Goal: Information Seeking & Learning: Learn about a topic

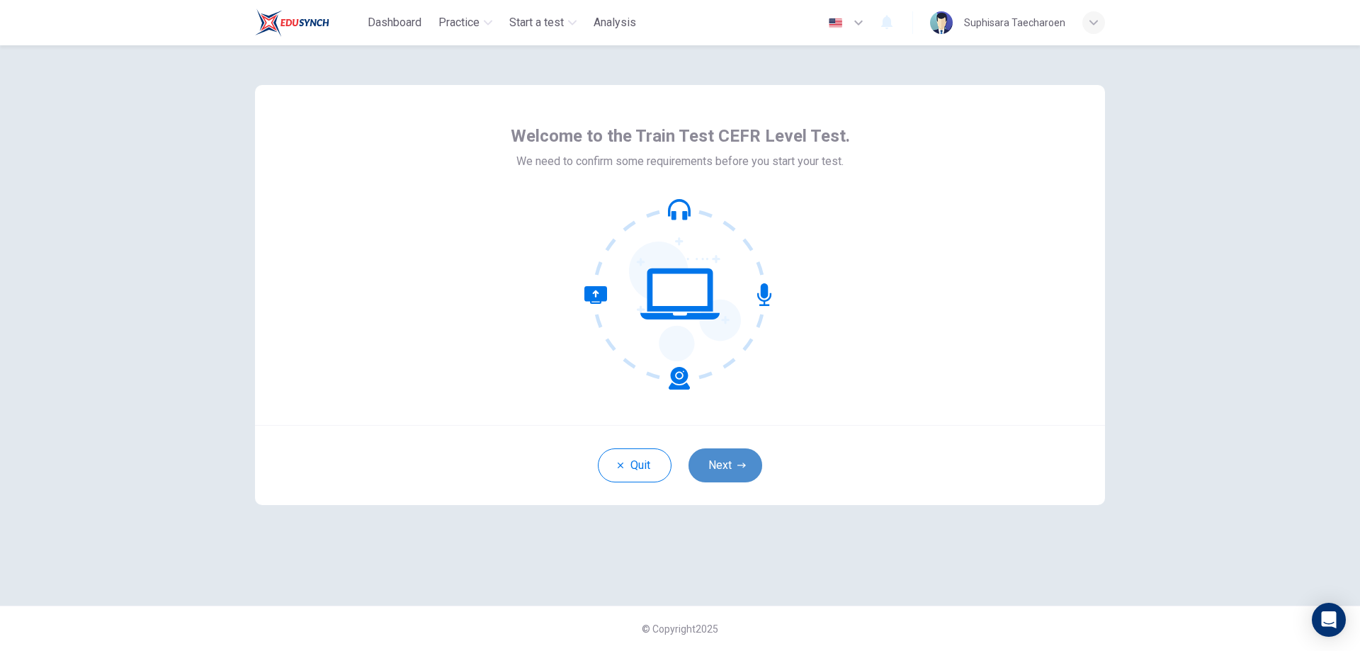
click at [726, 468] on button "Next" at bounding box center [726, 465] width 74 height 34
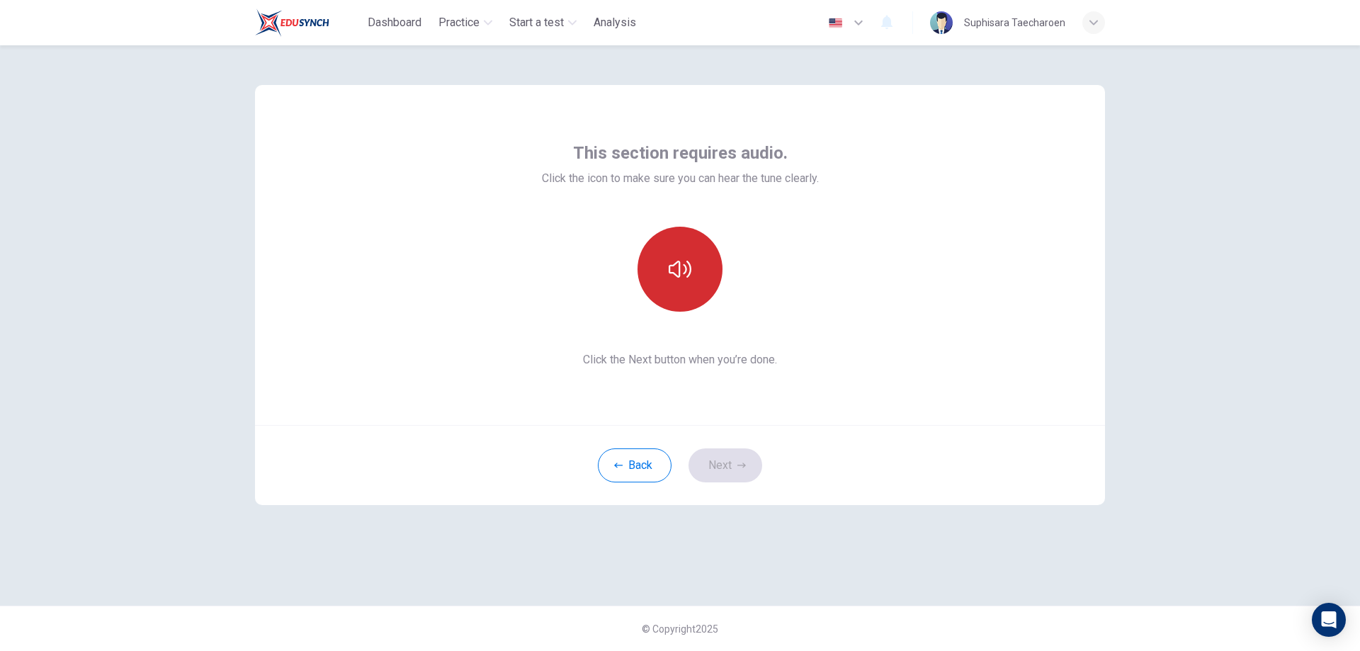
click at [658, 257] on button "button" at bounding box center [680, 269] width 85 height 85
click at [733, 463] on button "Next" at bounding box center [726, 465] width 74 height 34
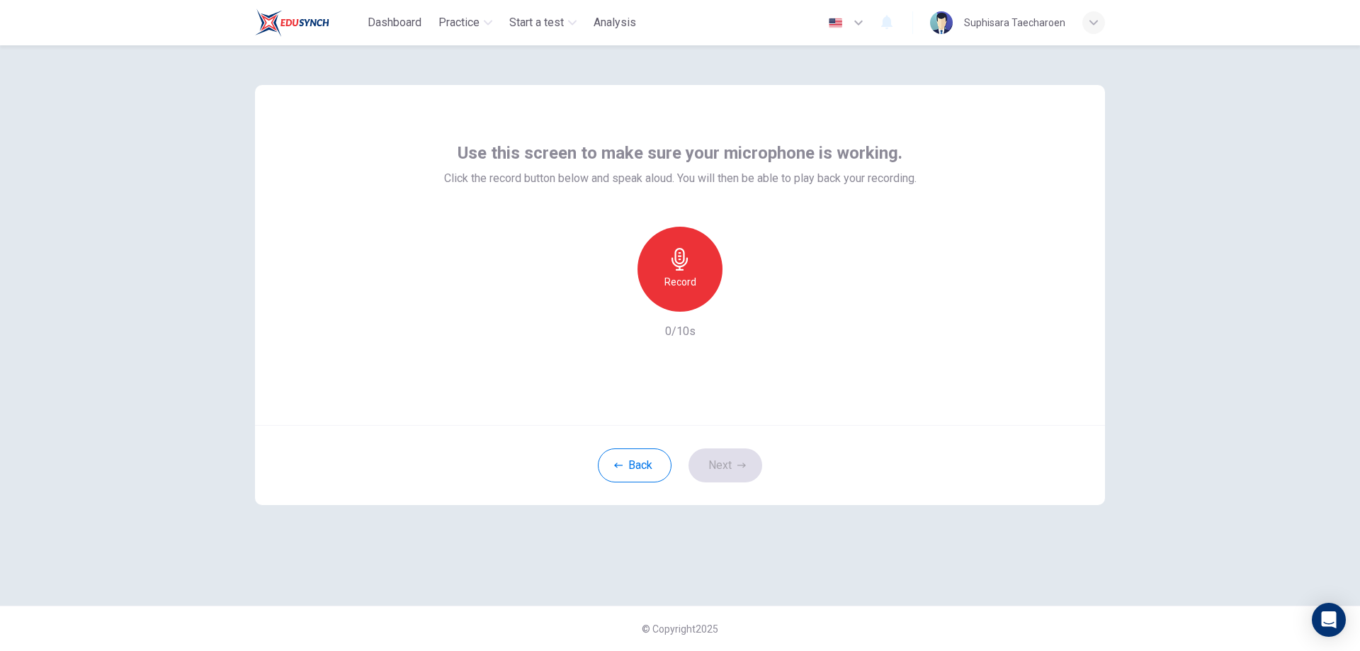
click at [665, 284] on h6 "Record" at bounding box center [681, 281] width 32 height 17
click at [734, 298] on div "button" at bounding box center [745, 300] width 23 height 23
click at [611, 300] on icon "button" at bounding box center [615, 300] width 13 height 13
click at [677, 286] on h6 "Record" at bounding box center [681, 281] width 32 height 17
click at [747, 298] on icon "button" at bounding box center [745, 300] width 14 height 14
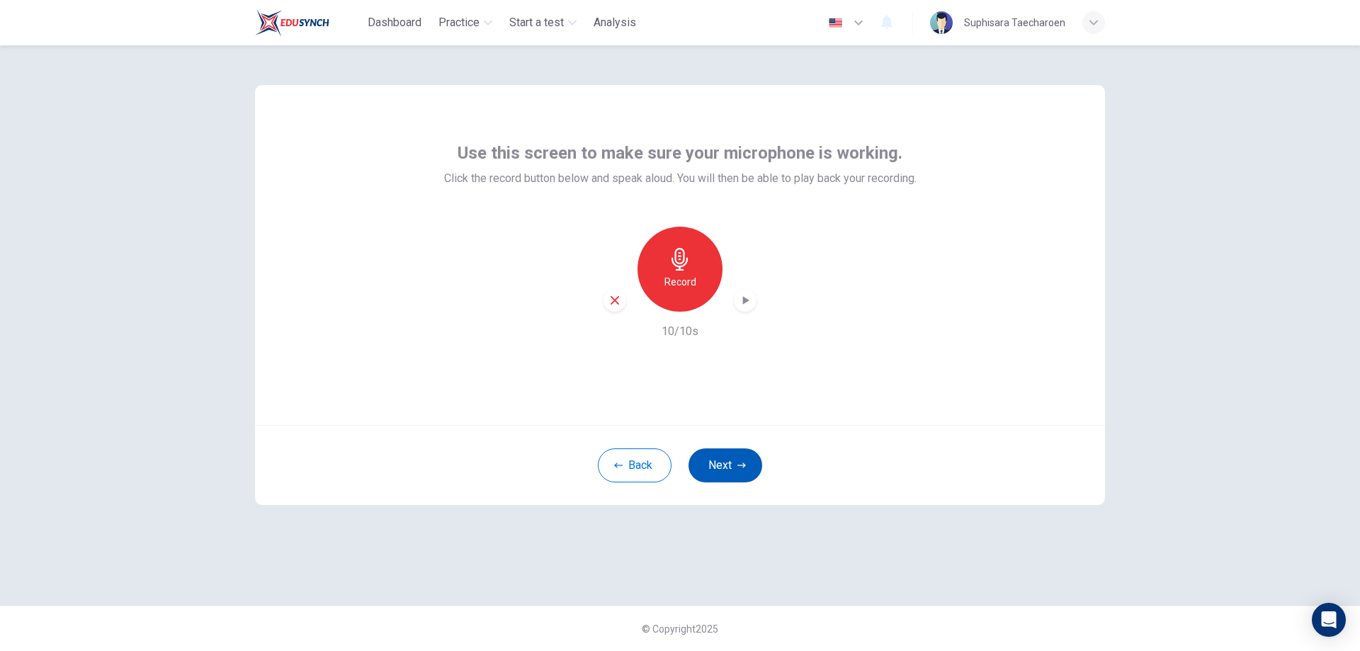
click at [727, 470] on button "Next" at bounding box center [726, 465] width 74 height 34
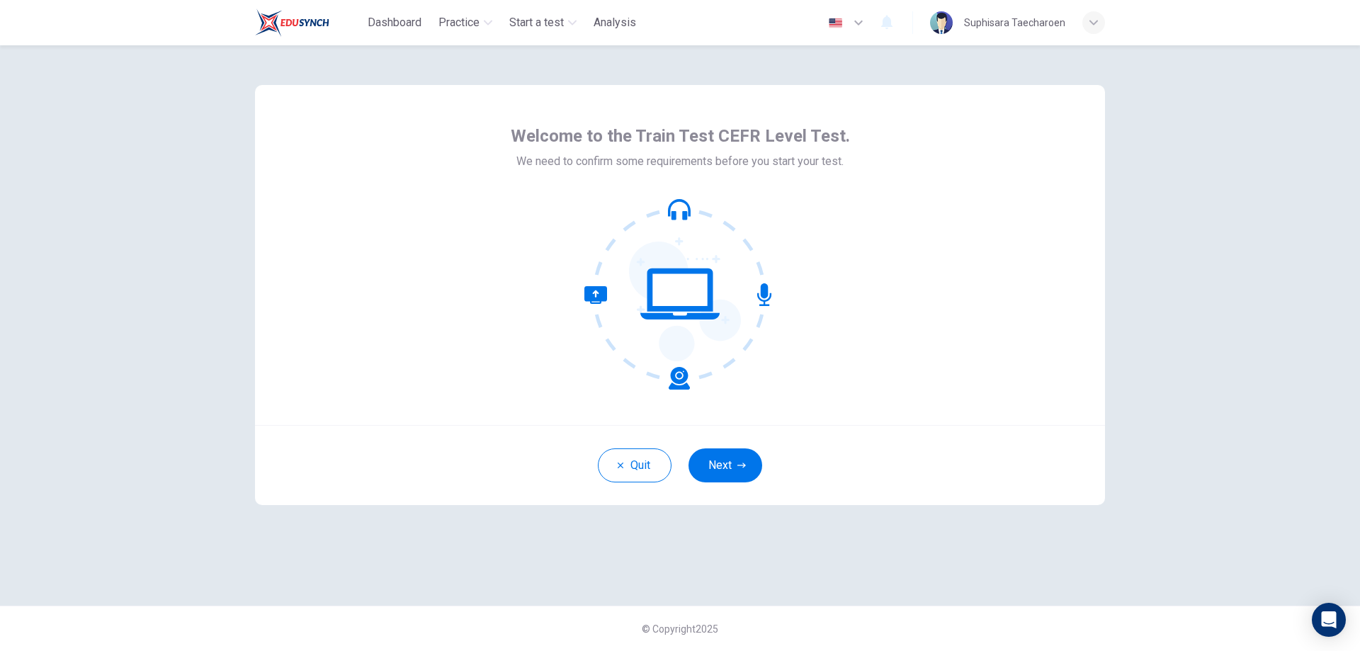
click at [718, 475] on button "Next" at bounding box center [726, 465] width 74 height 34
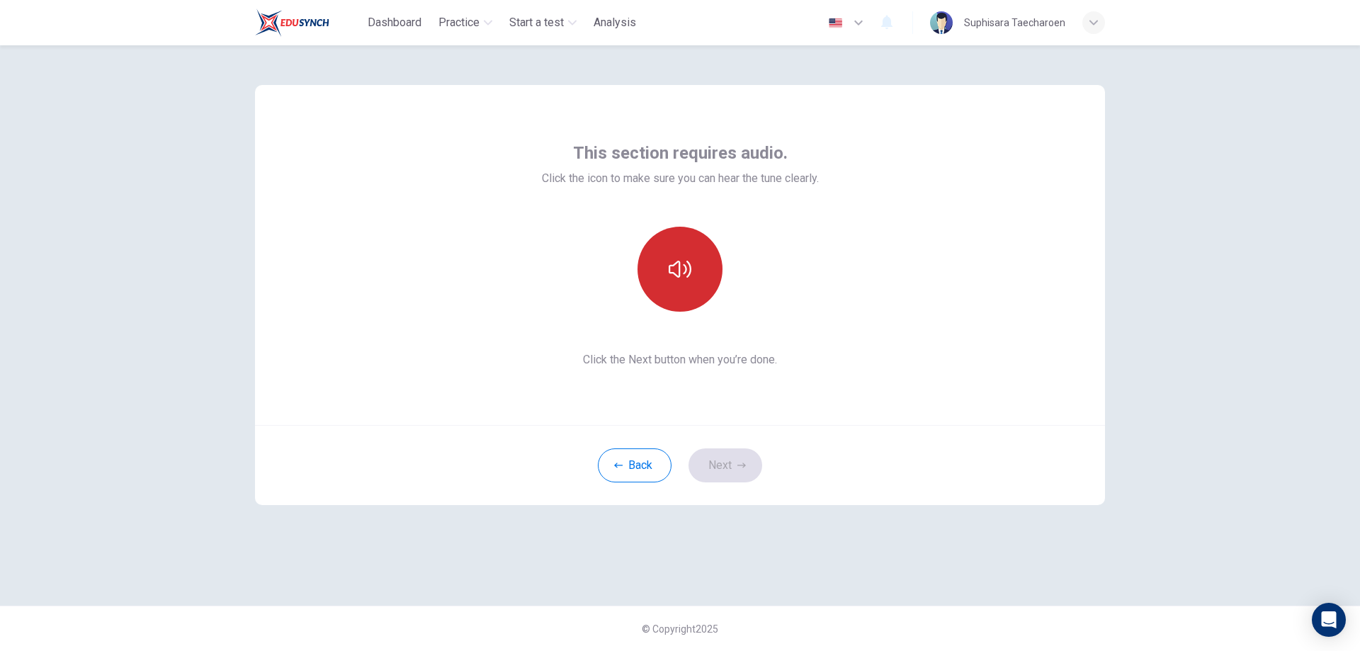
click at [700, 303] on button "button" at bounding box center [680, 269] width 85 height 85
click at [725, 474] on button "Next" at bounding box center [726, 465] width 74 height 34
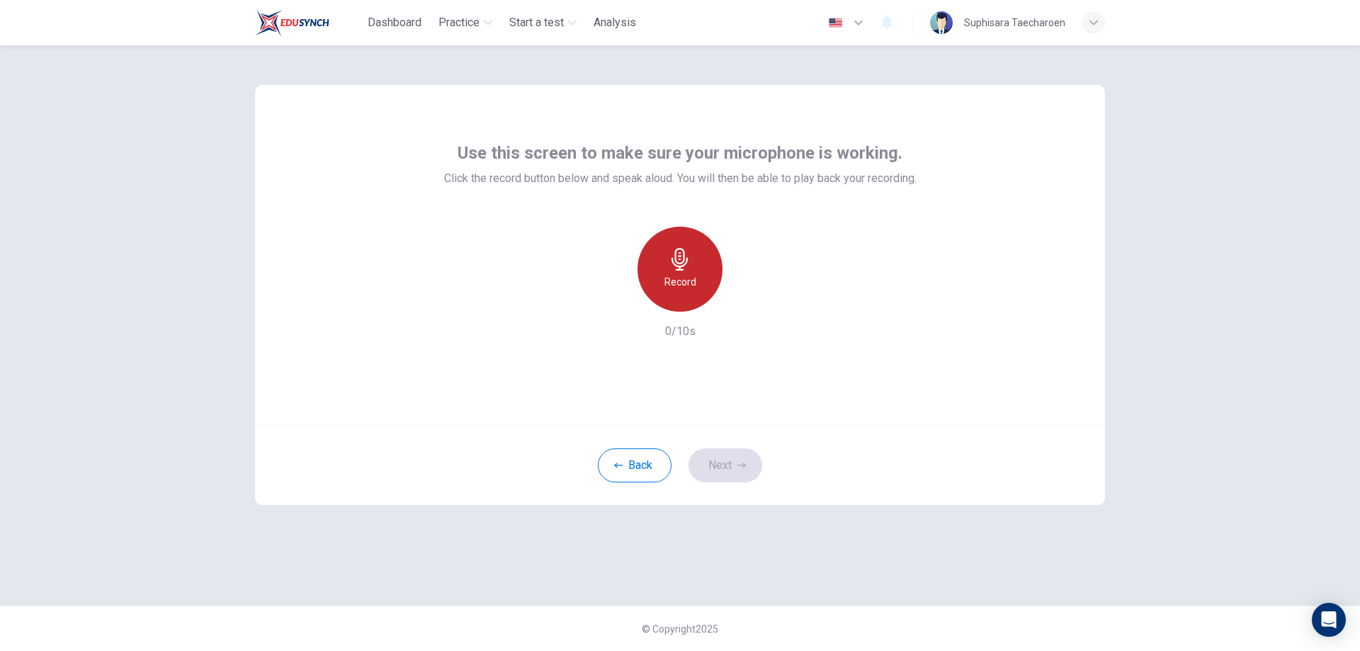
click at [683, 273] on div "Record" at bounding box center [680, 269] width 85 height 85
click at [692, 281] on div "Stop" at bounding box center [680, 269] width 85 height 85
click at [748, 299] on icon "button" at bounding box center [745, 300] width 14 height 14
click at [728, 469] on button "Next" at bounding box center [726, 465] width 74 height 34
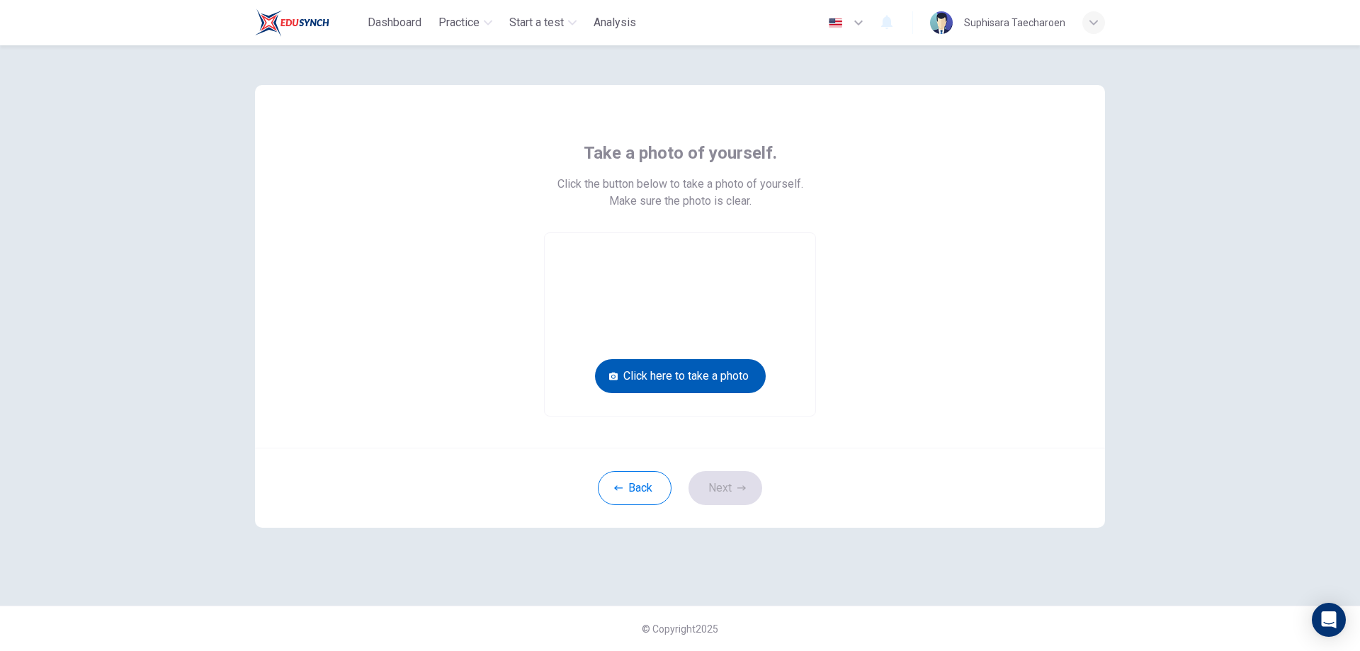
click at [704, 373] on button "Click here to take a photo" at bounding box center [680, 376] width 171 height 34
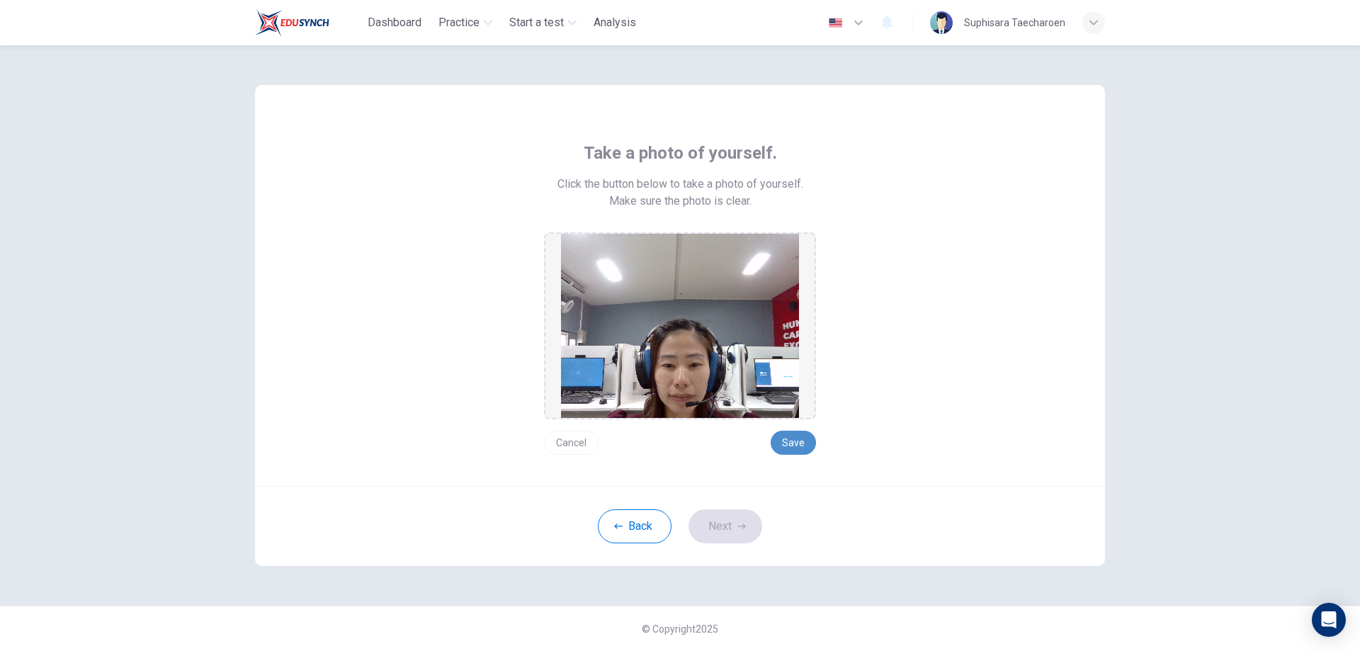
click at [796, 444] on button "Save" at bounding box center [793, 443] width 45 height 24
click at [796, 445] on button "Save" at bounding box center [793, 443] width 45 height 24
click at [724, 525] on button "Next" at bounding box center [726, 526] width 74 height 34
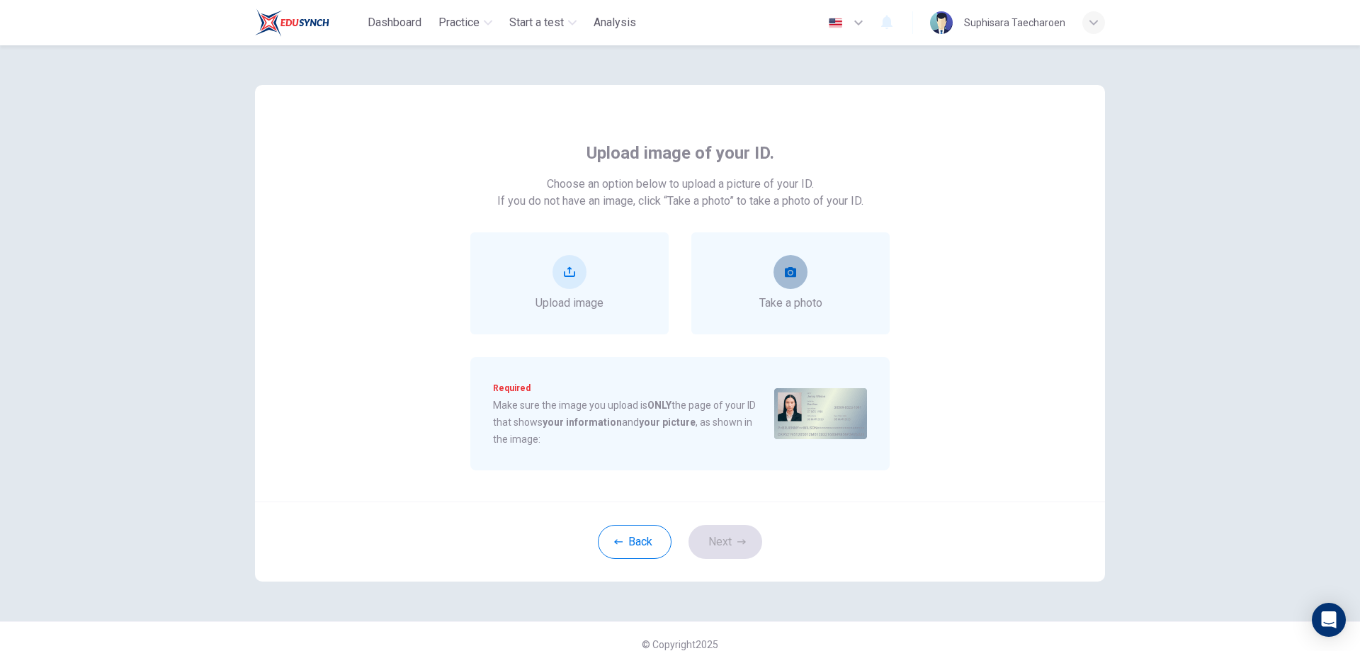
click at [783, 264] on button "take photo" at bounding box center [791, 272] width 34 height 34
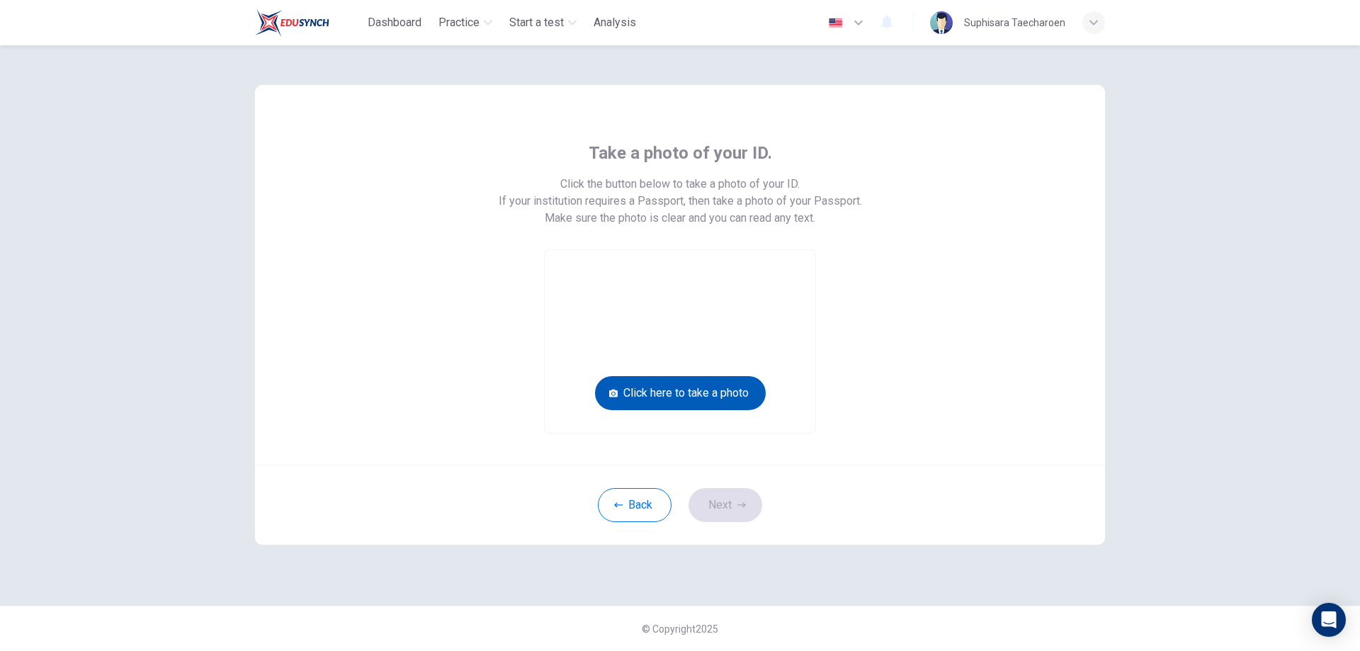
click at [701, 386] on button "Click here to take a photo" at bounding box center [680, 393] width 171 height 34
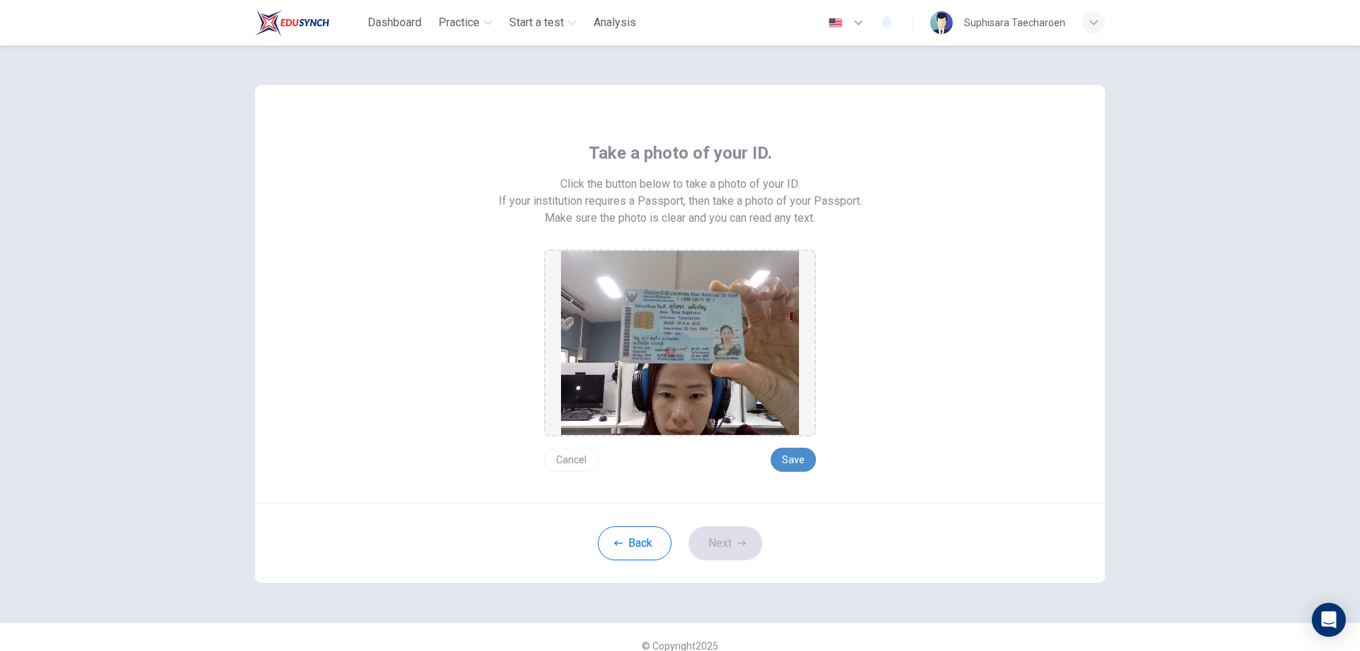
click at [782, 458] on button "Save" at bounding box center [793, 460] width 45 height 24
click at [709, 548] on button "Next" at bounding box center [726, 543] width 74 height 34
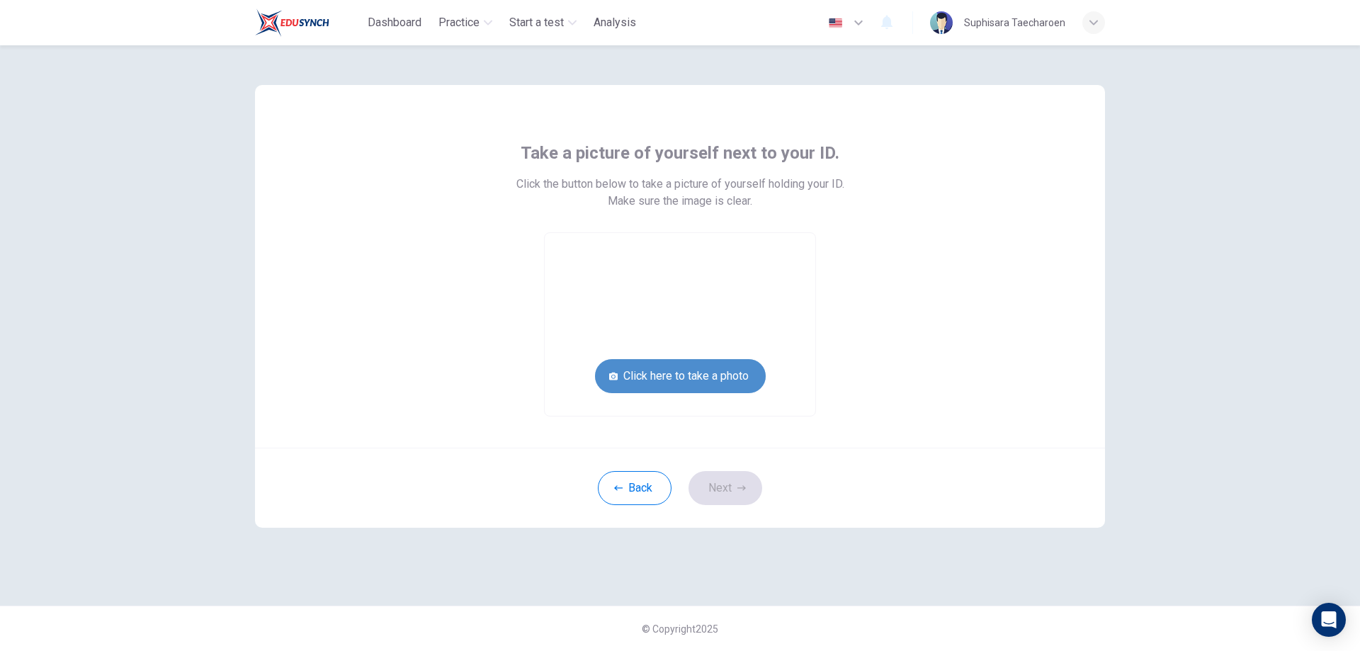
click at [679, 373] on button "Click here to take a photo" at bounding box center [680, 376] width 171 height 34
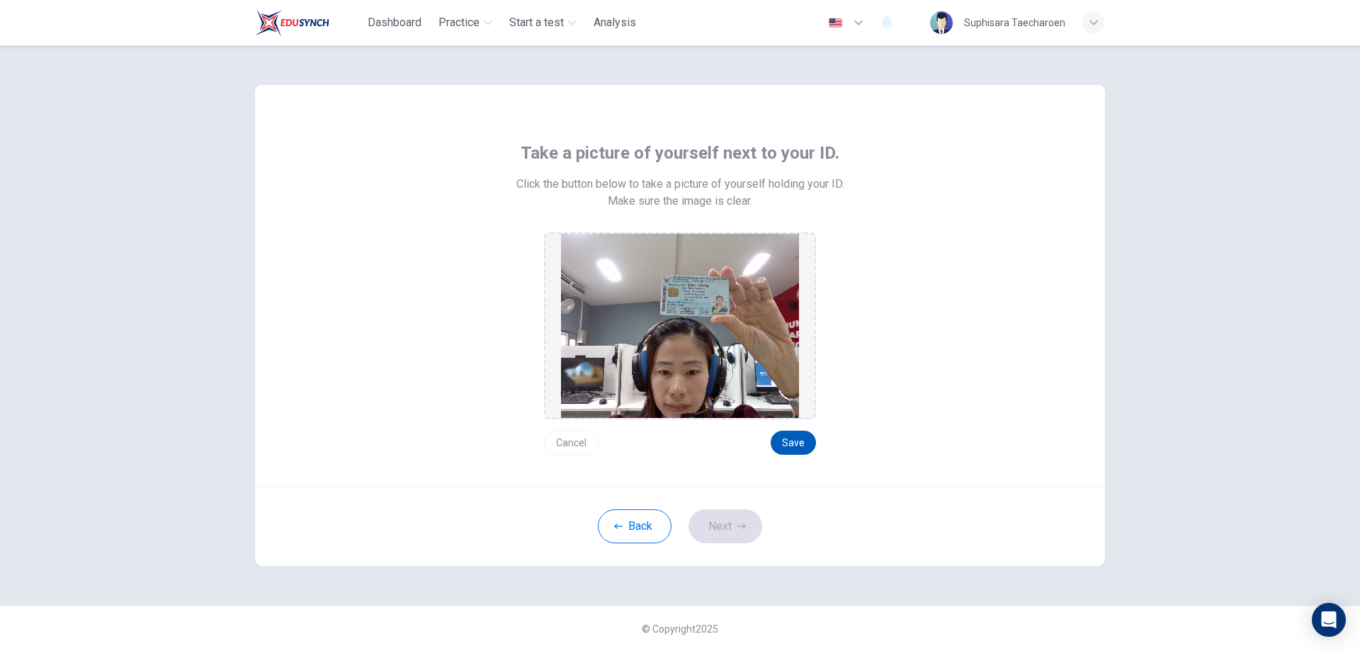
click at [798, 438] on button "Save" at bounding box center [793, 443] width 45 height 24
click at [706, 520] on button "Next" at bounding box center [726, 526] width 74 height 34
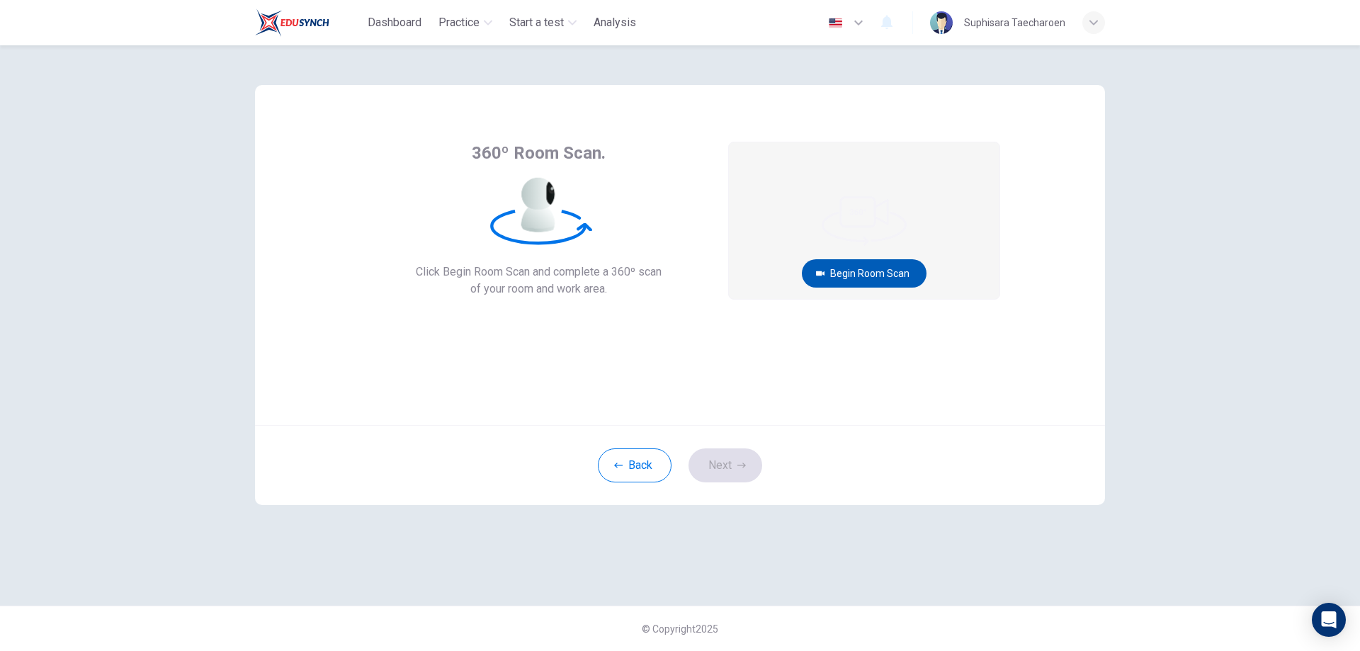
click at [853, 275] on button "Begin Room Scan" at bounding box center [864, 273] width 125 height 28
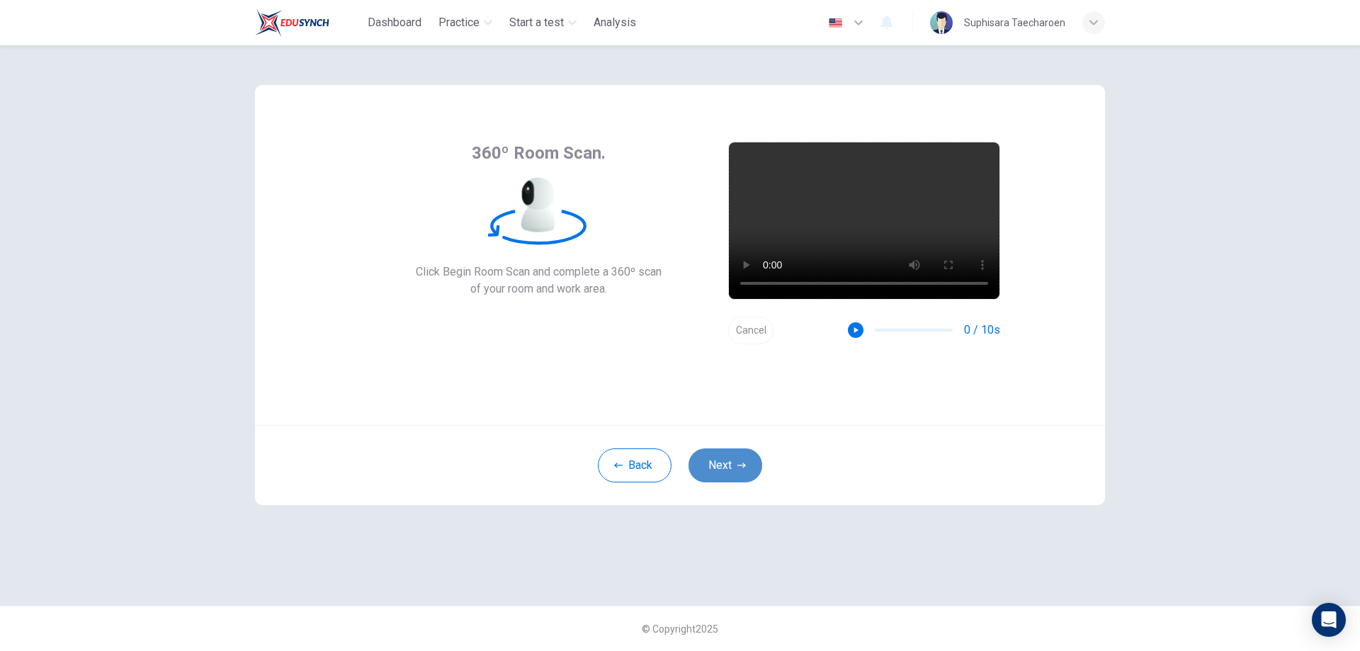
click at [719, 460] on button "Next" at bounding box center [726, 465] width 74 height 34
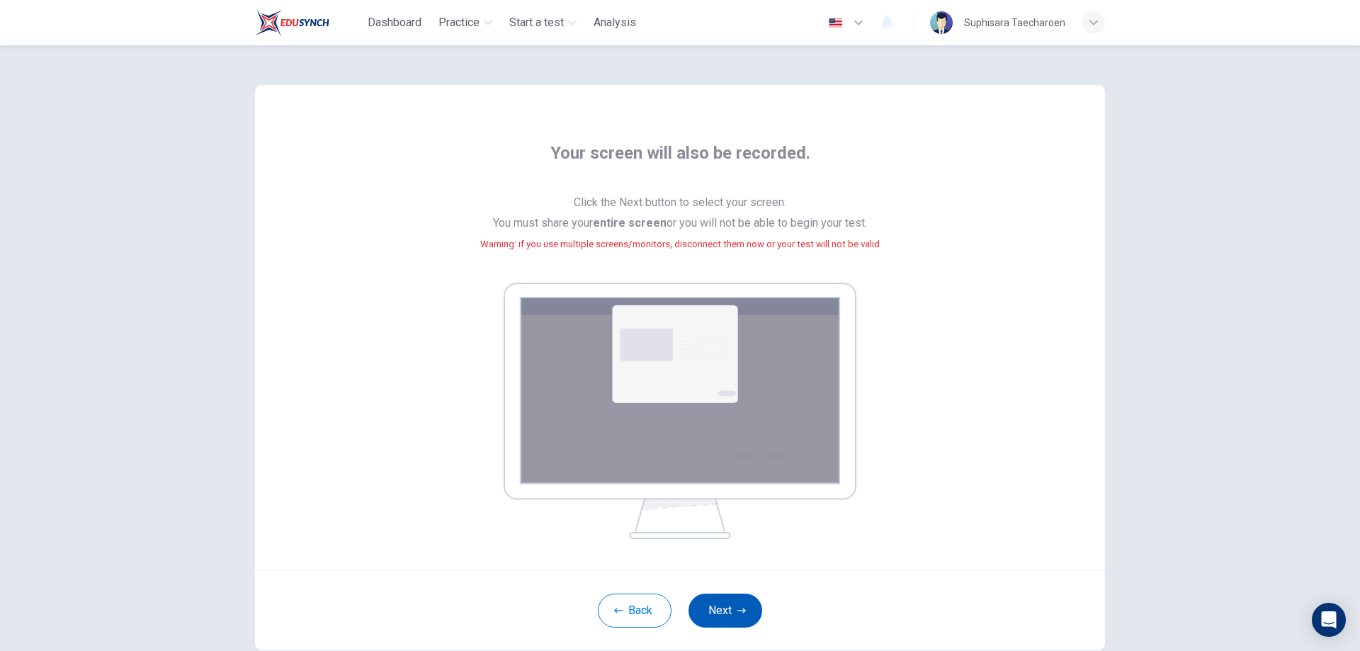
click at [728, 603] on button "Next" at bounding box center [726, 611] width 74 height 34
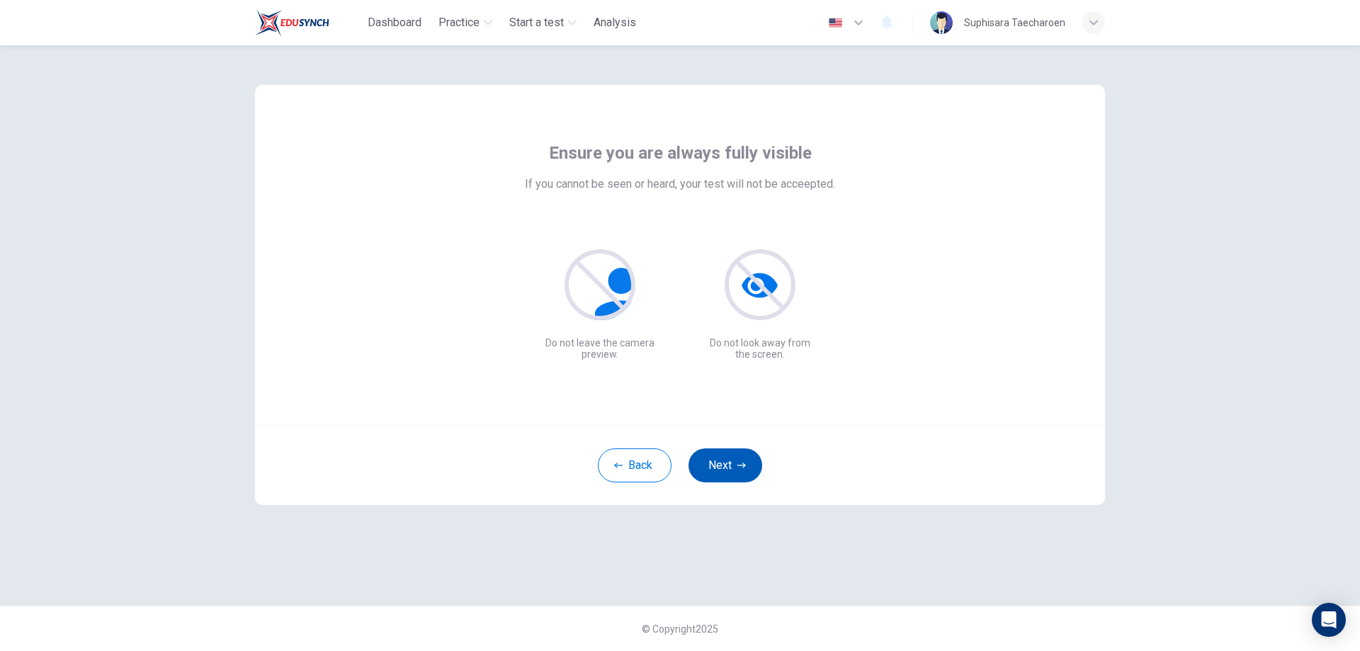
click at [720, 463] on button "Next" at bounding box center [726, 465] width 74 height 34
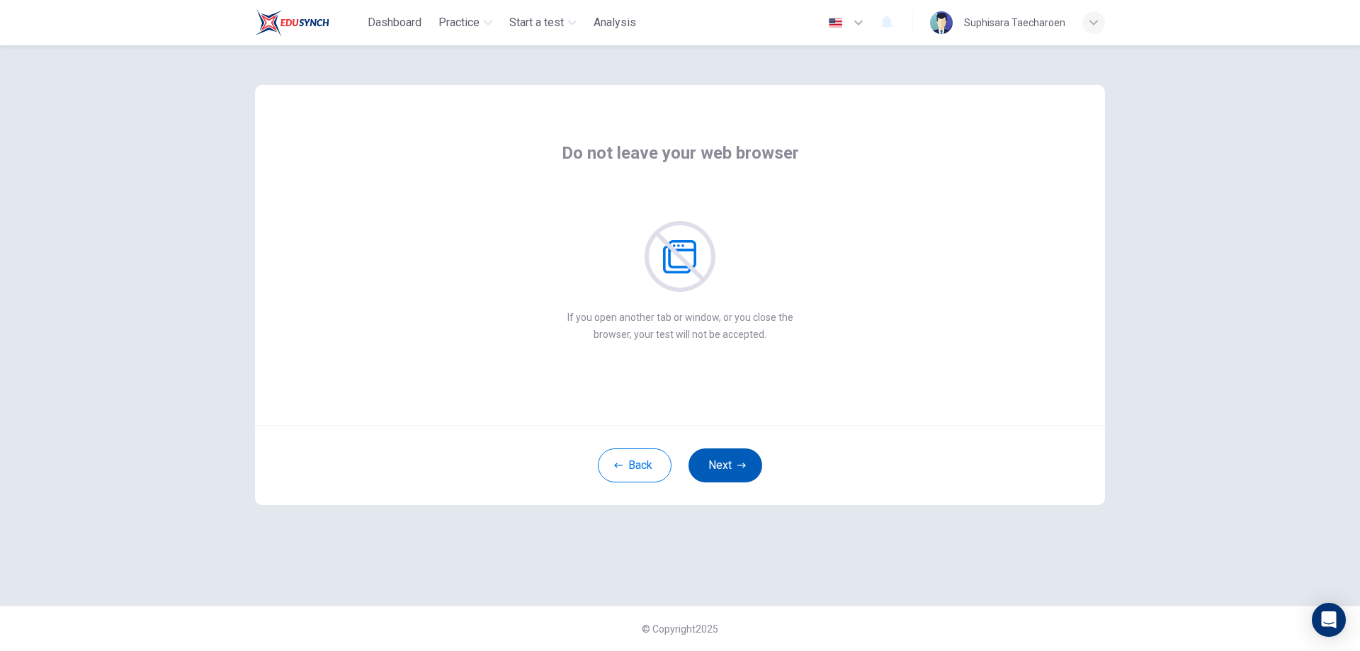
click at [720, 463] on button "Next" at bounding box center [726, 465] width 74 height 34
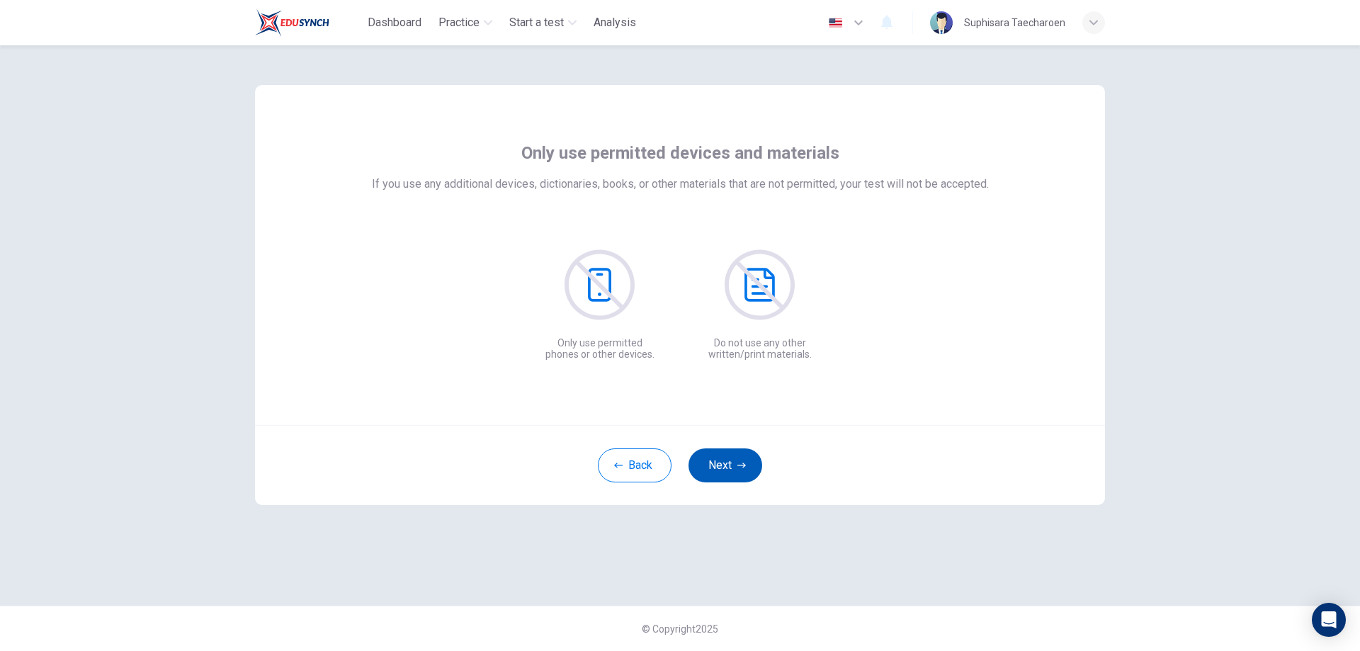
click at [720, 463] on button "Next" at bounding box center [726, 465] width 74 height 34
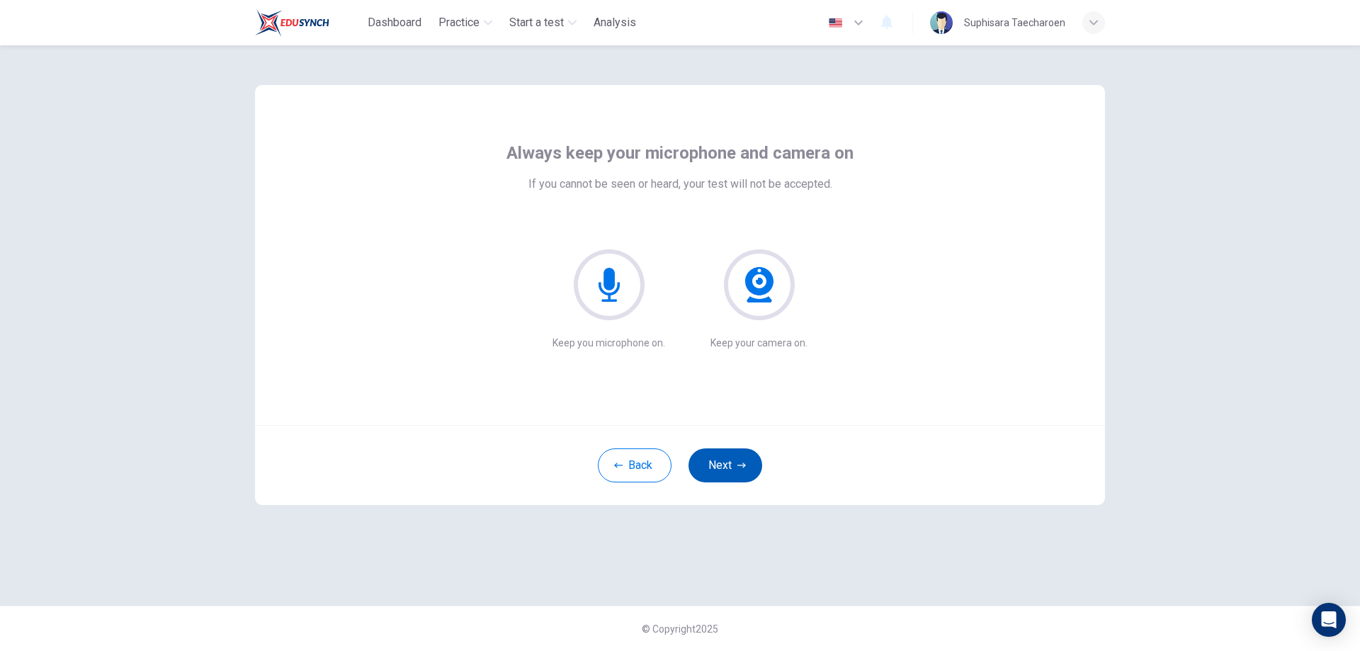
click at [720, 463] on button "Next" at bounding box center [726, 465] width 74 height 34
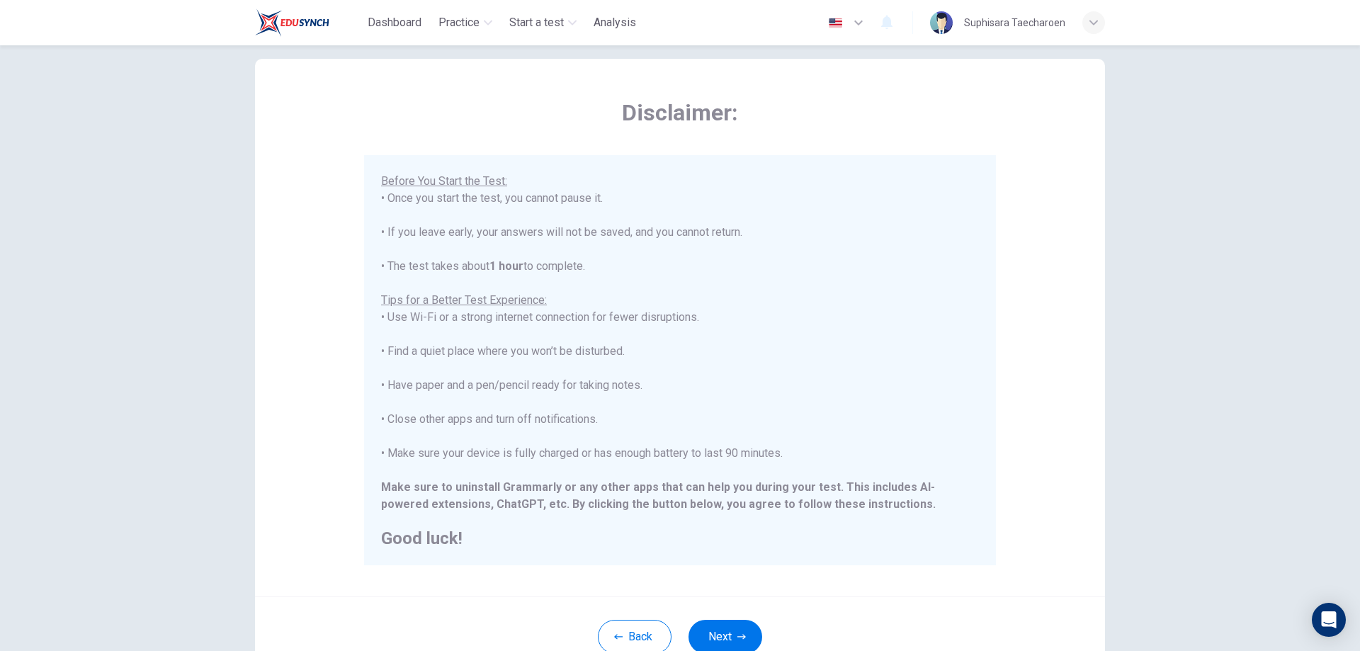
scroll to position [137, 0]
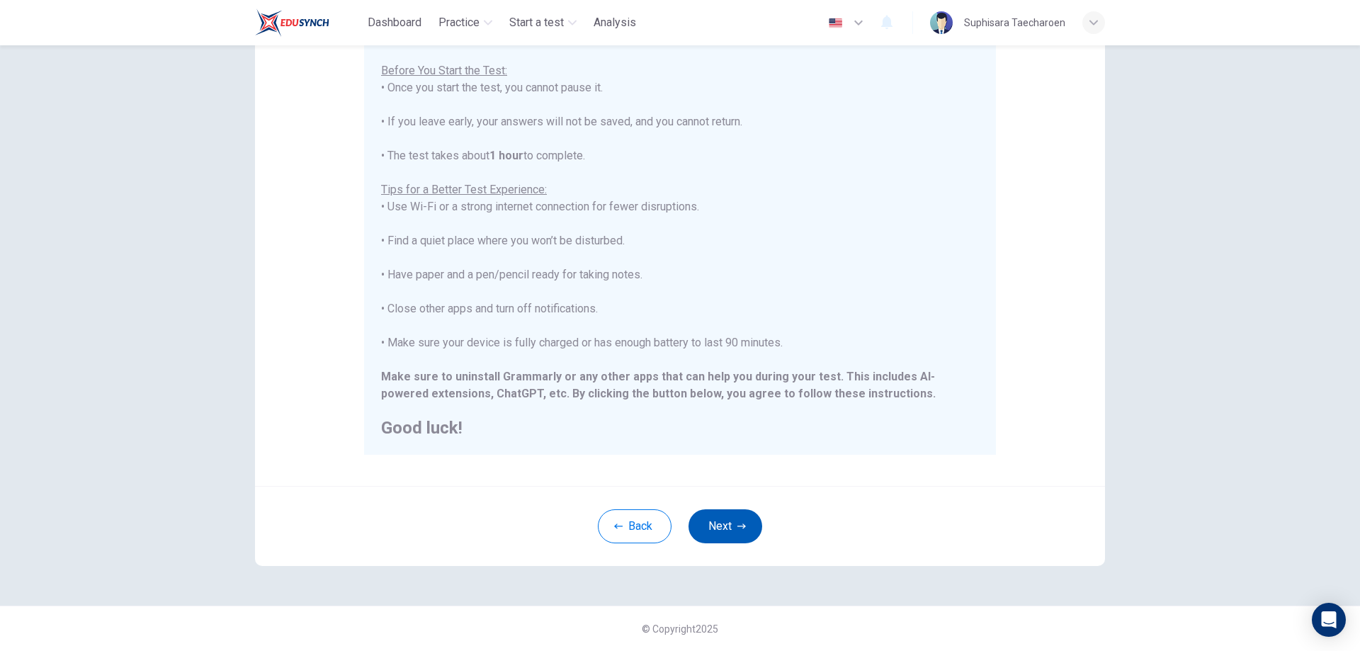
click at [715, 532] on button "Next" at bounding box center [726, 526] width 74 height 34
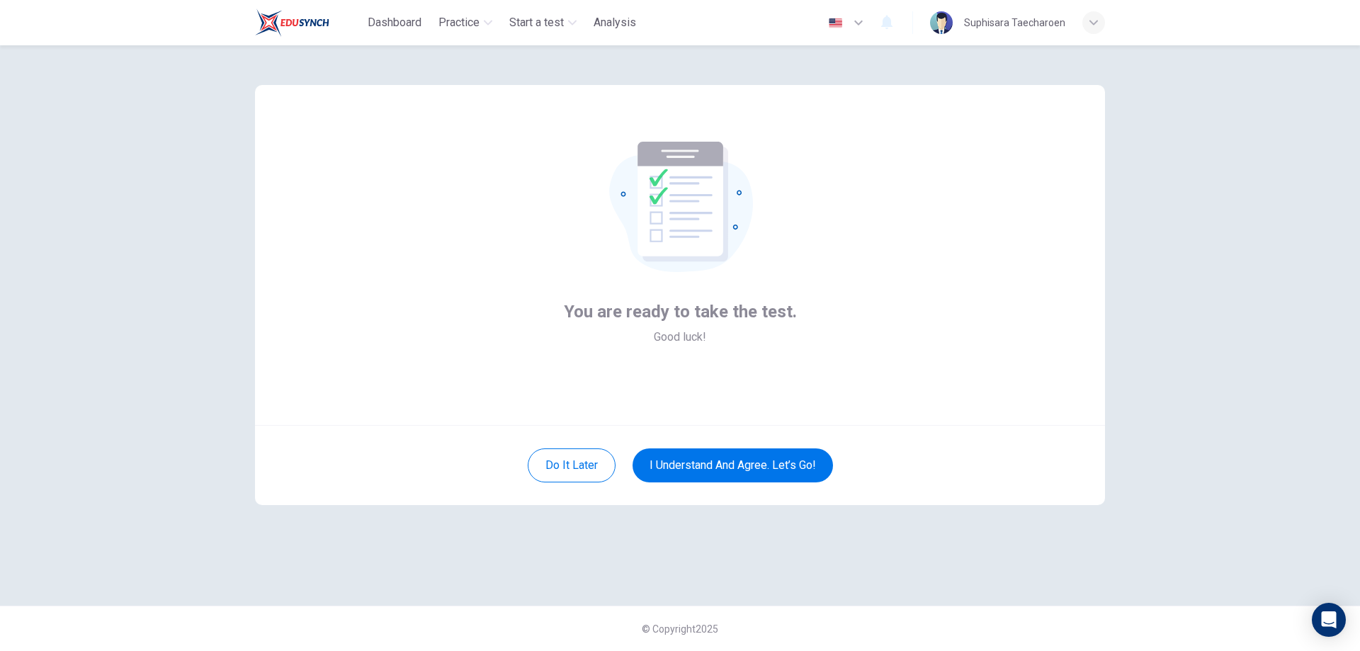
scroll to position [0, 0]
click at [733, 468] on button "I understand and agree. Let’s go!" at bounding box center [733, 465] width 201 height 34
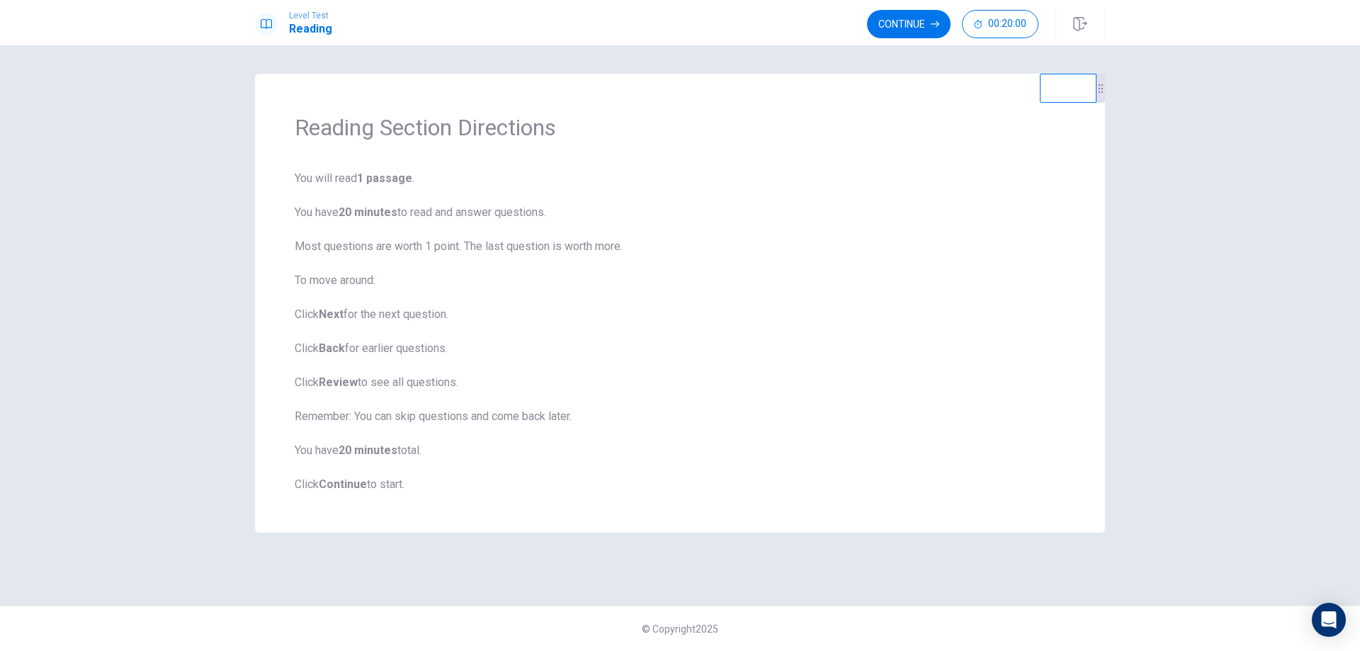
click at [868, 40] on div "Level Test Reading Continue 00:20:00" at bounding box center [680, 22] width 1360 height 45
click at [905, 25] on button "Continue" at bounding box center [909, 24] width 84 height 28
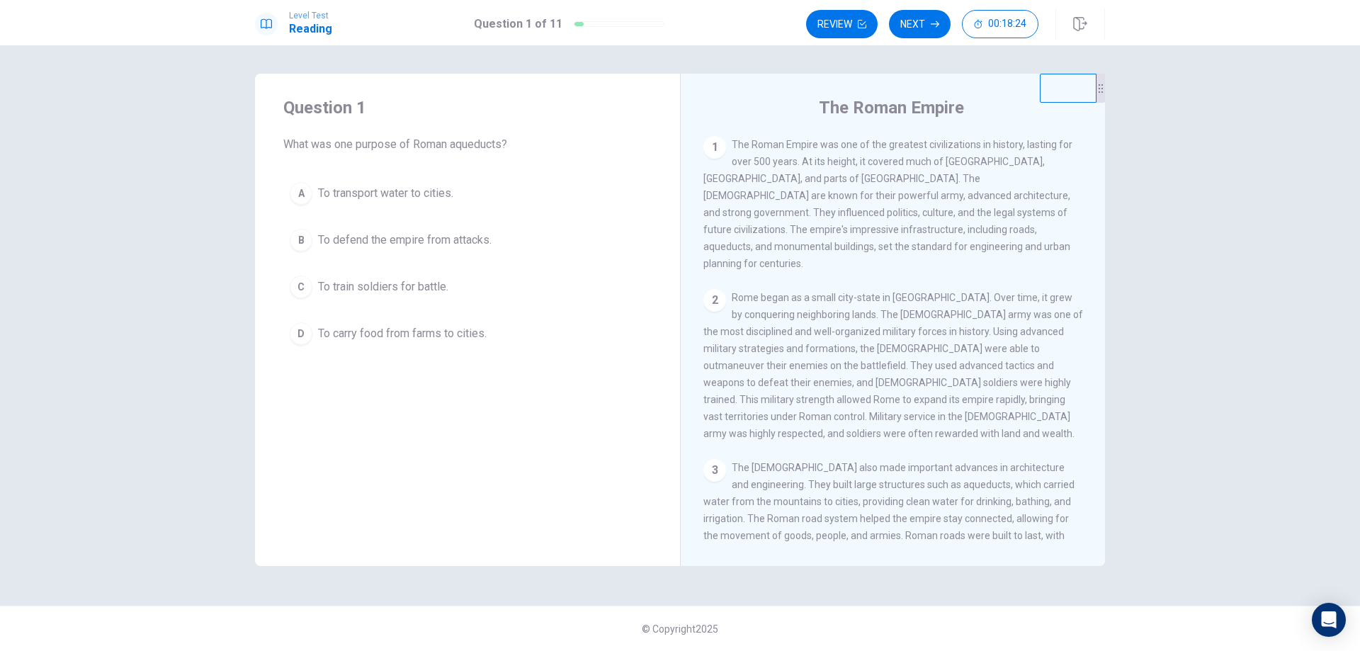
click at [1102, 304] on div "The Roman Empire 1 The Roman Empire was one of the greatest civilizations in hi…" at bounding box center [892, 320] width 425 height 492
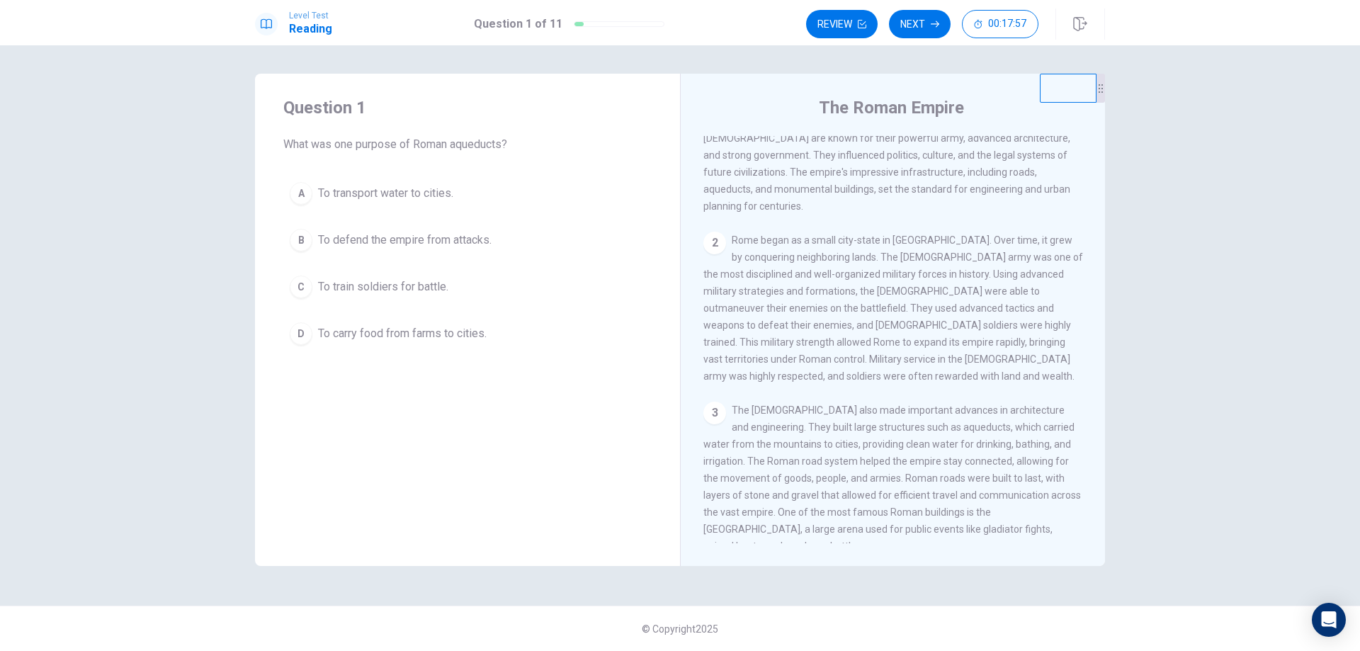
scroll to position [78, 0]
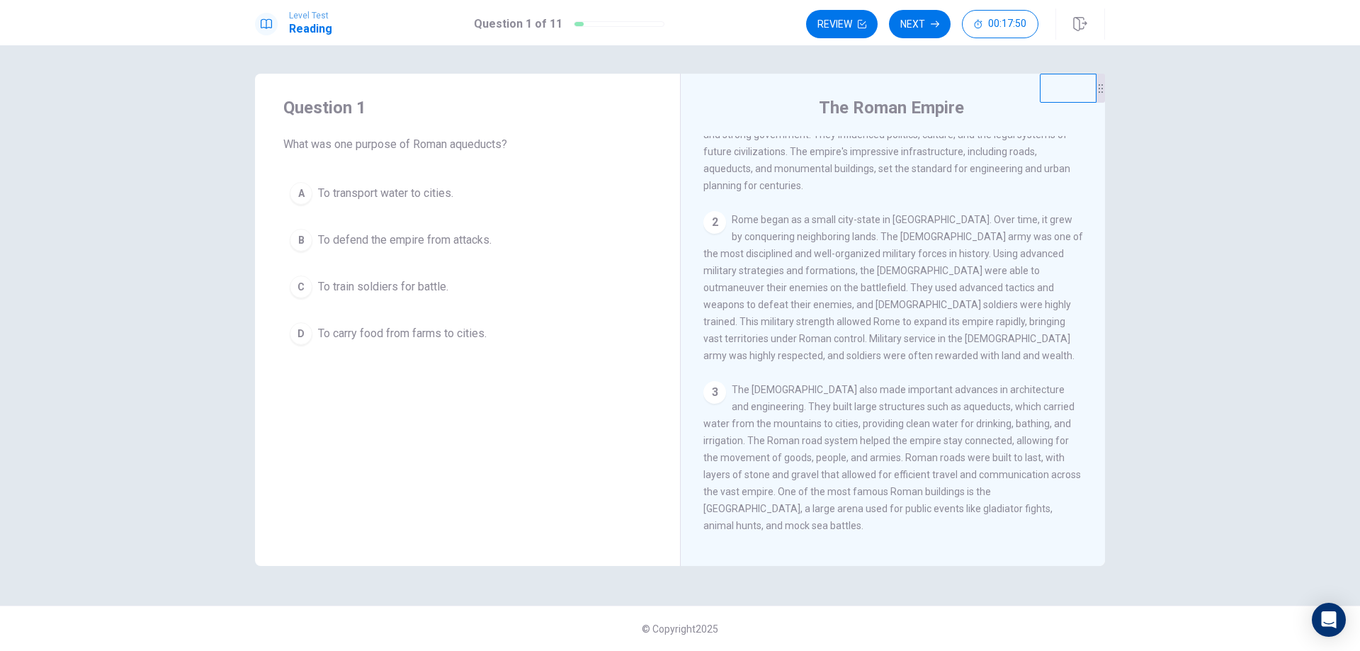
click at [303, 193] on div "A" at bounding box center [301, 193] width 23 height 23
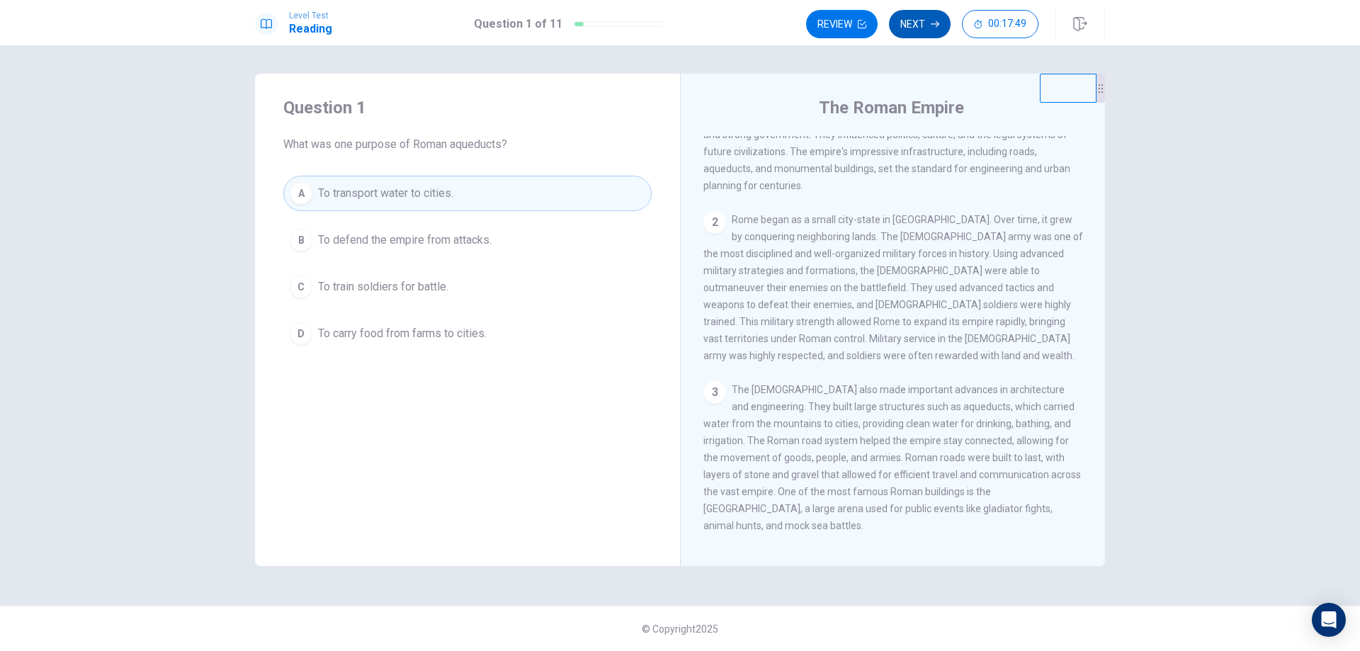
click at [918, 26] on button "Next" at bounding box center [920, 24] width 62 height 28
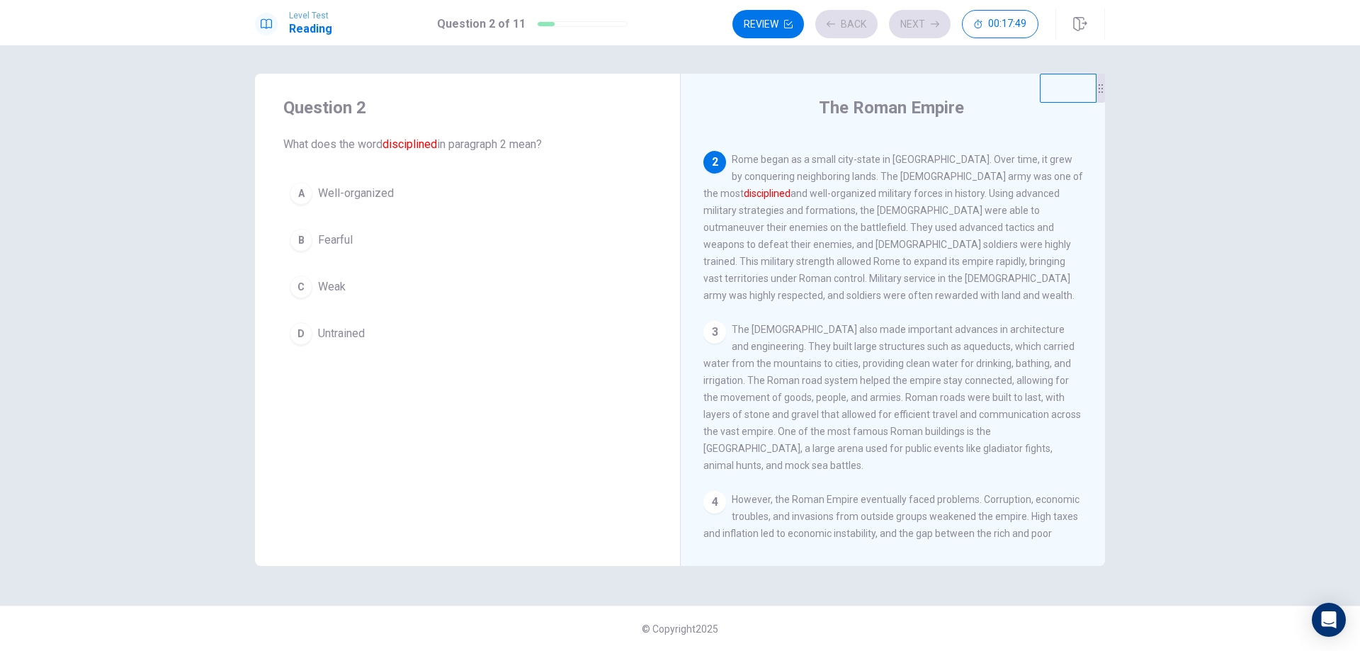
scroll to position [141, 0]
click at [299, 196] on div "A" at bounding box center [301, 193] width 23 height 23
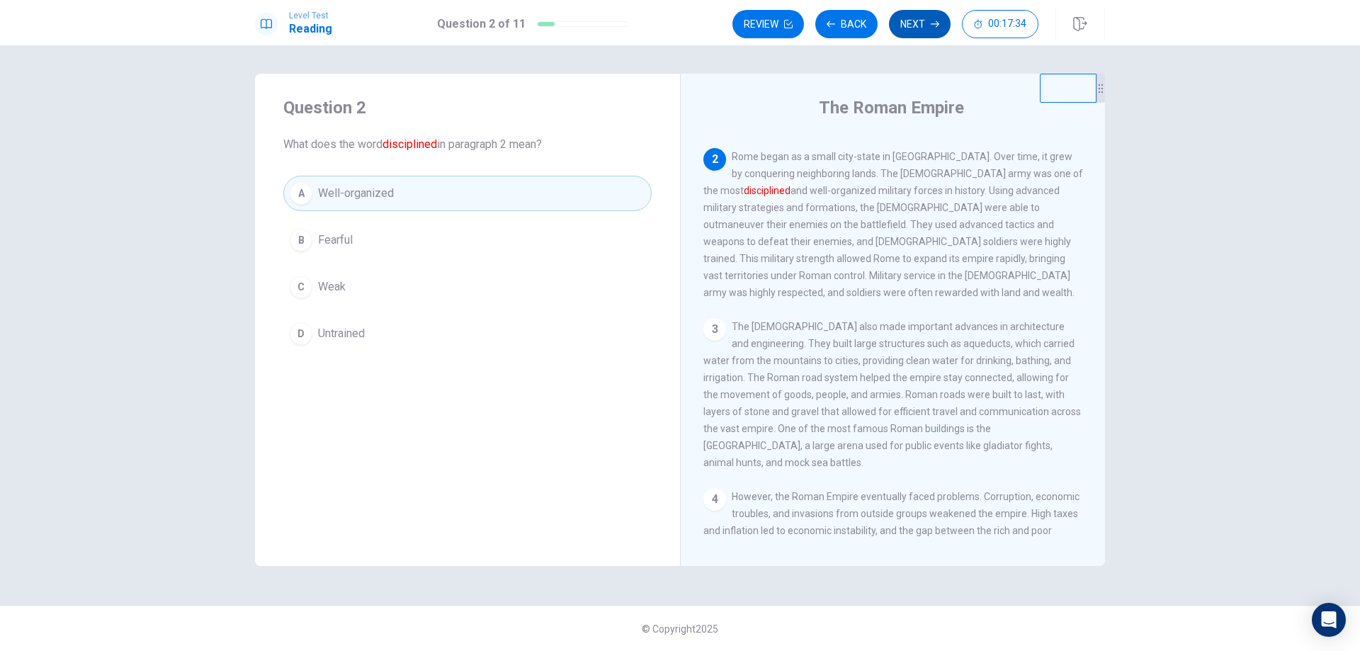
click at [910, 18] on button "Next" at bounding box center [920, 24] width 62 height 28
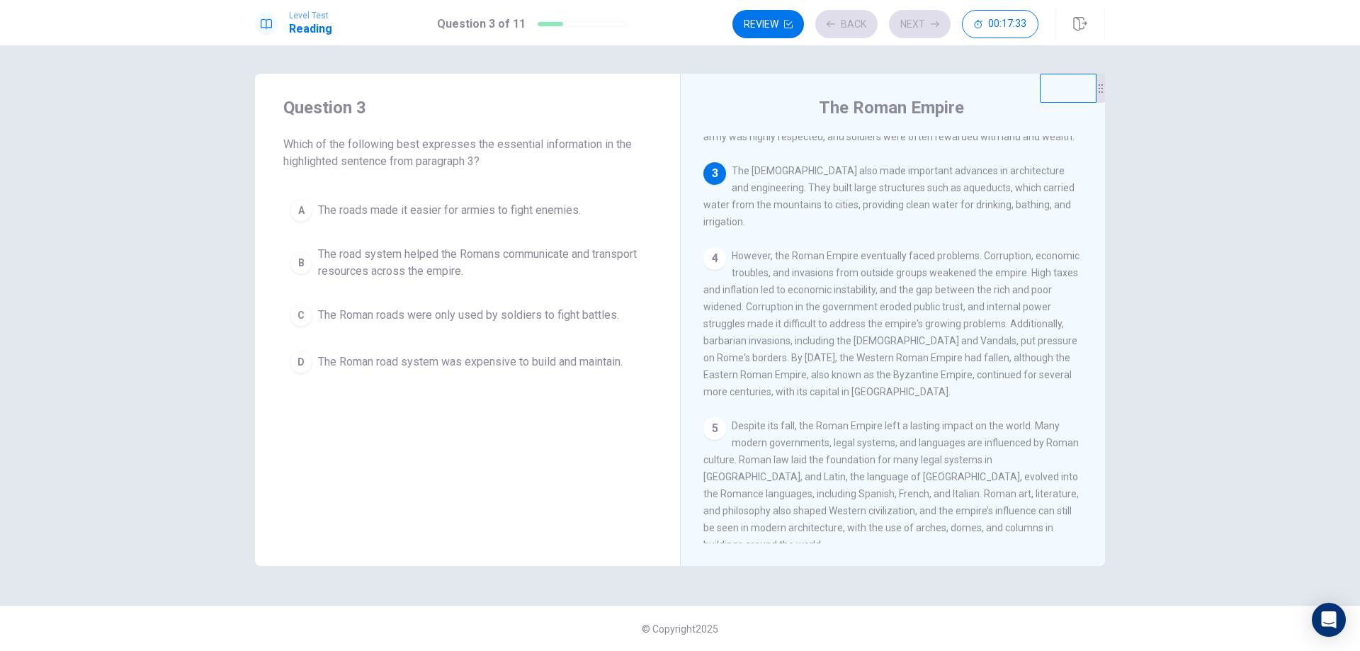
scroll to position [298, 0]
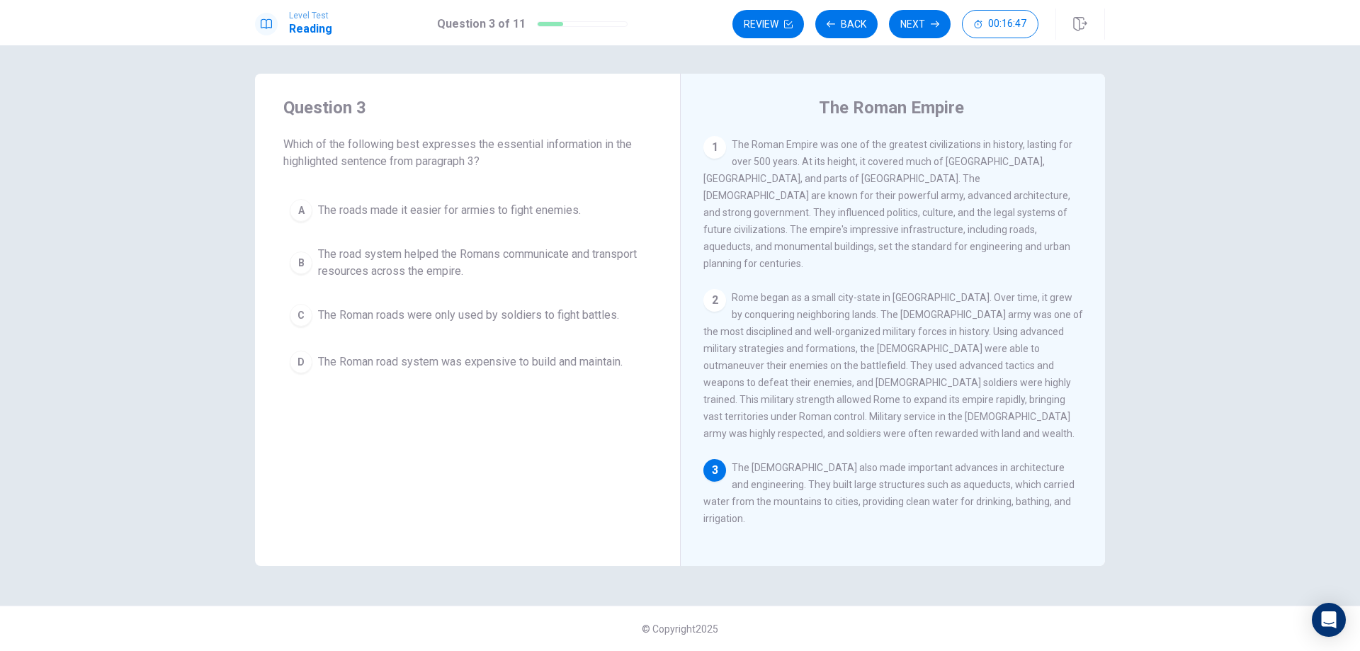
click at [298, 259] on div "B" at bounding box center [301, 263] width 23 height 23
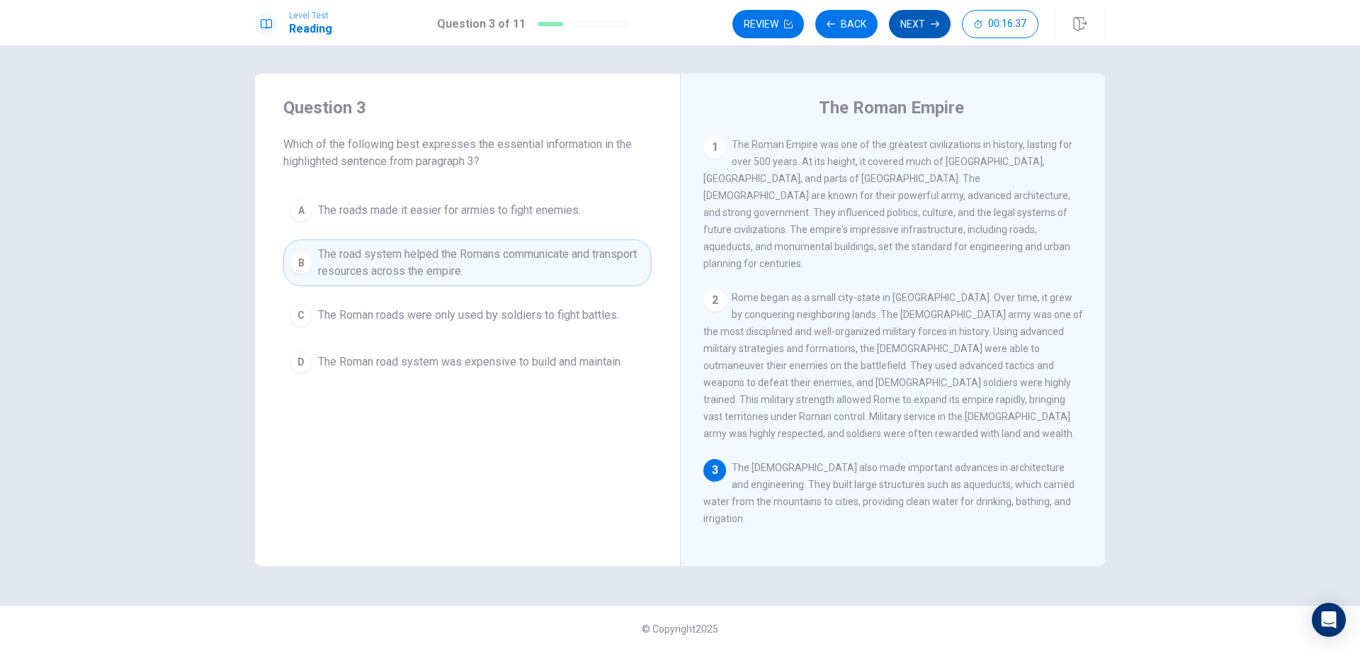
click at [912, 27] on button "Next" at bounding box center [920, 24] width 62 height 28
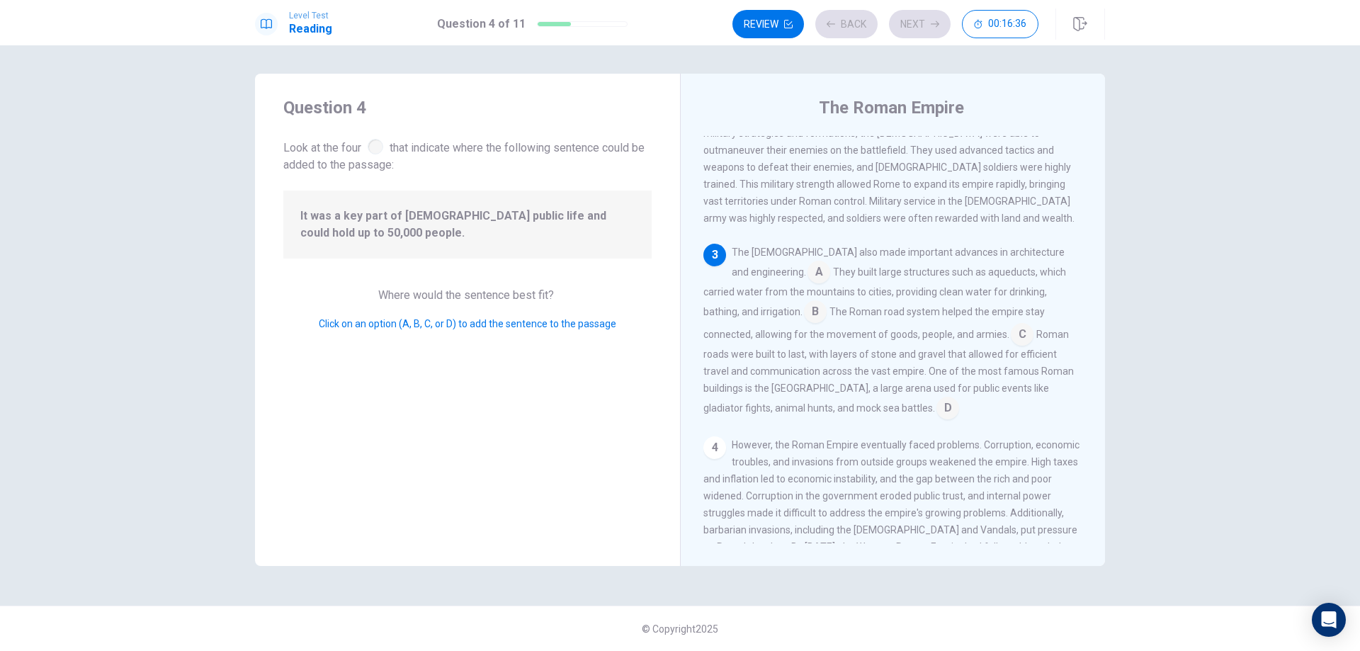
scroll to position [227, 0]
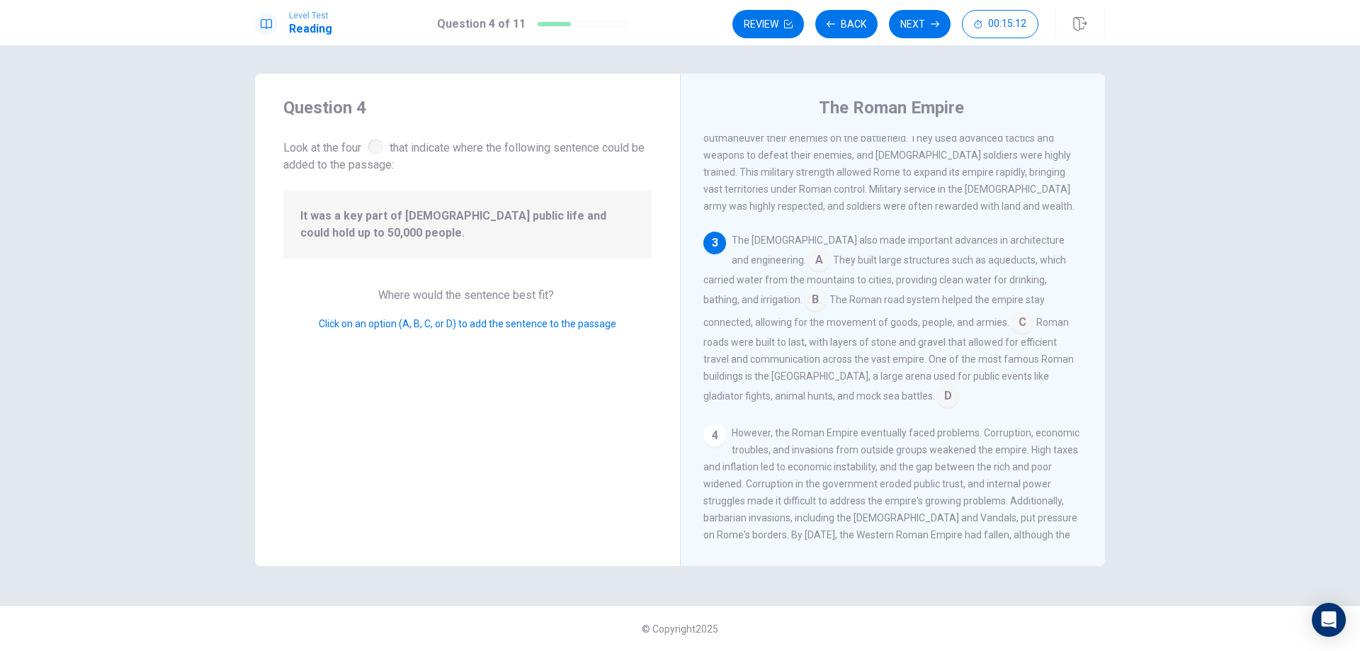
click at [405, 323] on span "Click on an option (A, B, C, or D) to add the sentence to the passage" at bounding box center [468, 323] width 298 height 11
click at [808, 258] on input at bounding box center [819, 261] width 23 height 23
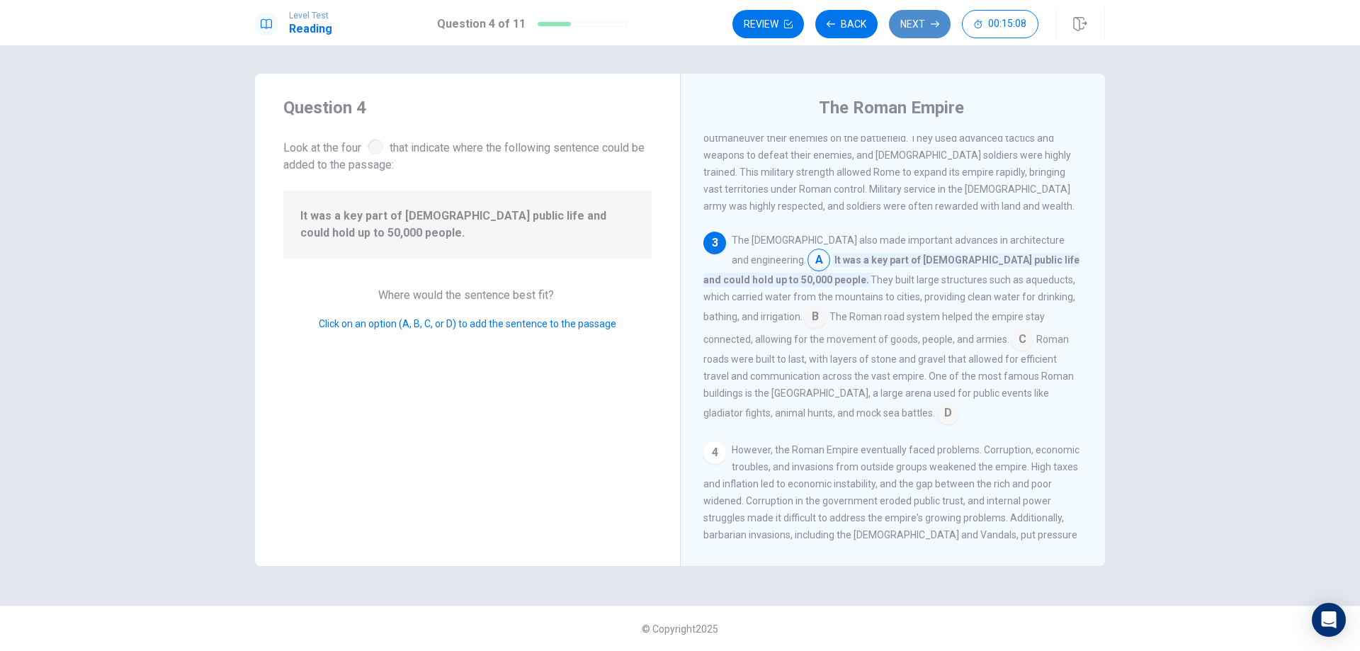
click at [915, 28] on button "Next" at bounding box center [920, 24] width 62 height 28
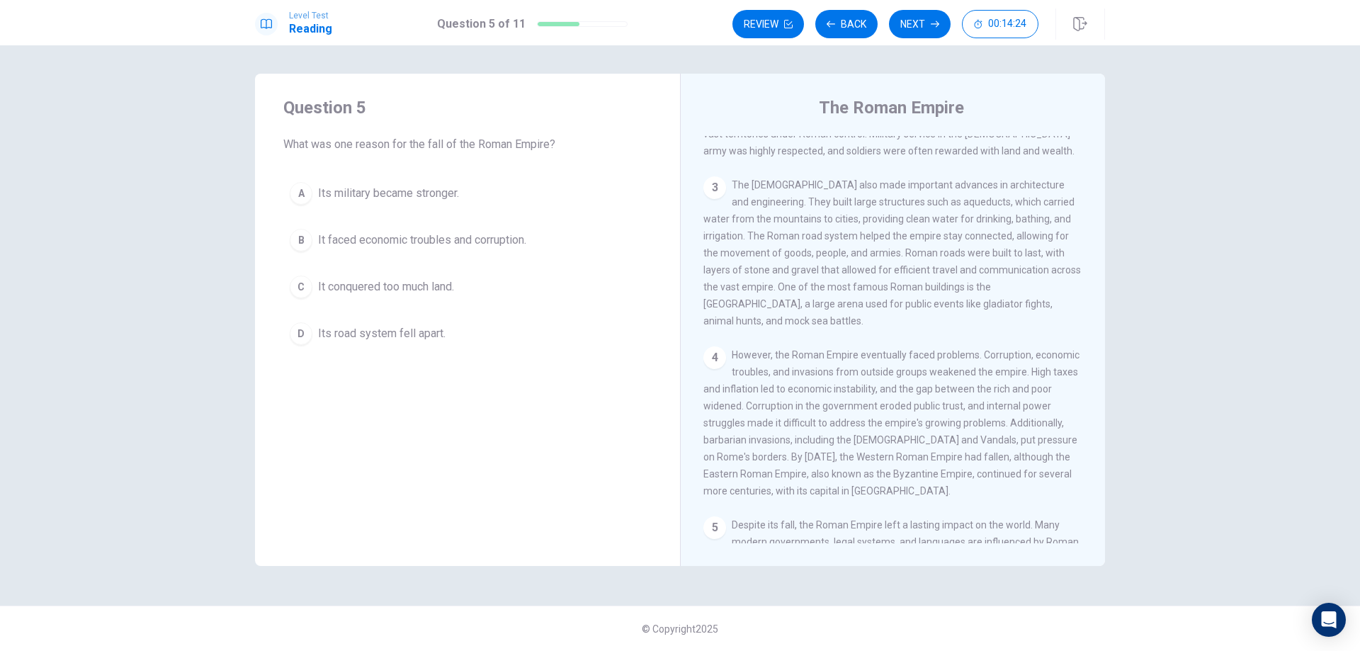
scroll to position [294, 0]
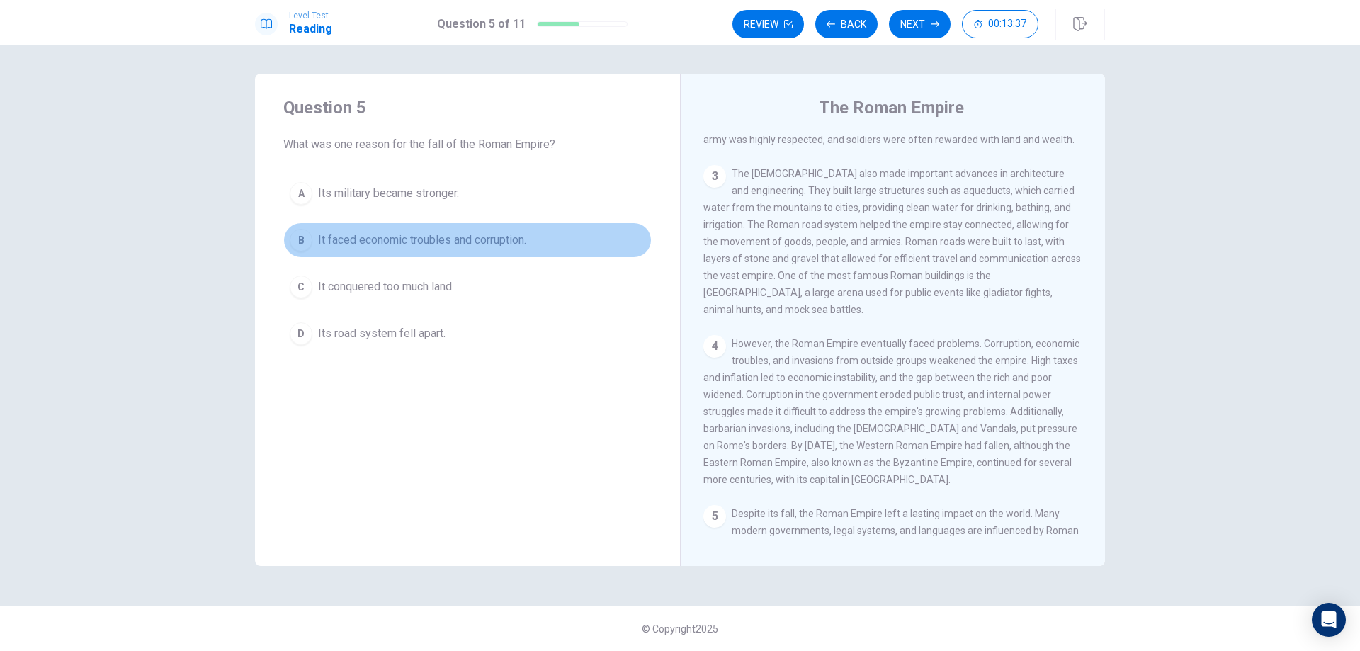
click at [368, 240] on span "It faced economic troubles and corruption." at bounding box center [422, 240] width 208 height 17
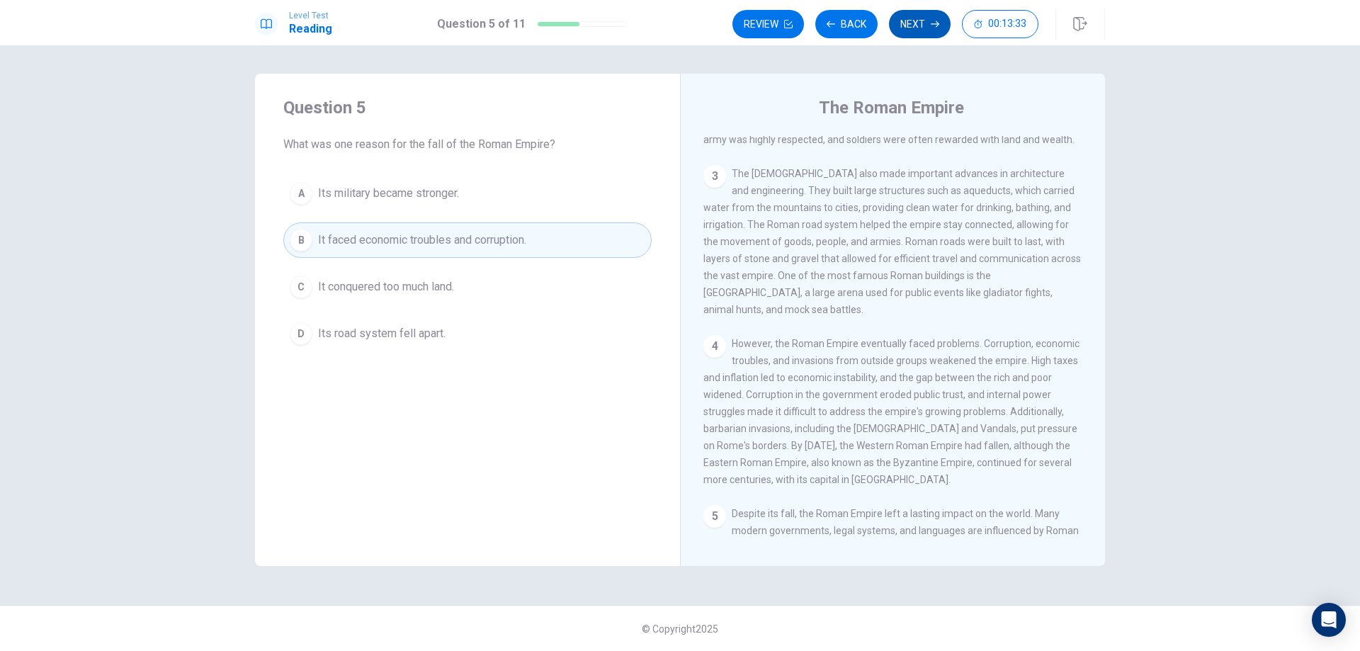
click at [918, 23] on button "Next" at bounding box center [920, 24] width 62 height 28
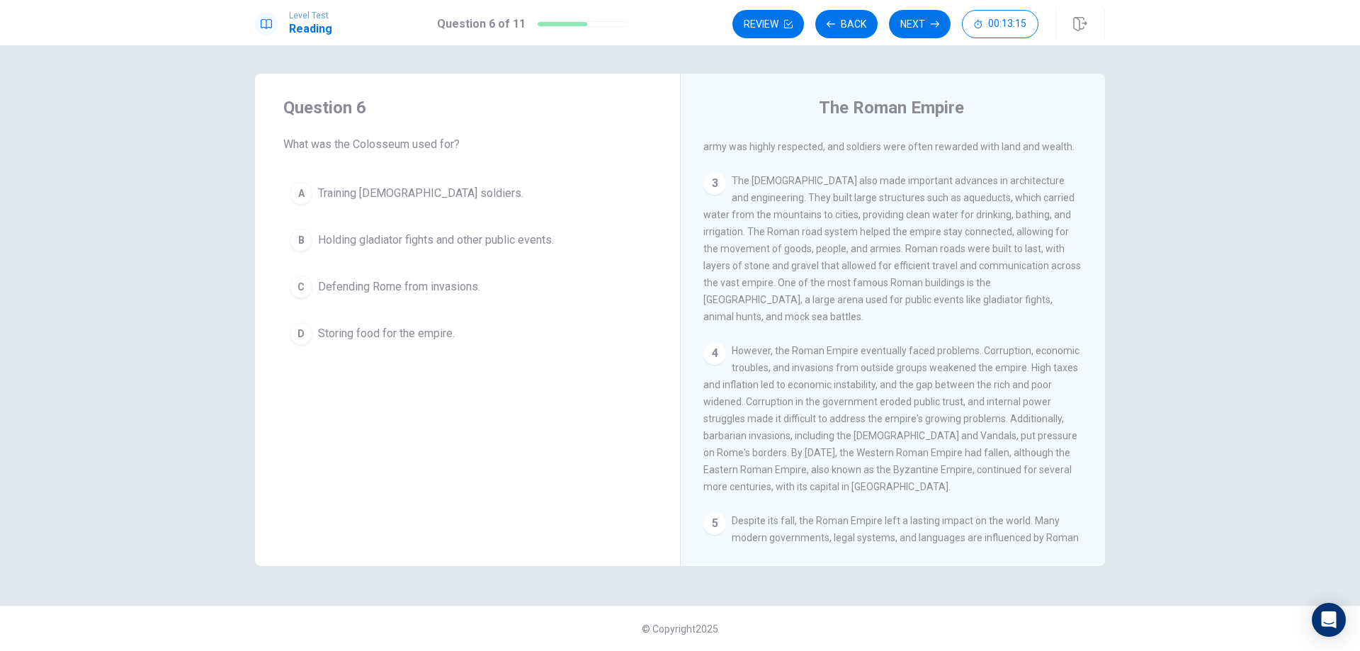
scroll to position [286, 0]
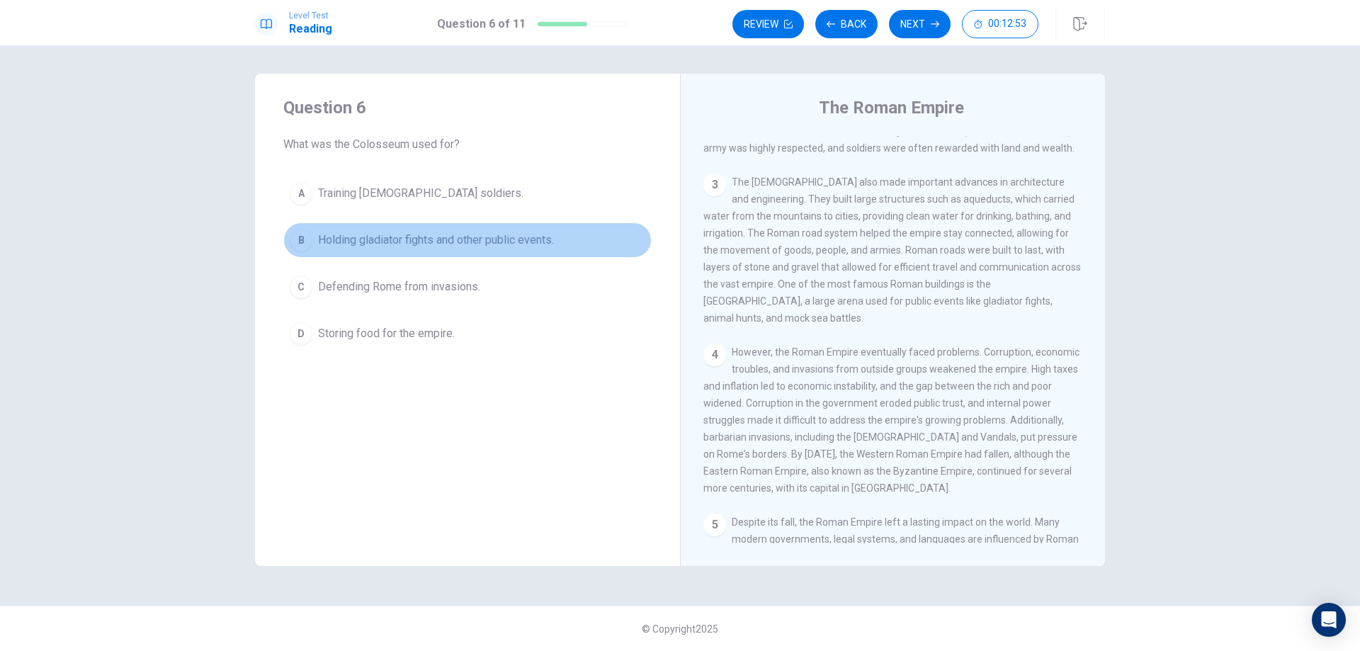
click at [395, 237] on span "Holding gladiator fights and other public events." at bounding box center [436, 240] width 236 height 17
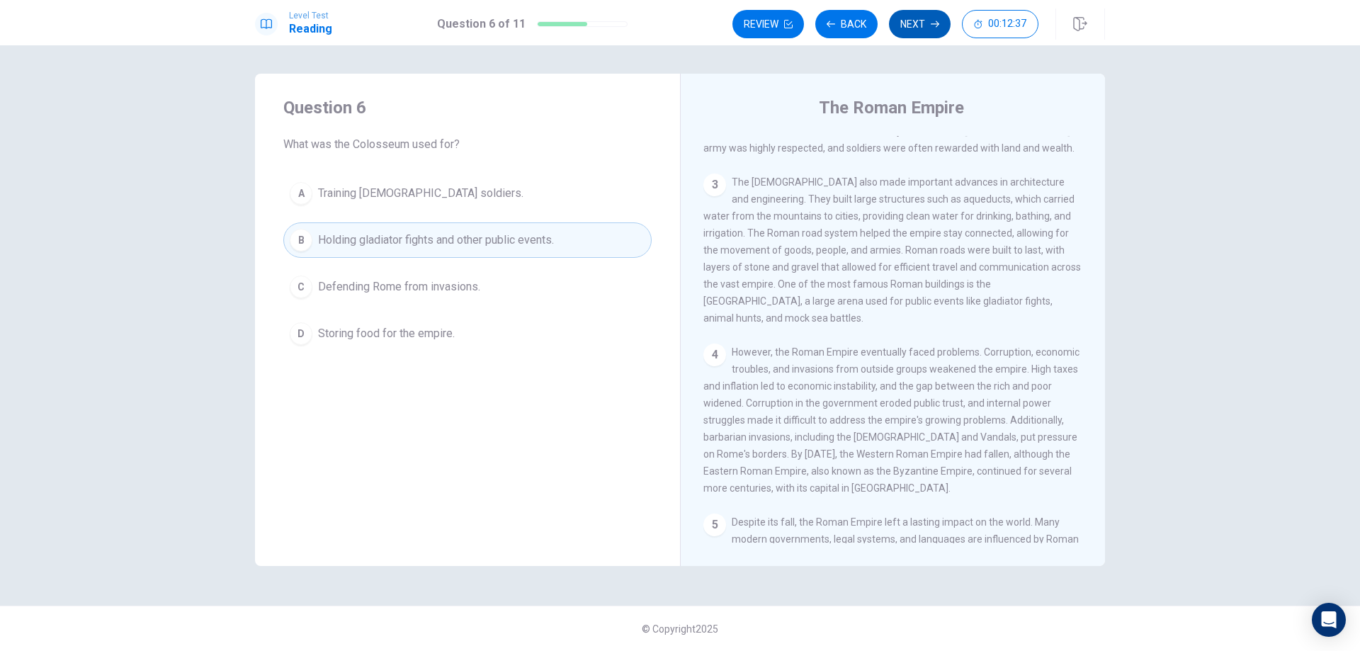
click at [920, 25] on button "Next" at bounding box center [920, 24] width 62 height 28
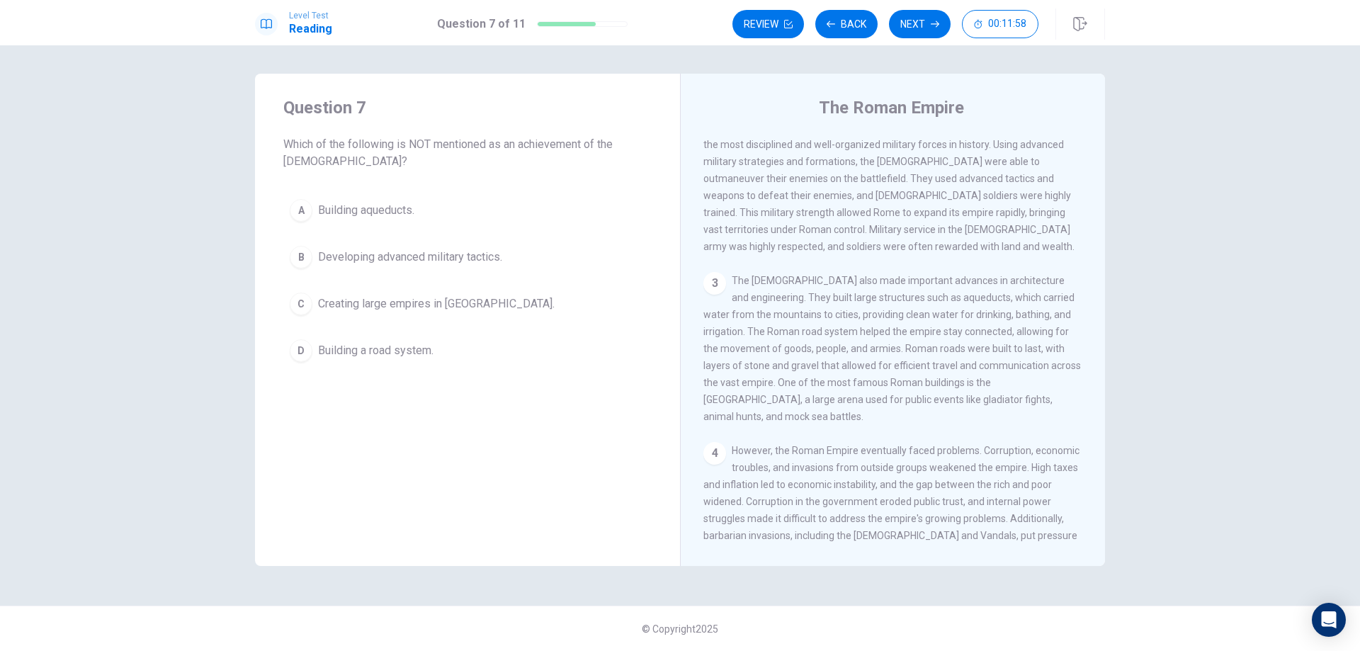
scroll to position [186, 0]
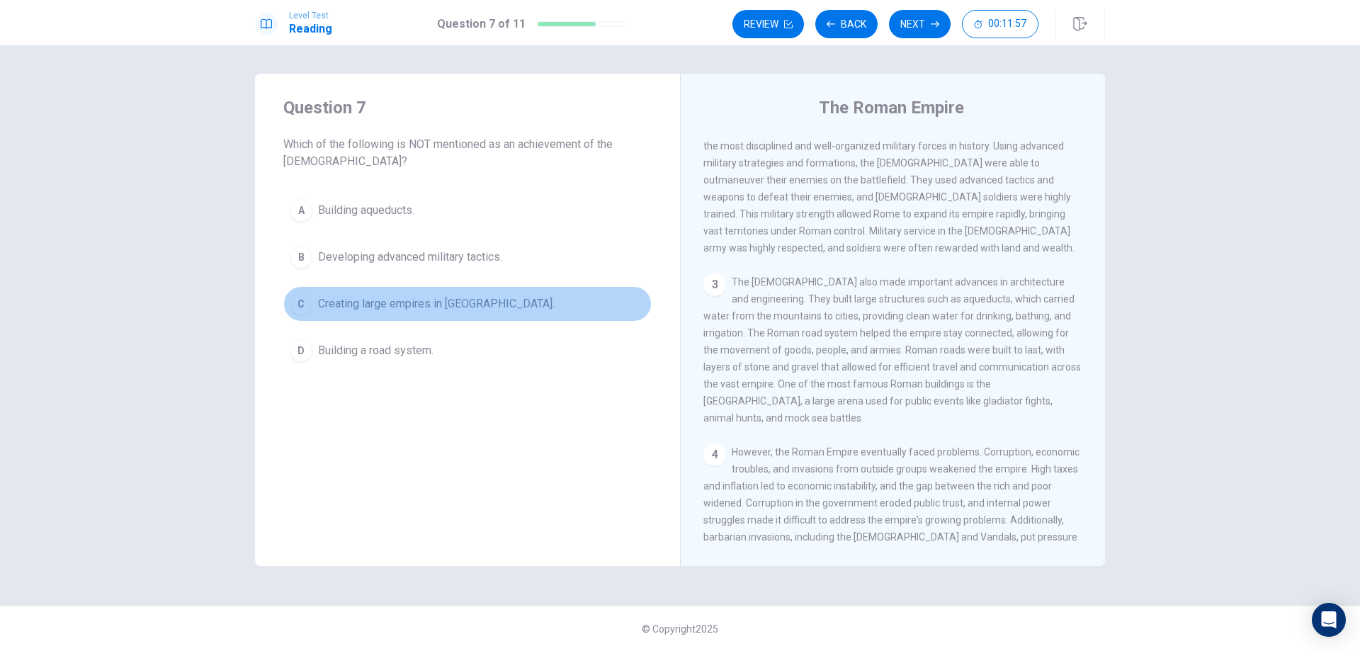
click at [402, 300] on span "Creating large empires in [GEOGRAPHIC_DATA]." at bounding box center [436, 303] width 237 height 17
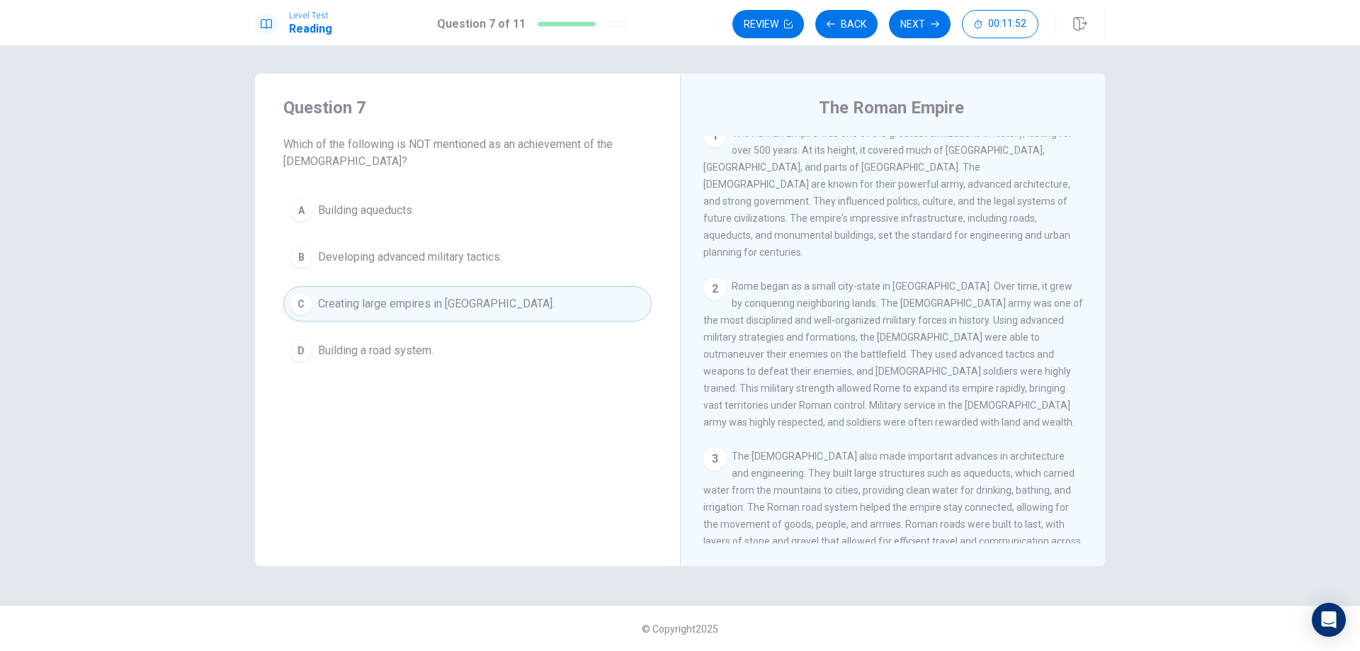
scroll to position [0, 0]
click at [914, 25] on button "Next" at bounding box center [920, 24] width 62 height 28
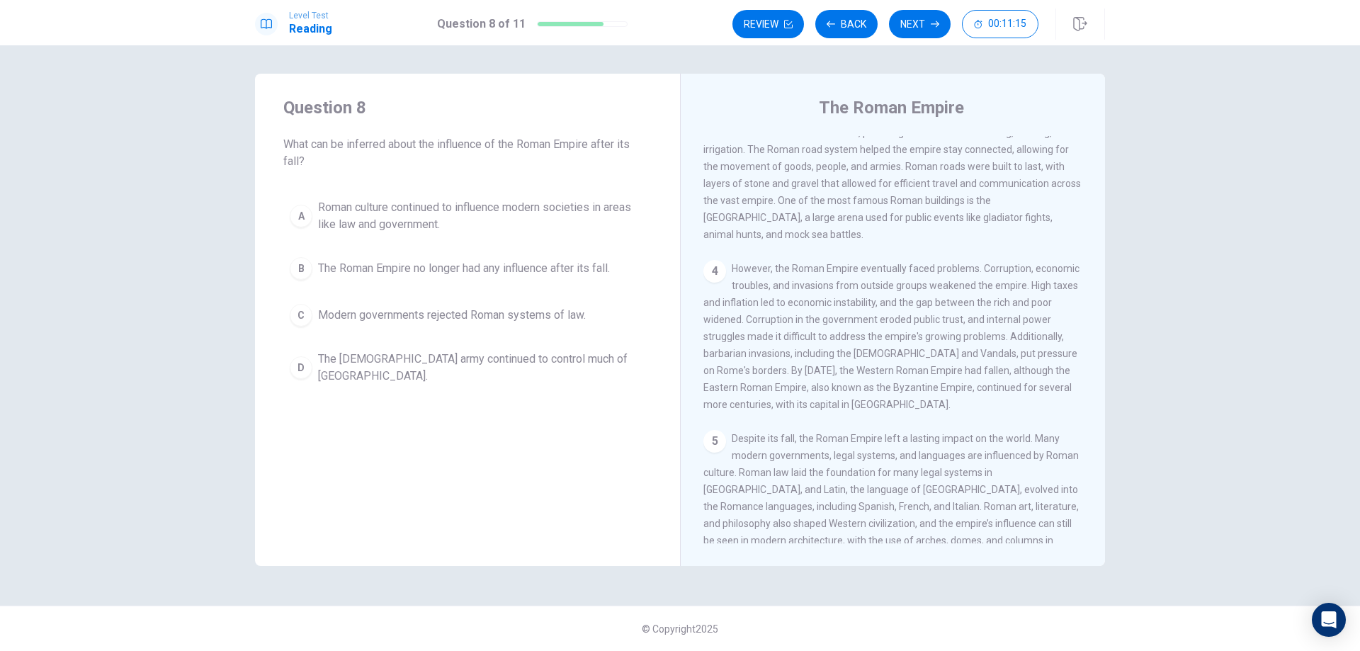
scroll to position [386, 0]
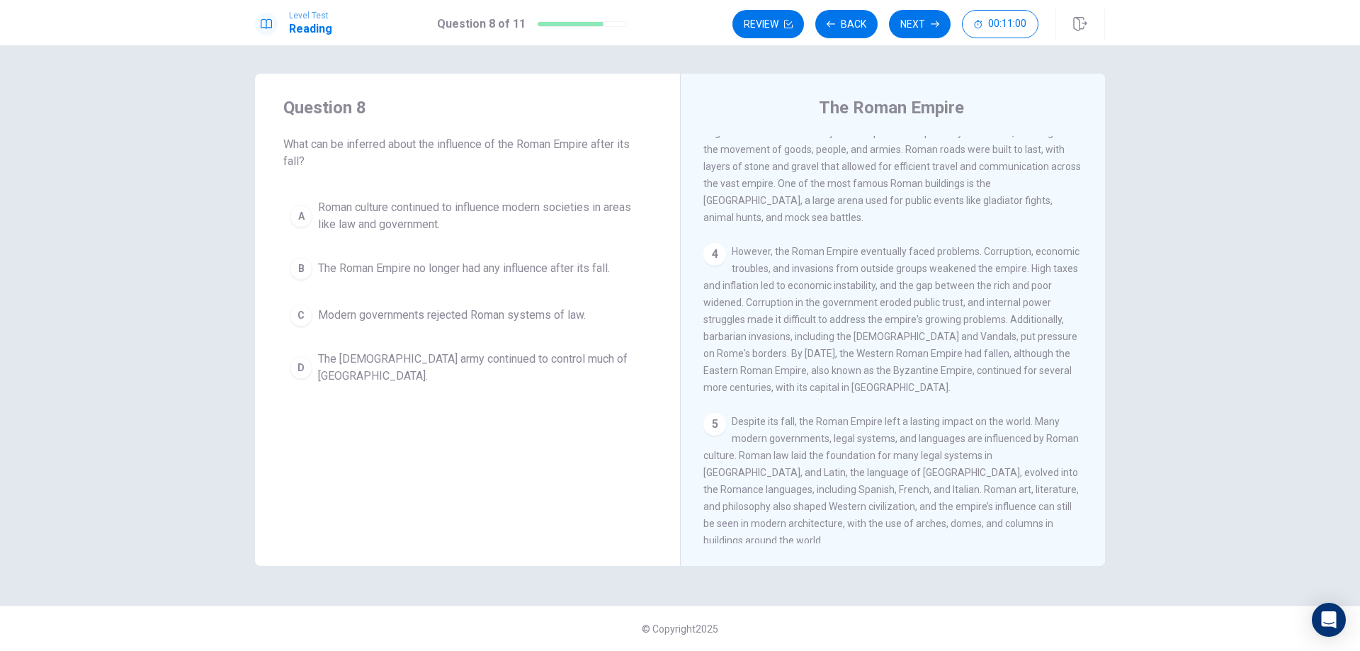
click at [395, 212] on span "Roman culture continued to influence modern societies in areas like law and gov…" at bounding box center [481, 216] width 327 height 34
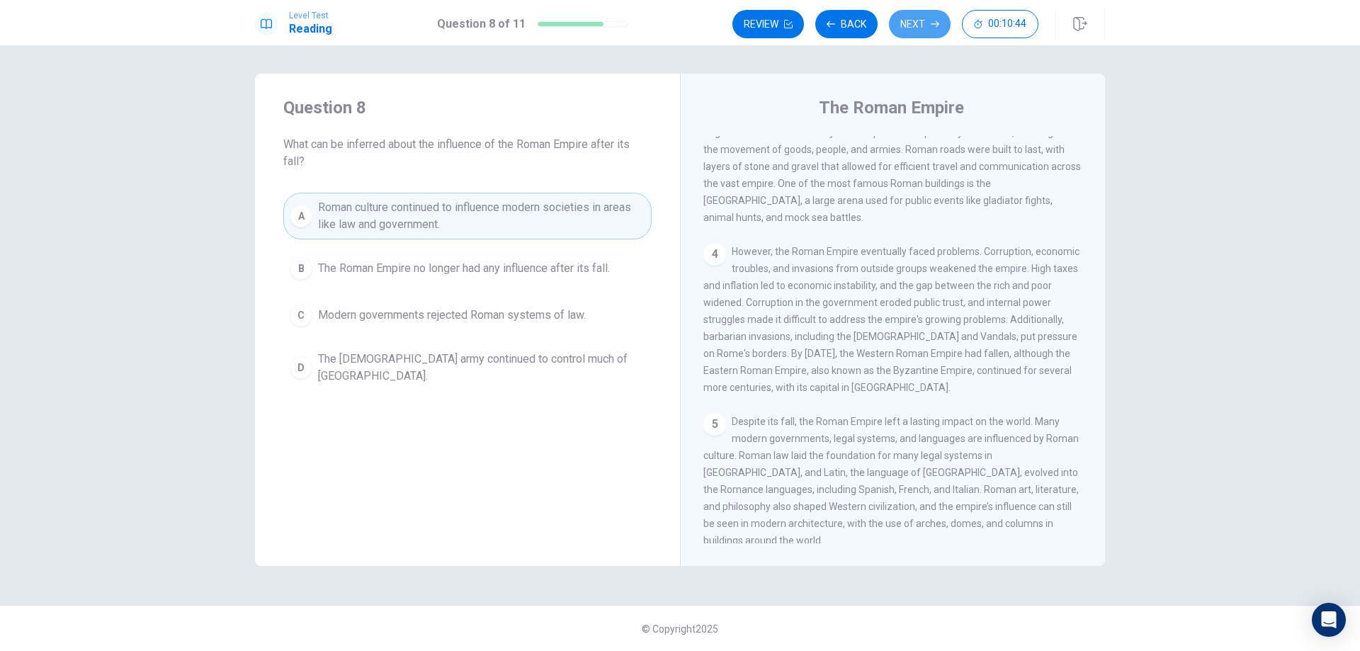
click at [913, 31] on button "Next" at bounding box center [920, 24] width 62 height 28
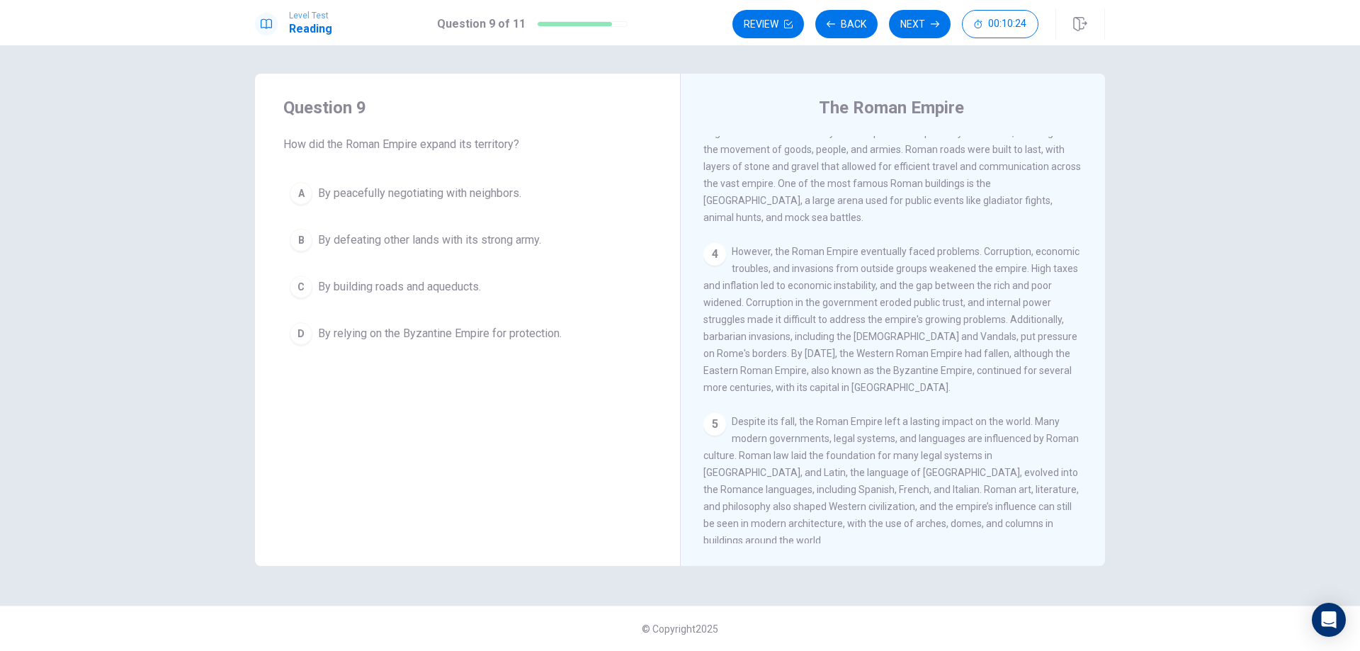
click at [371, 193] on span "By peacefully negotiating with neighbors." at bounding box center [419, 193] width 203 height 17
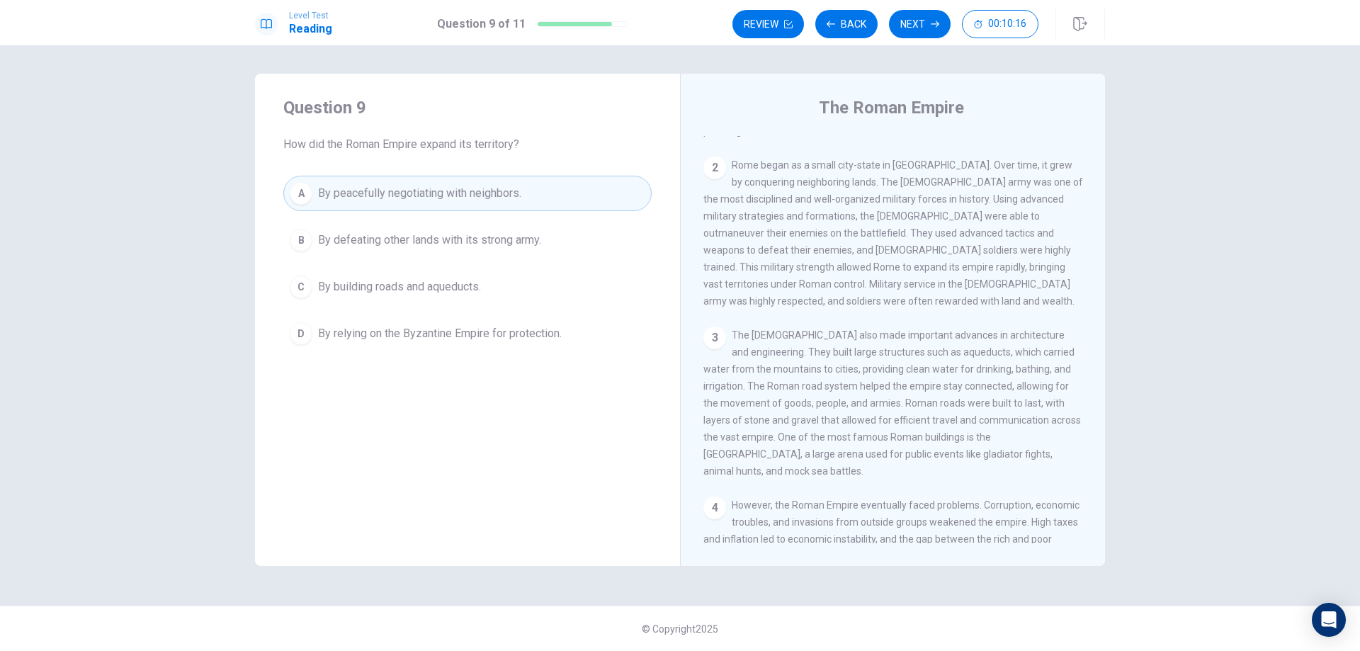
scroll to position [131, 0]
click at [444, 281] on span "By building roads and aqueducts." at bounding box center [399, 286] width 163 height 17
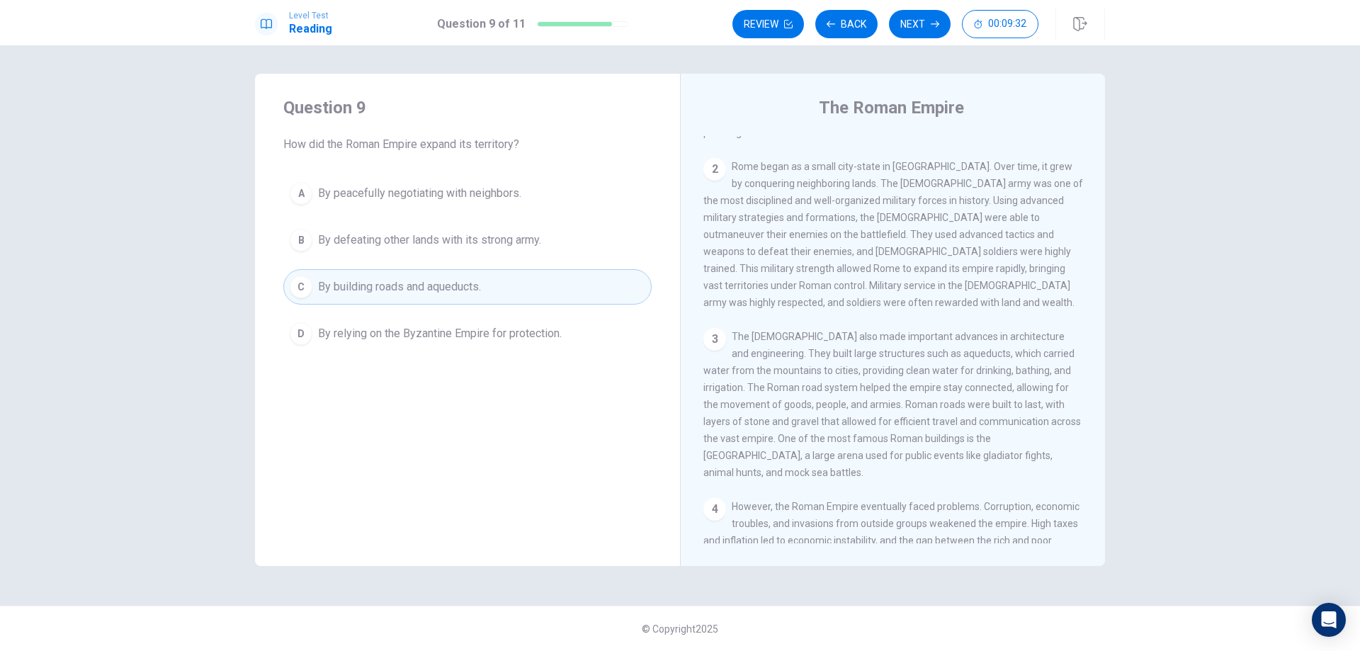
drag, startPoint x: 908, startPoint y: 26, endPoint x: 874, endPoint y: 36, distance: 35.0
click at [908, 26] on button "Next" at bounding box center [920, 24] width 62 height 28
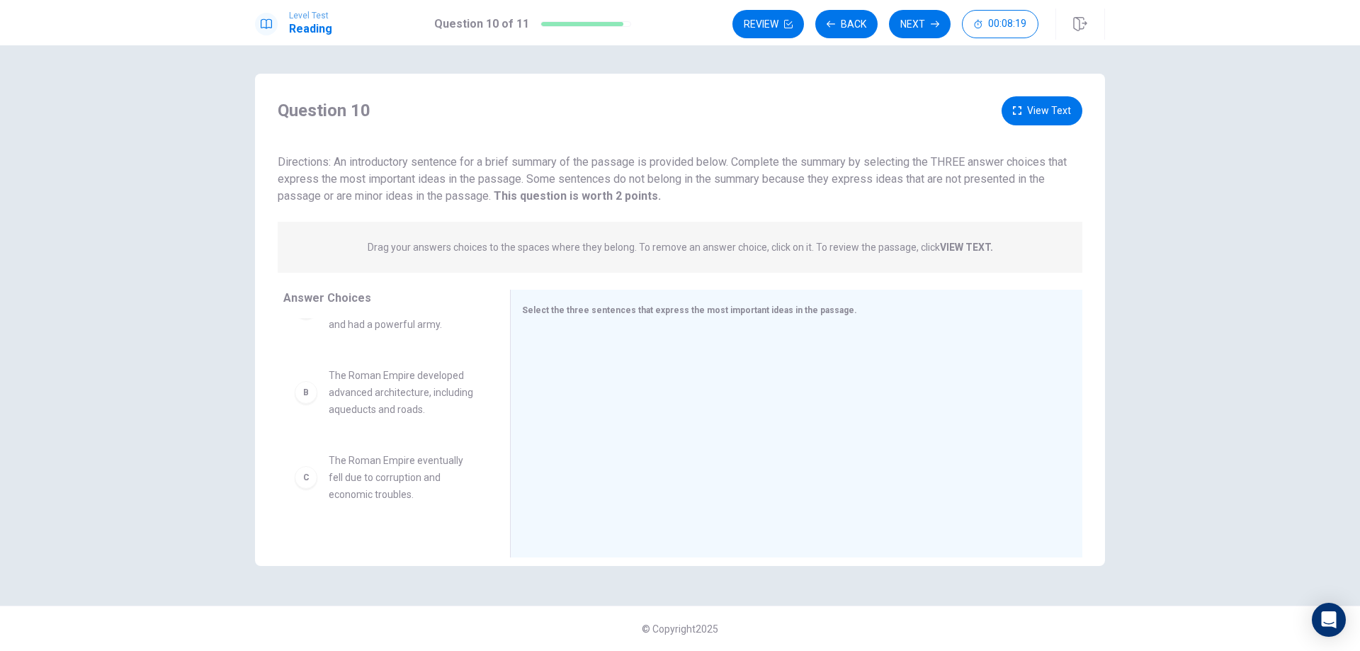
scroll to position [49, 0]
click at [310, 400] on div "B" at bounding box center [306, 391] width 23 height 23
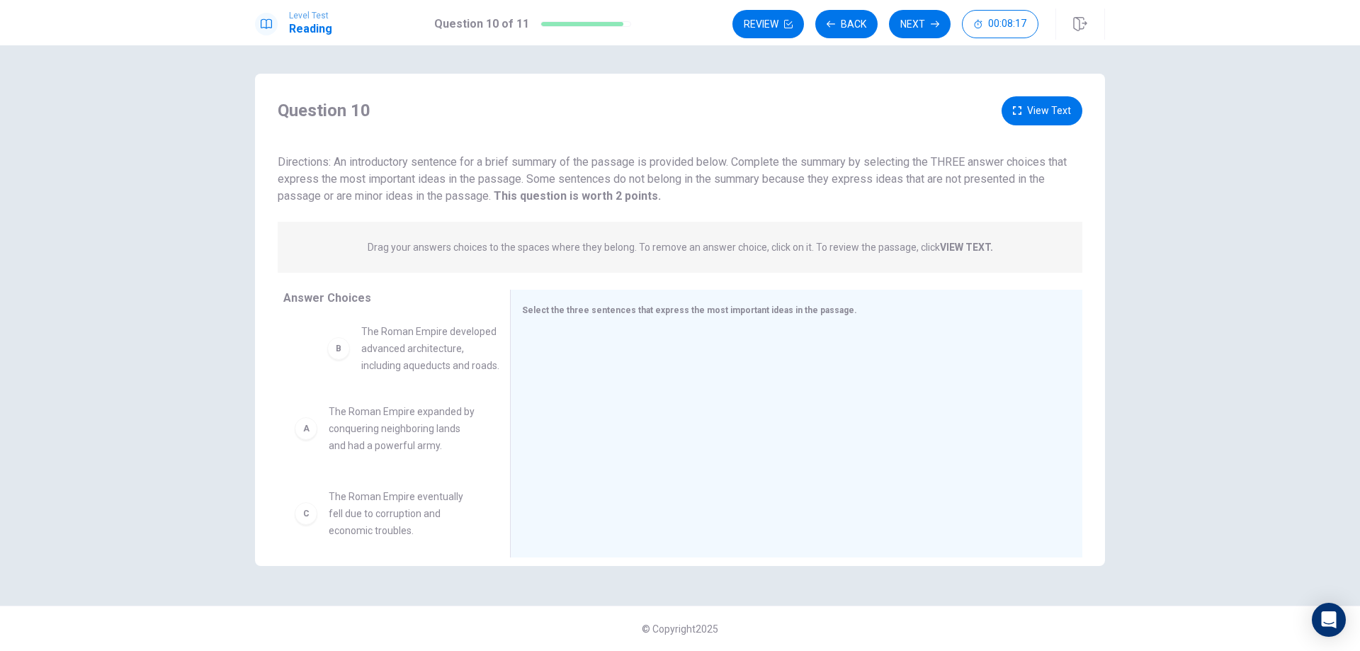
scroll to position [0, 0]
drag, startPoint x: 310, startPoint y: 400, endPoint x: 395, endPoint y: 247, distance: 176.0
drag, startPoint x: 359, startPoint y: 444, endPoint x: 631, endPoint y: 346, distance: 289.1
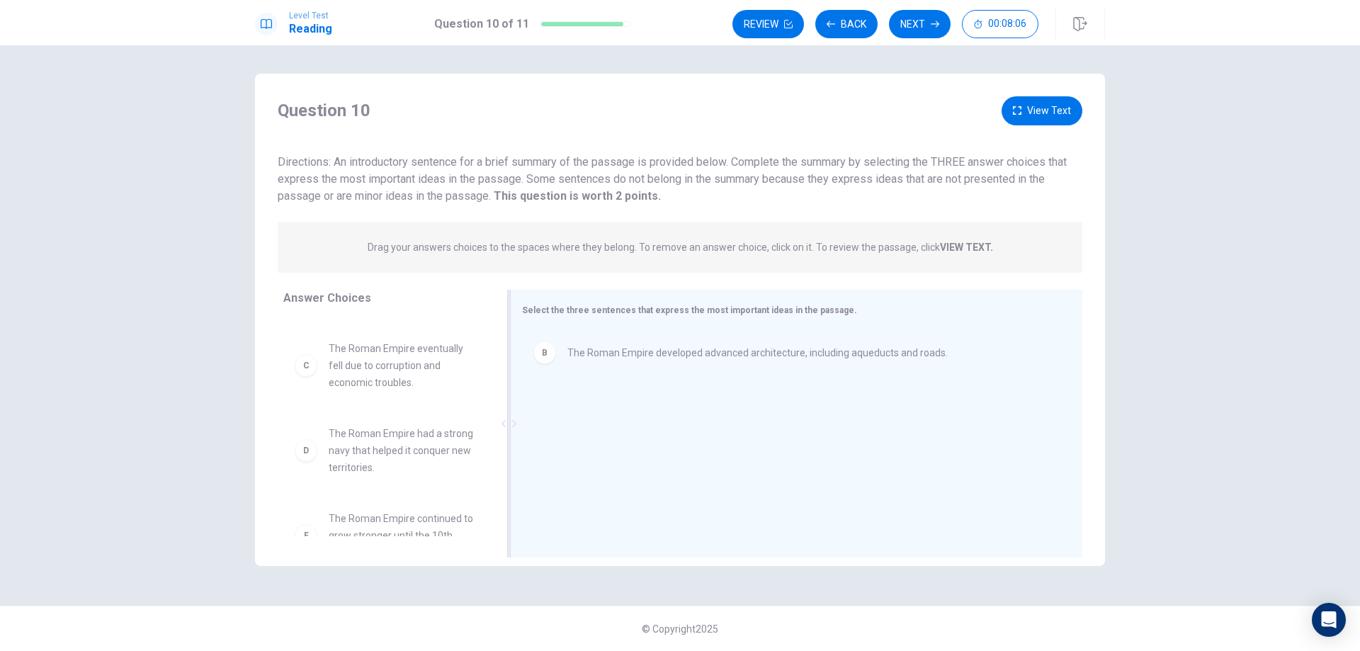
scroll to position [72, 0]
drag, startPoint x: 377, startPoint y: 368, endPoint x: 663, endPoint y: 408, distance: 289.1
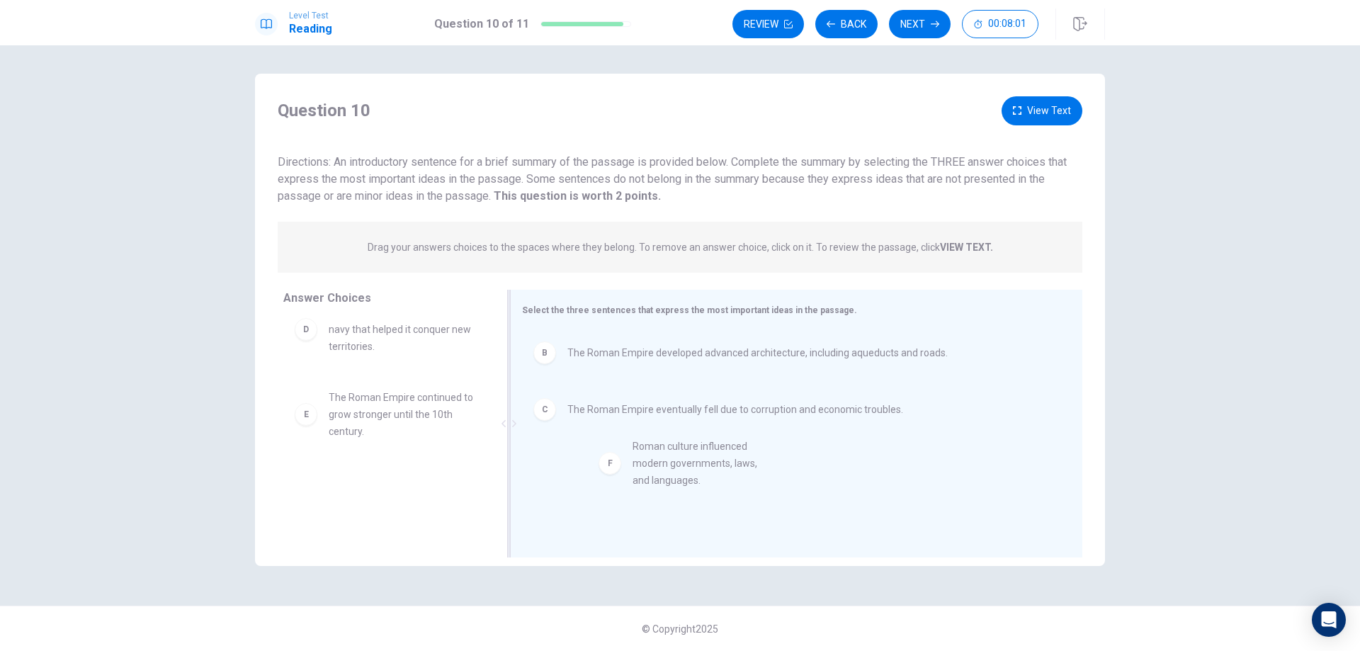
drag, startPoint x: 369, startPoint y: 505, endPoint x: 677, endPoint y: 465, distance: 310.0
click at [1044, 107] on button "View Text" at bounding box center [1042, 110] width 81 height 29
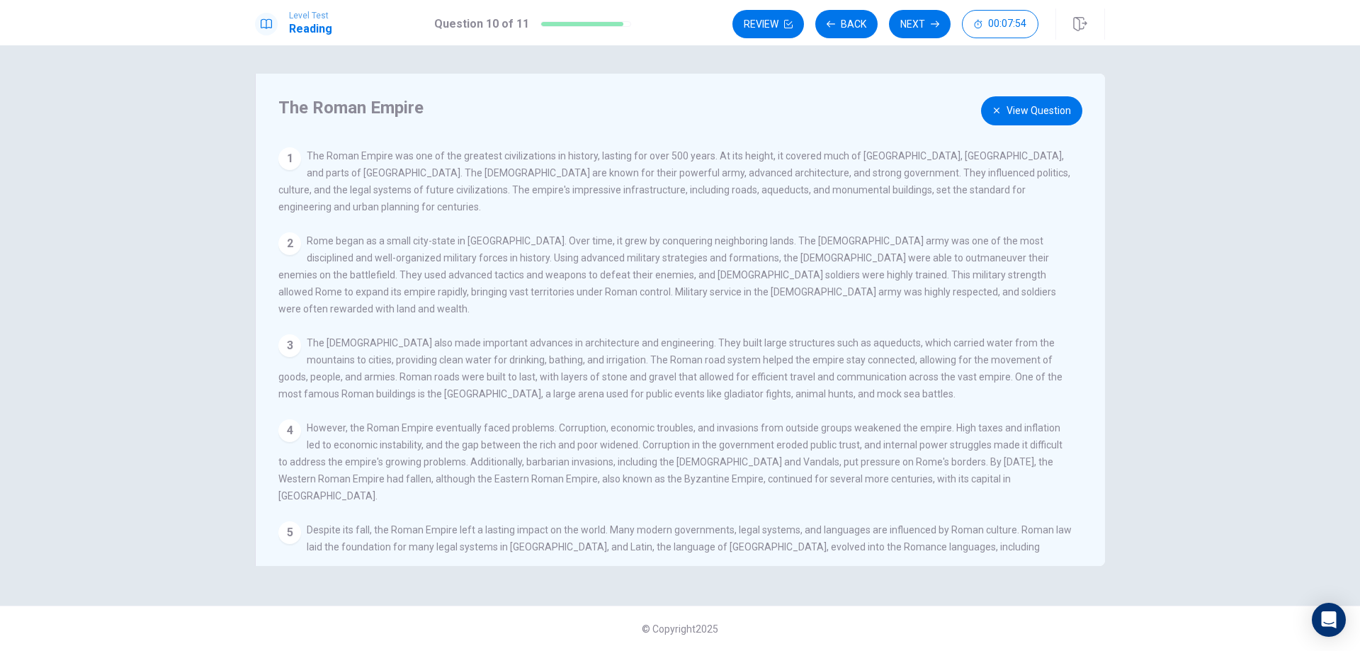
scroll to position [14, 0]
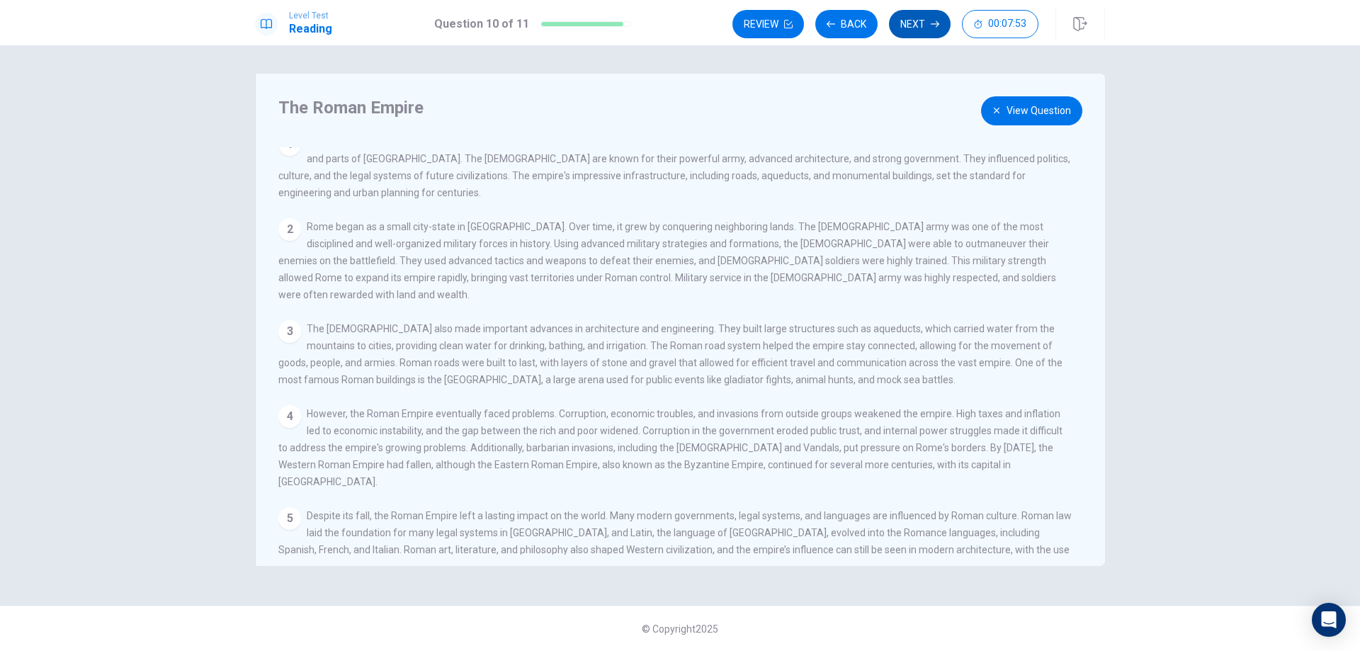
click at [922, 29] on button "Next" at bounding box center [920, 24] width 62 height 28
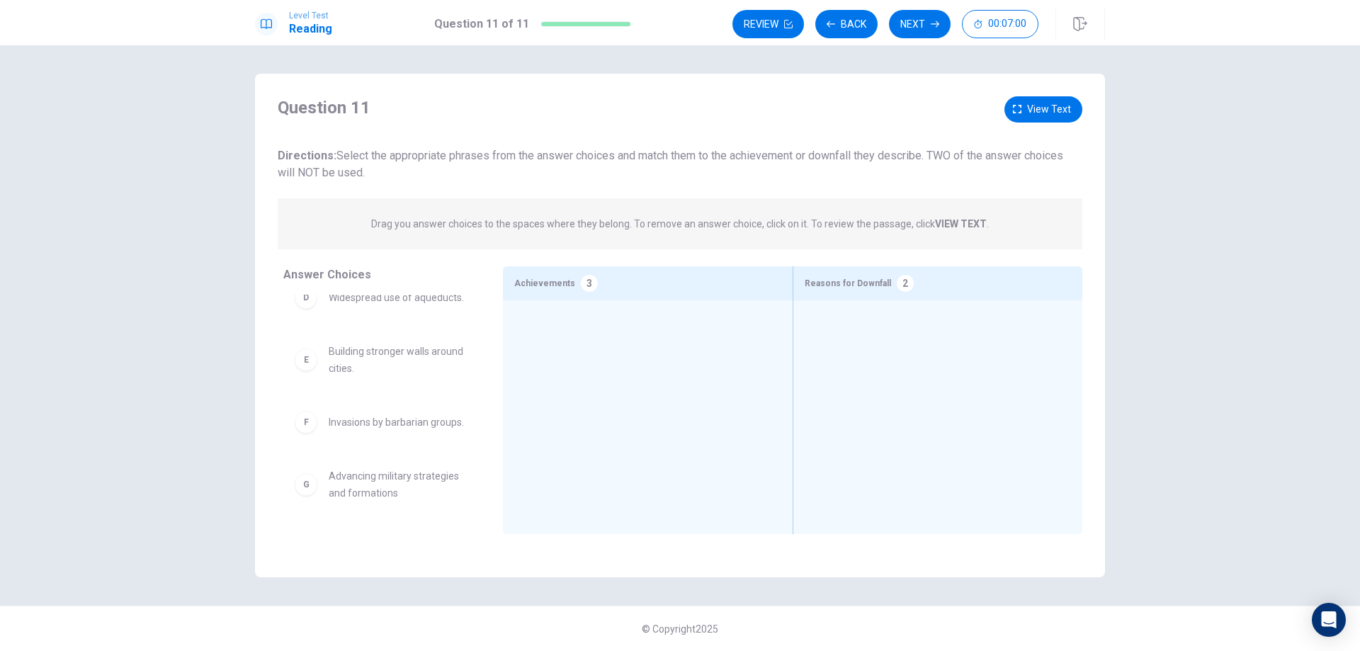
scroll to position [235, 0]
drag, startPoint x: 356, startPoint y: 486, endPoint x: 593, endPoint y: 315, distance: 292.2
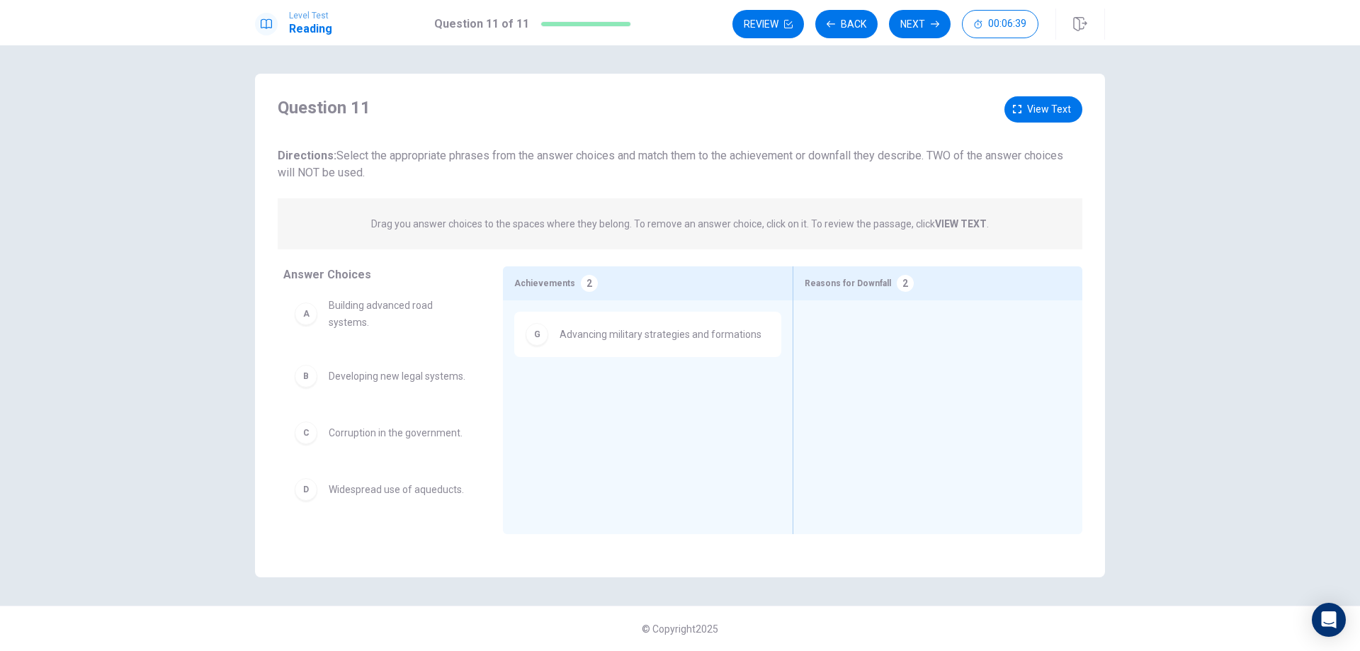
scroll to position [0, 0]
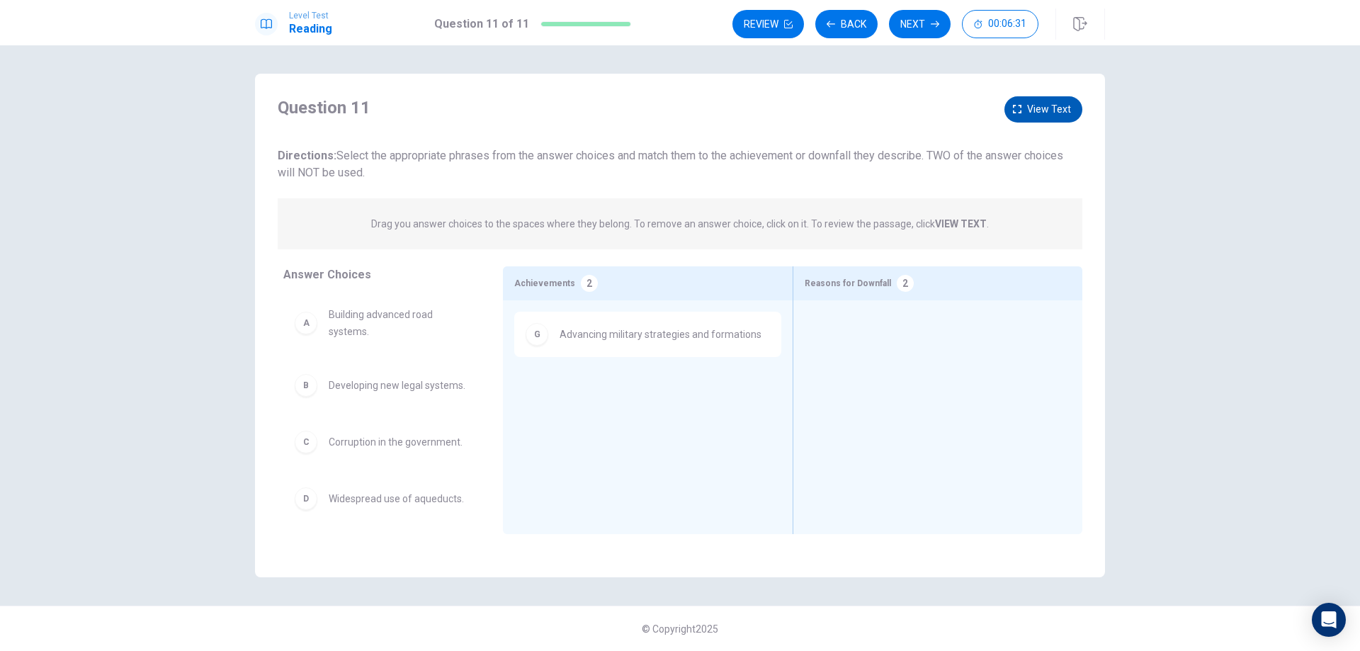
click at [1032, 108] on span "View text" at bounding box center [1049, 110] width 44 height 18
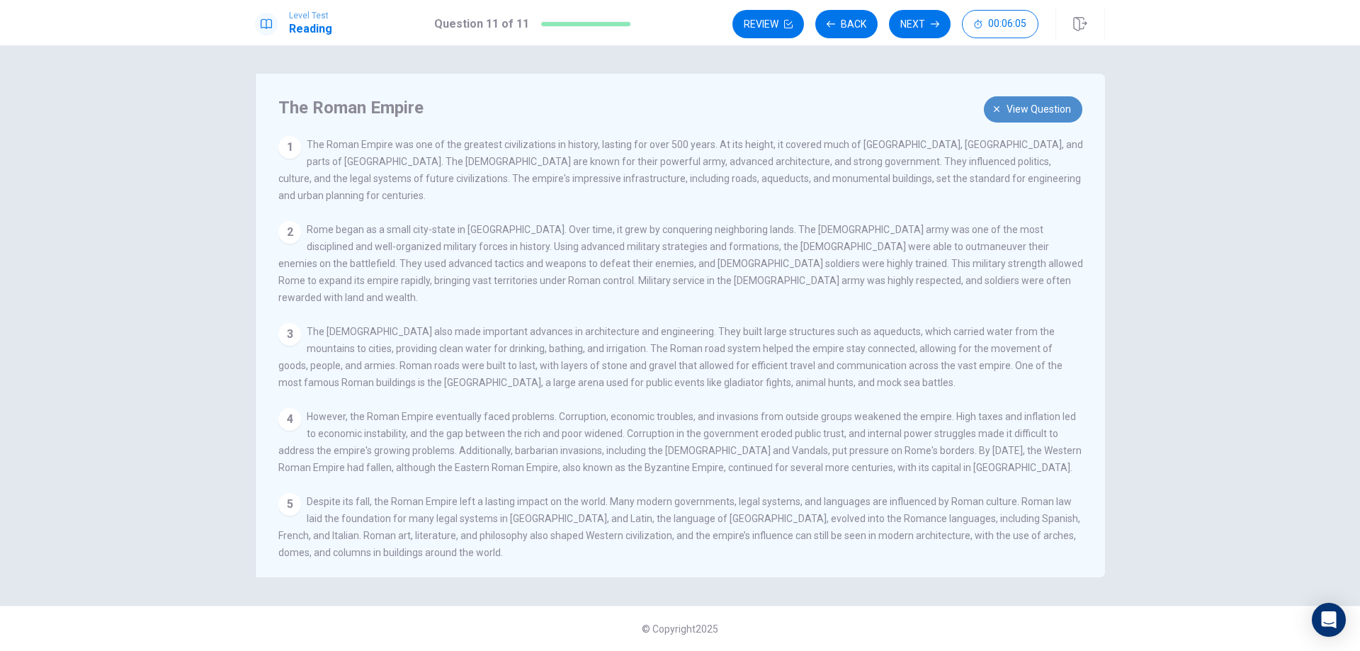
click at [1039, 111] on span "View question" at bounding box center [1039, 110] width 64 height 18
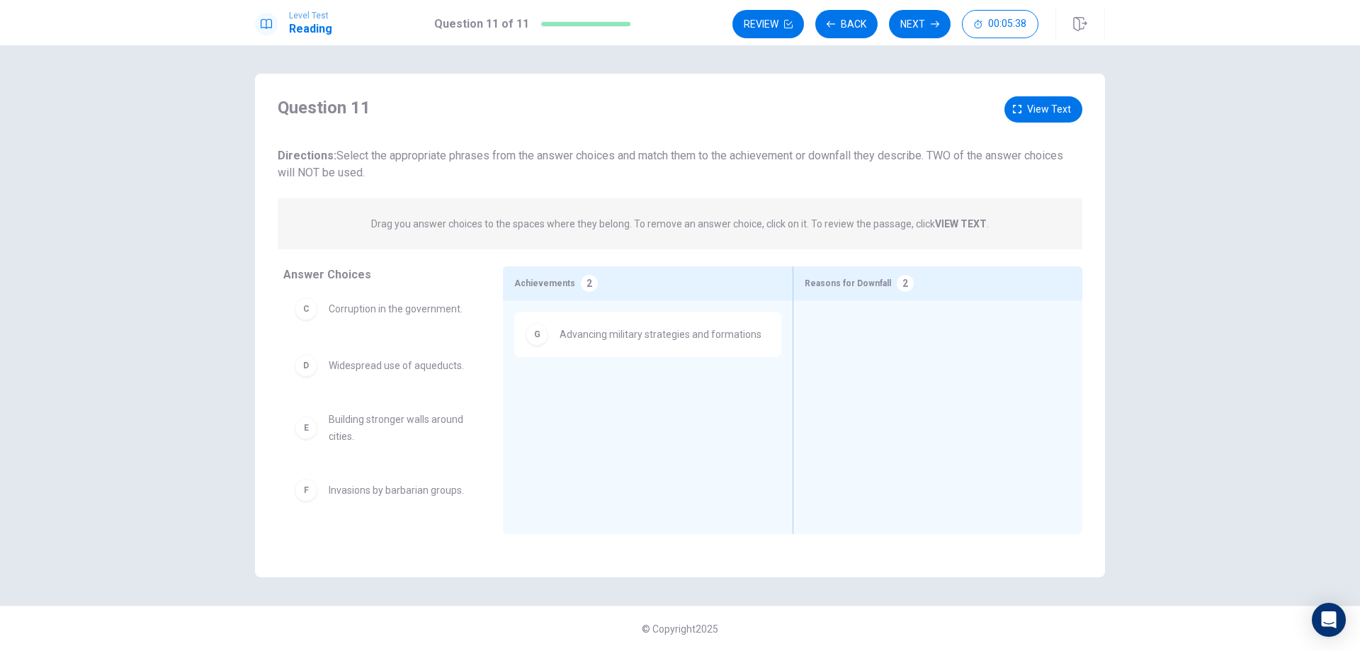
scroll to position [166, 0]
click at [1050, 106] on span "View text" at bounding box center [1049, 110] width 44 height 18
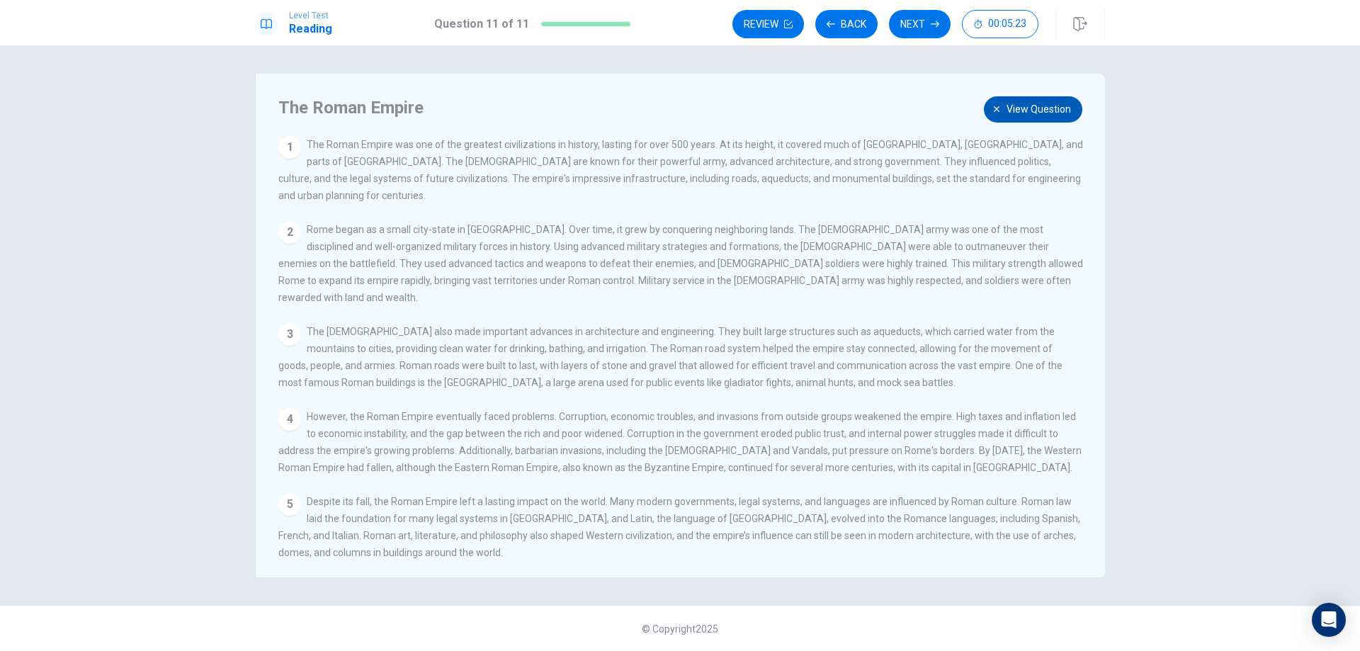
click at [1032, 110] on span "View question" at bounding box center [1039, 110] width 64 height 18
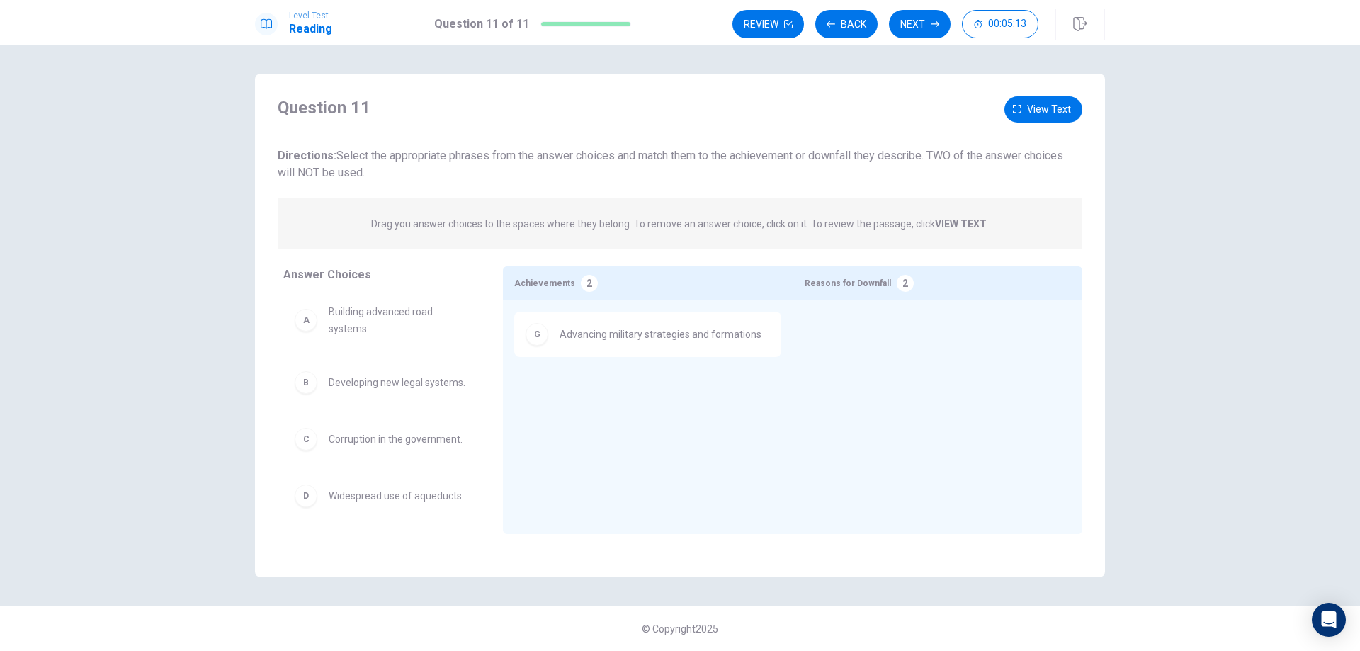
scroll to position [0, 0]
drag, startPoint x: 355, startPoint y: 329, endPoint x: 881, endPoint y: 339, distance: 525.8
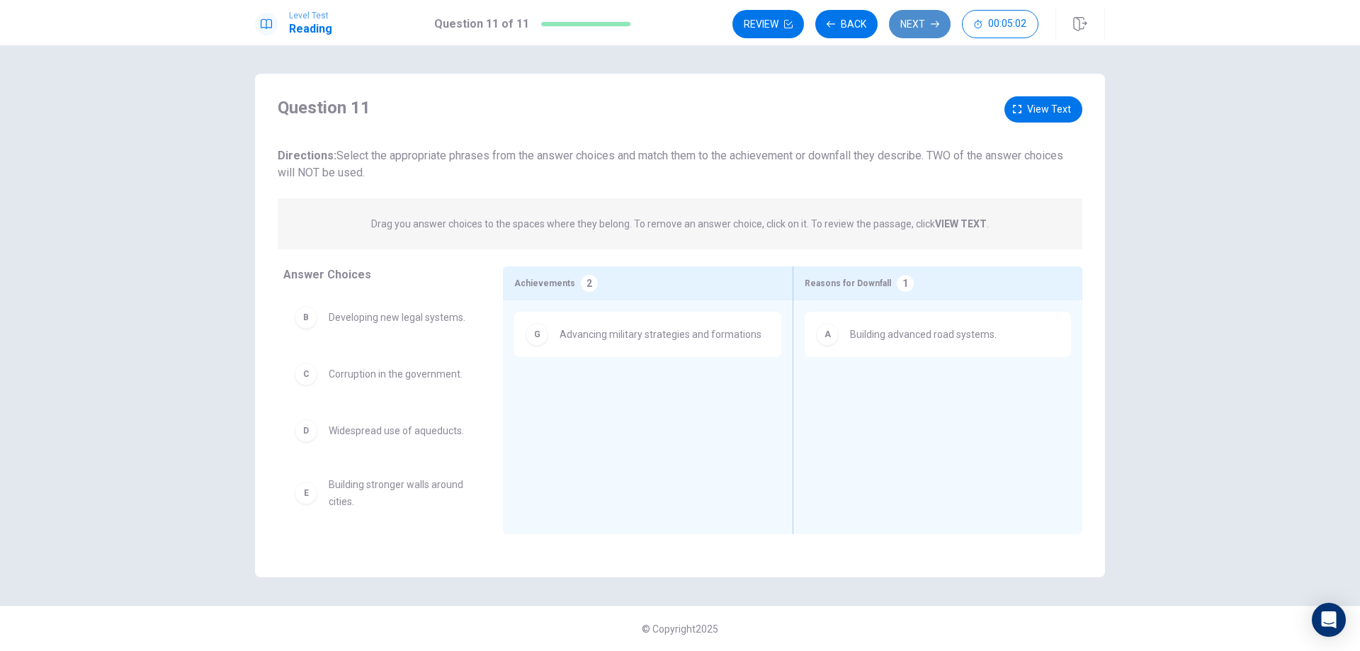
click at [910, 28] on button "Next" at bounding box center [920, 24] width 62 height 28
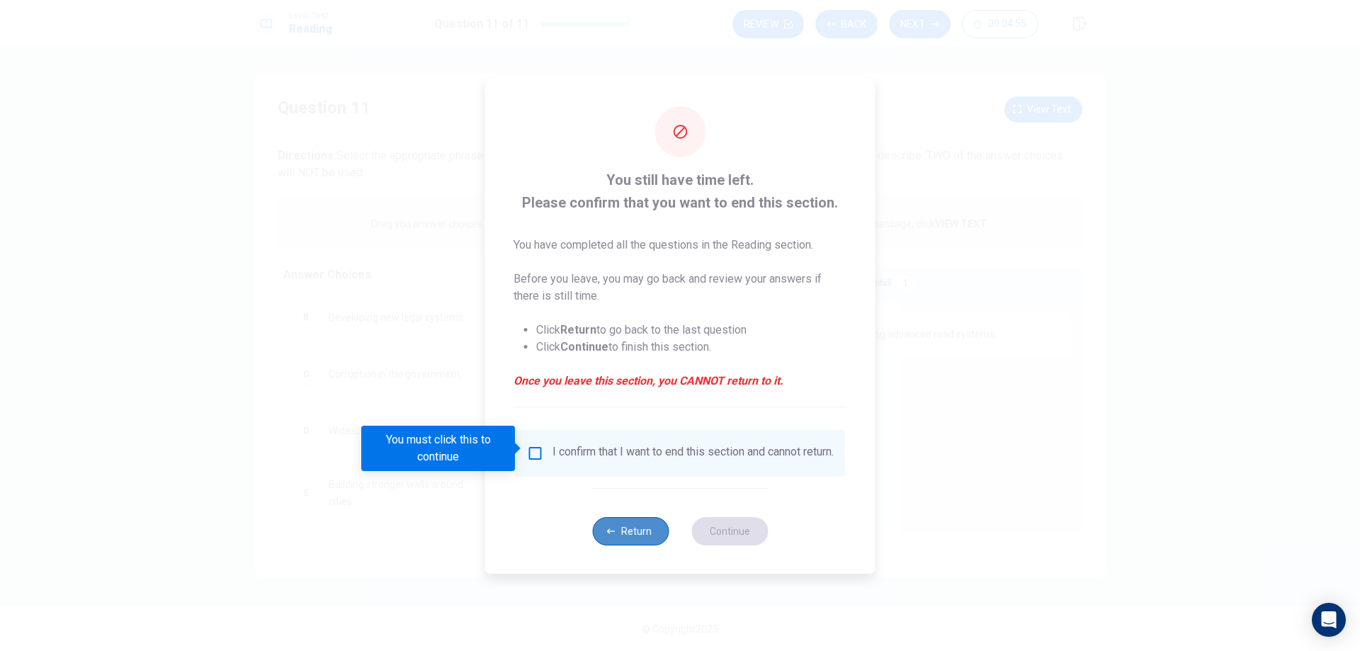
click at [646, 543] on button "Return" at bounding box center [630, 531] width 77 height 28
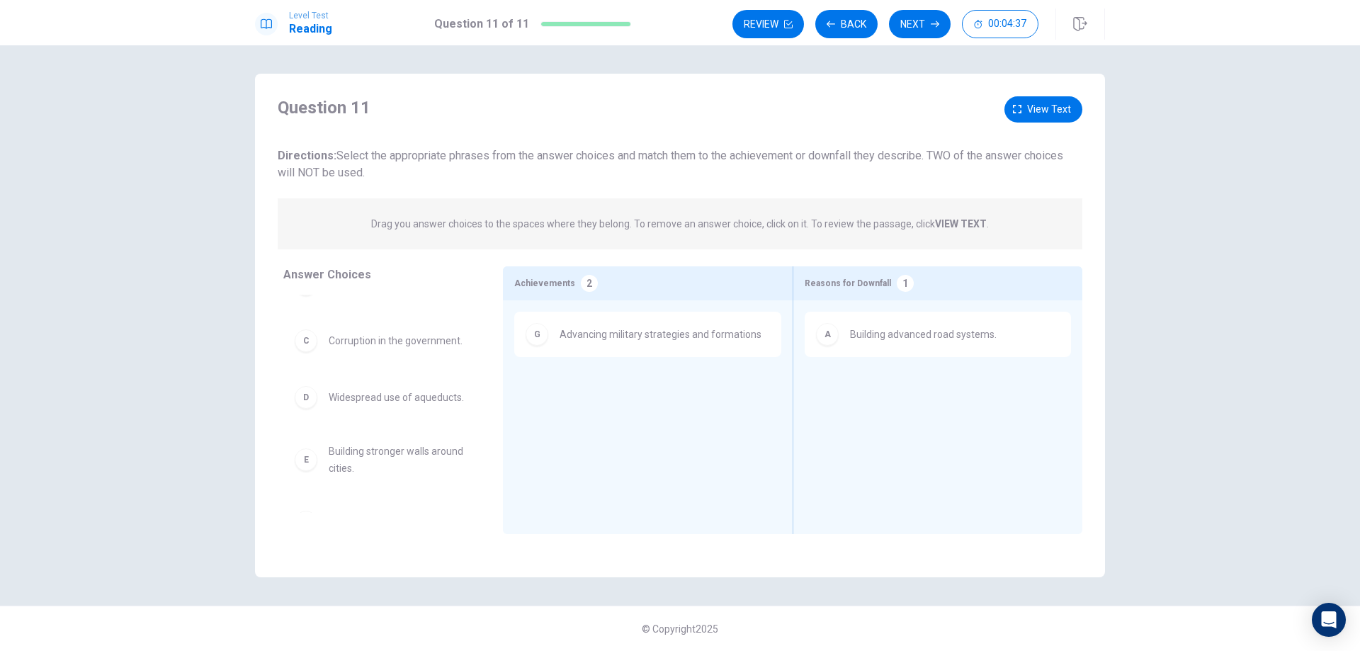
scroll to position [26, 0]
drag, startPoint x: 367, startPoint y: 422, endPoint x: 665, endPoint y: 399, distance: 298.5
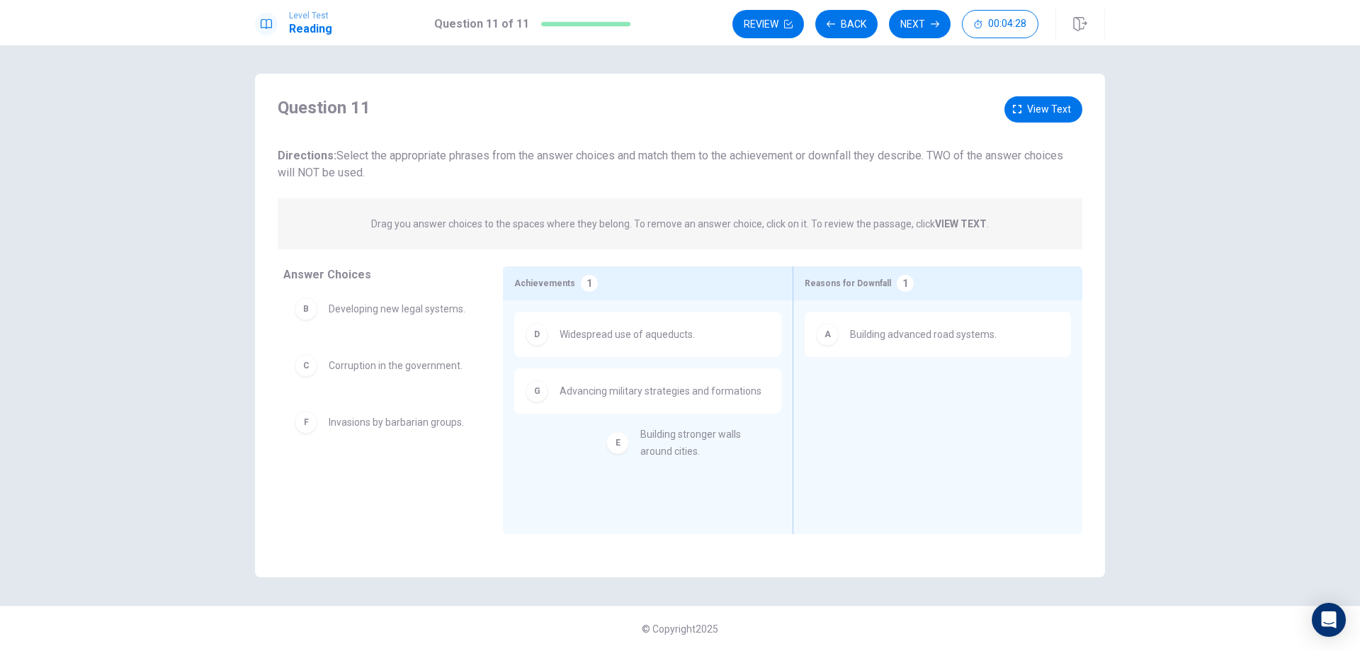
drag, startPoint x: 356, startPoint y: 421, endPoint x: 678, endPoint y: 441, distance: 323.0
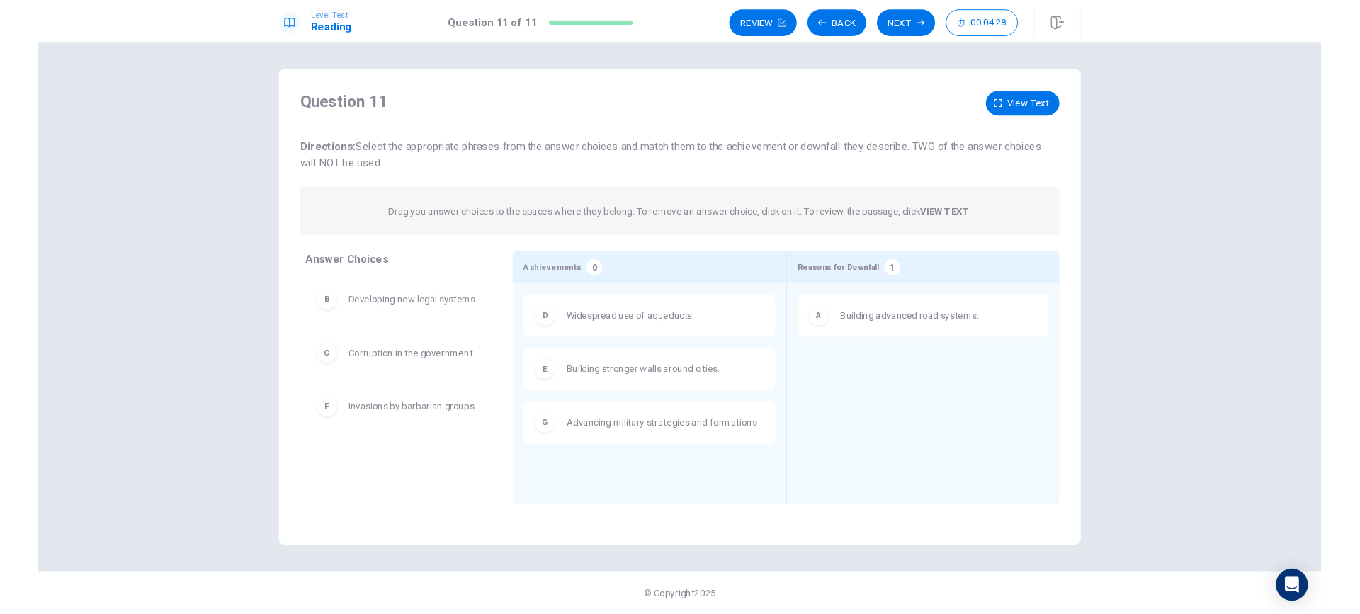
scroll to position [0, 0]
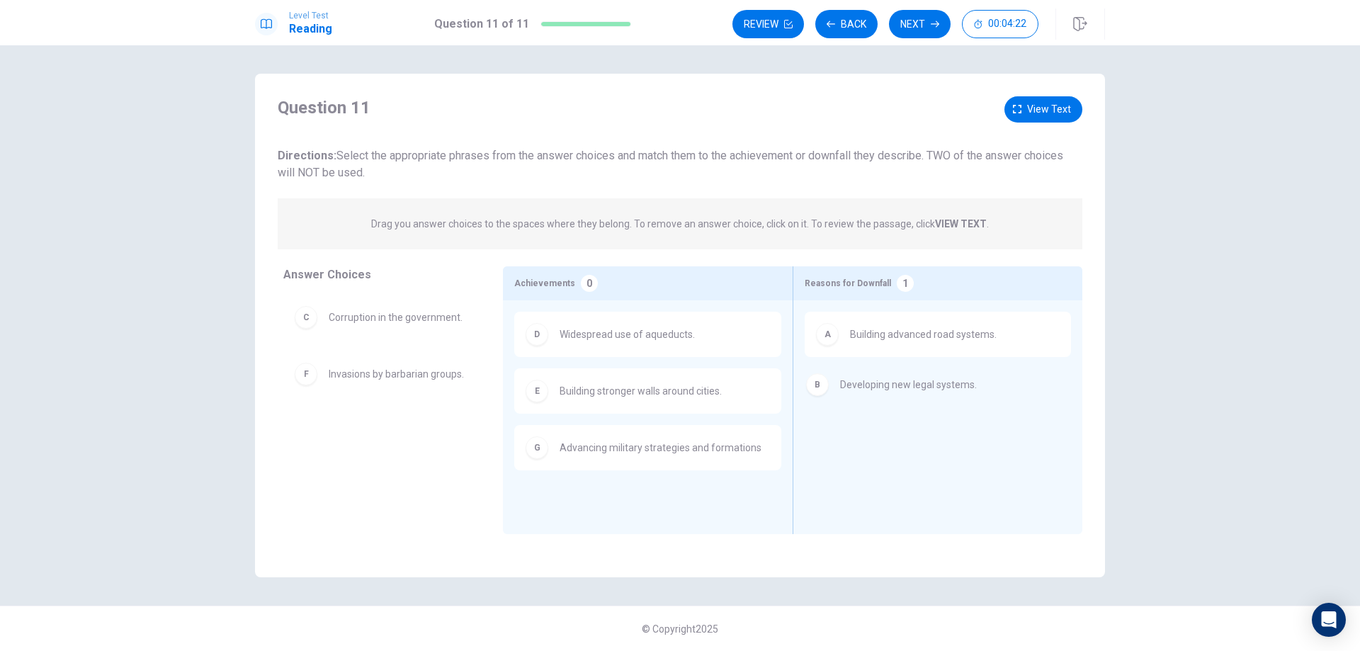
drag, startPoint x: 400, startPoint y: 334, endPoint x: 933, endPoint y: 400, distance: 536.9
drag, startPoint x: 356, startPoint y: 322, endPoint x: 918, endPoint y: 439, distance: 574.6
drag, startPoint x: 845, startPoint y: 391, endPoint x: 381, endPoint y: 422, distance: 464.4
drag, startPoint x: 373, startPoint y: 368, endPoint x: 942, endPoint y: 385, distance: 569.9
drag, startPoint x: 854, startPoint y: 333, endPoint x: 342, endPoint y: 427, distance: 520.7
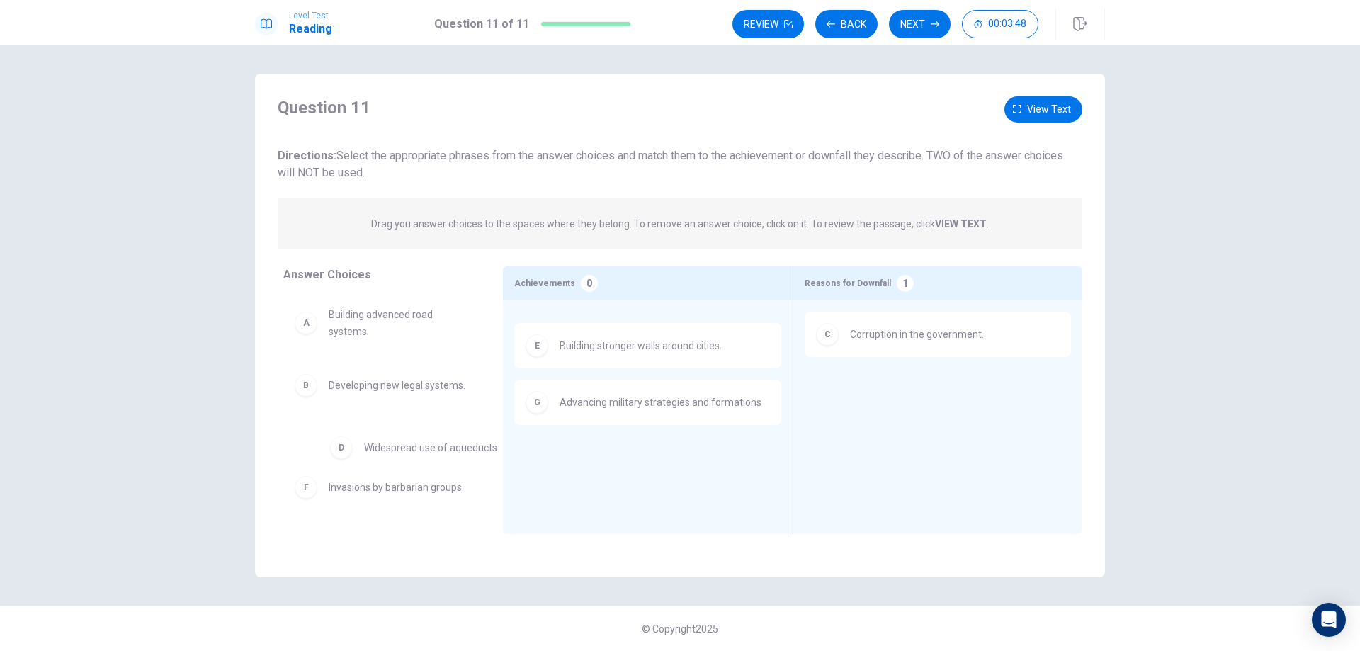
drag, startPoint x: 622, startPoint y: 337, endPoint x: 420, endPoint y: 453, distance: 232.6
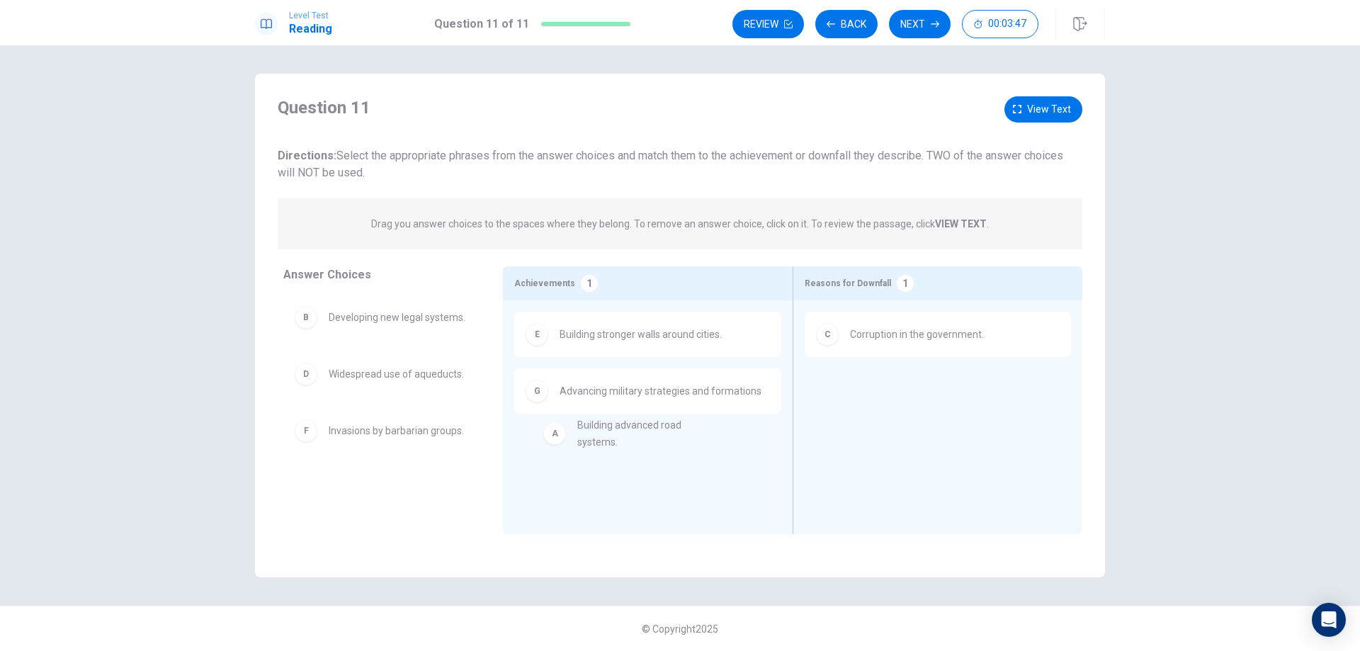
drag, startPoint x: 366, startPoint y: 317, endPoint x: 648, endPoint y: 438, distance: 307.3
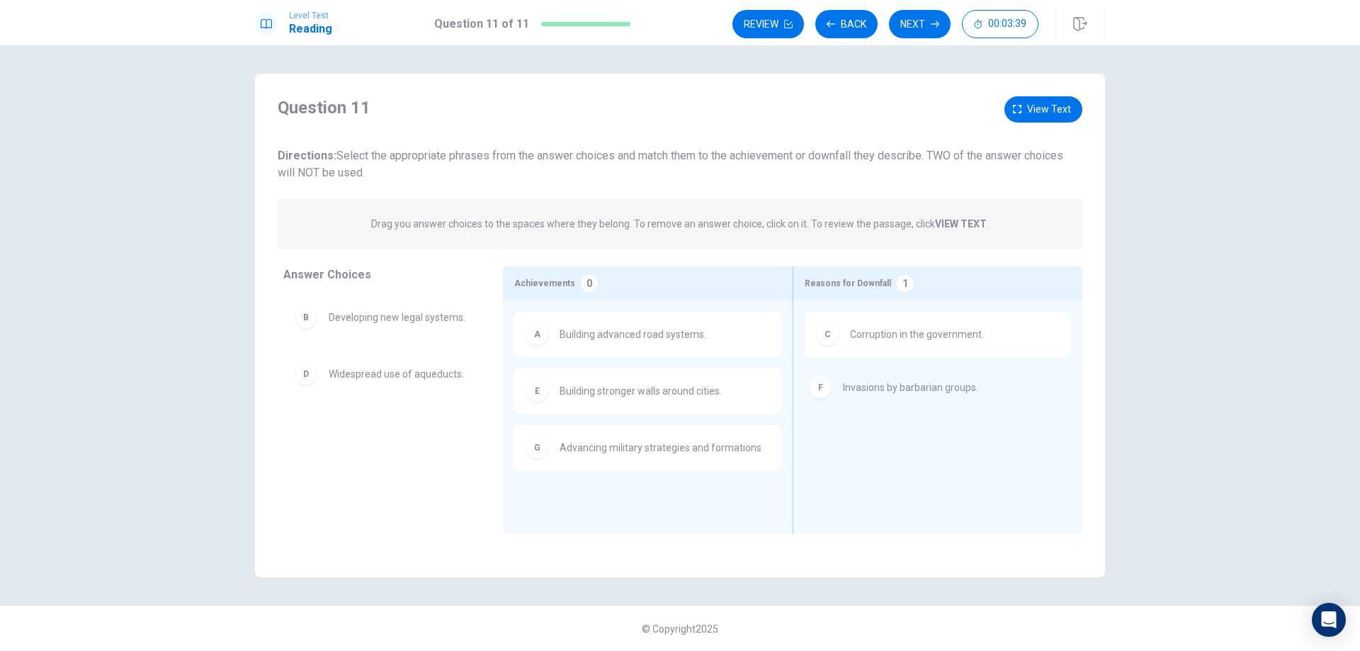
drag, startPoint x: 385, startPoint y: 436, endPoint x: 905, endPoint y: 389, distance: 522.9
click at [1037, 110] on span "View text" at bounding box center [1049, 110] width 44 height 18
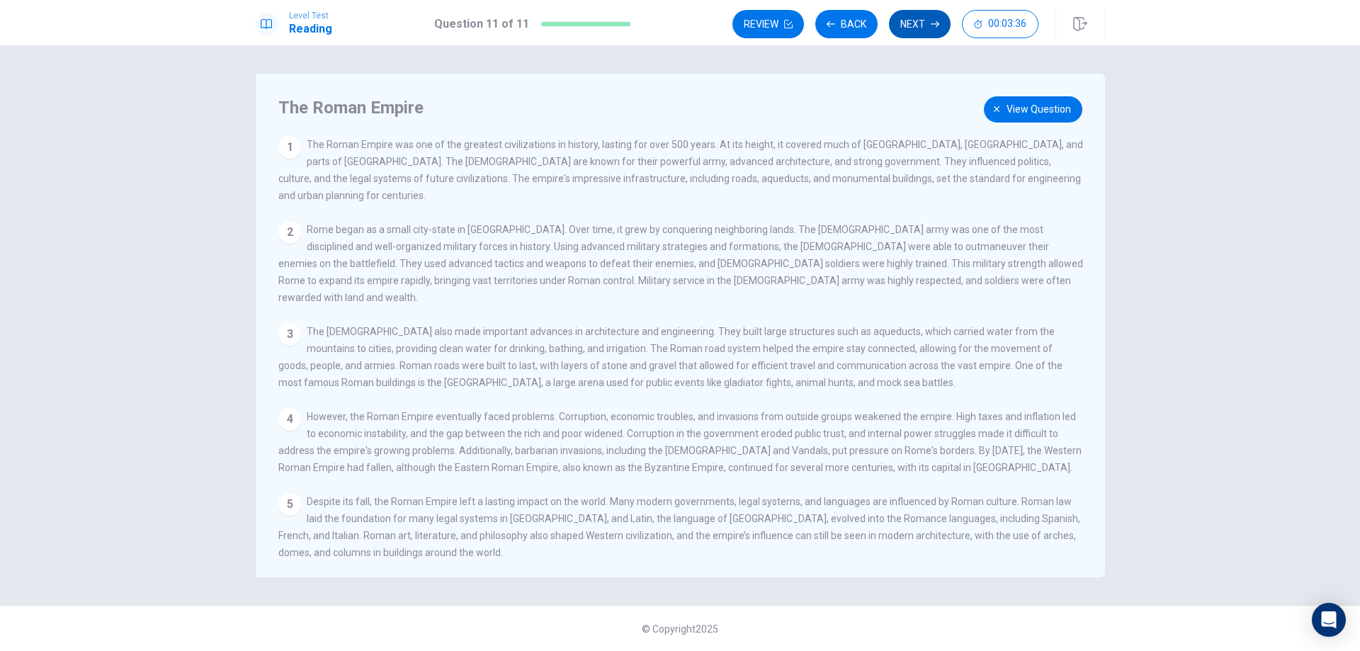
click at [909, 28] on button "Next" at bounding box center [920, 24] width 62 height 28
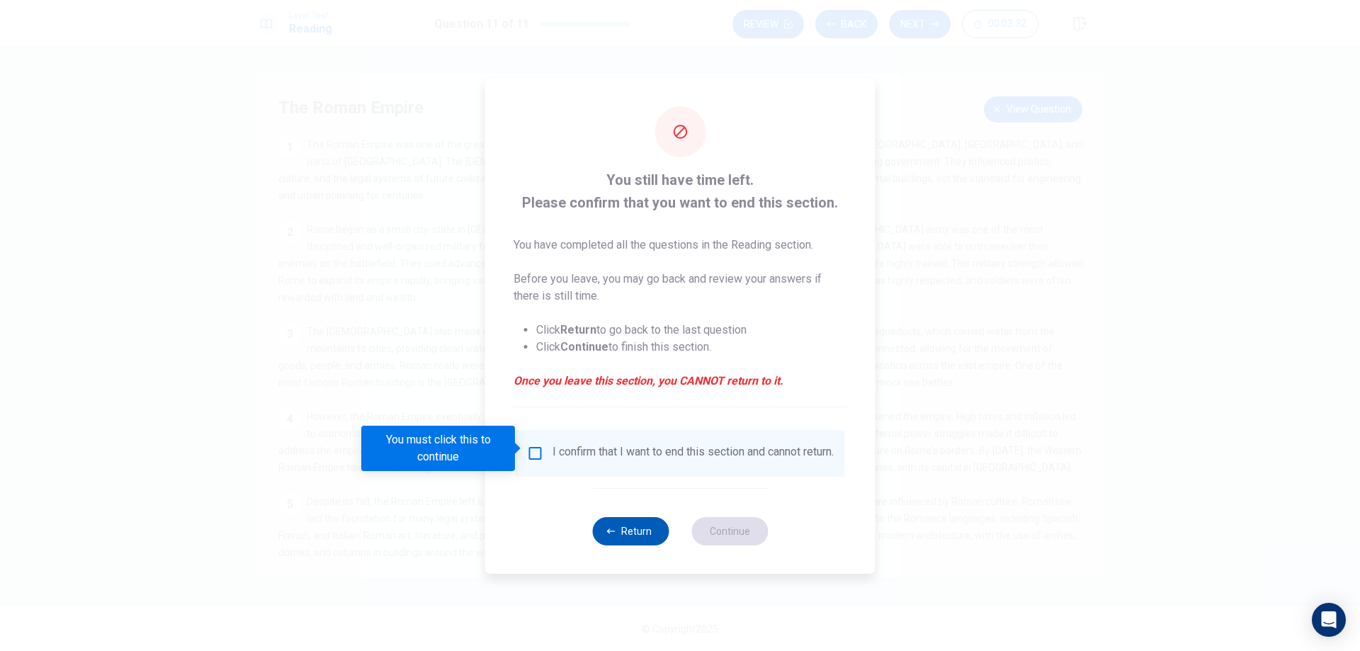
click at [640, 534] on button "Return" at bounding box center [630, 531] width 77 height 28
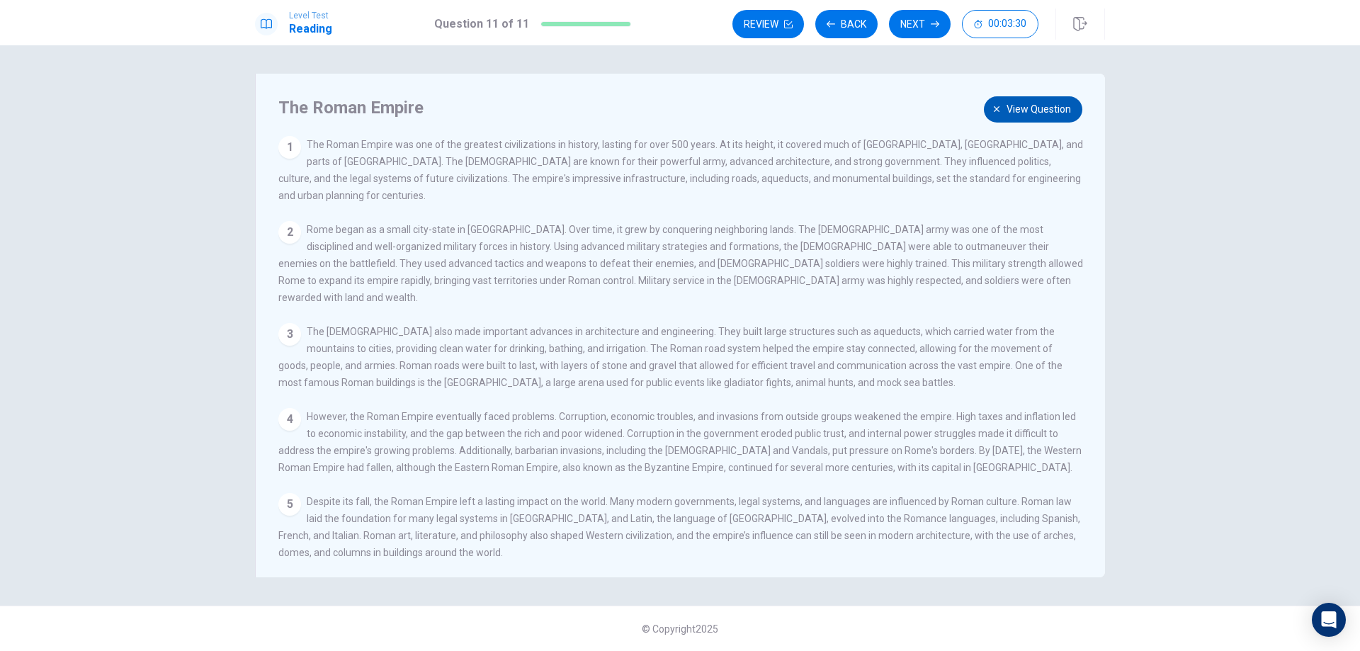
click at [1029, 105] on span "View question" at bounding box center [1039, 110] width 64 height 18
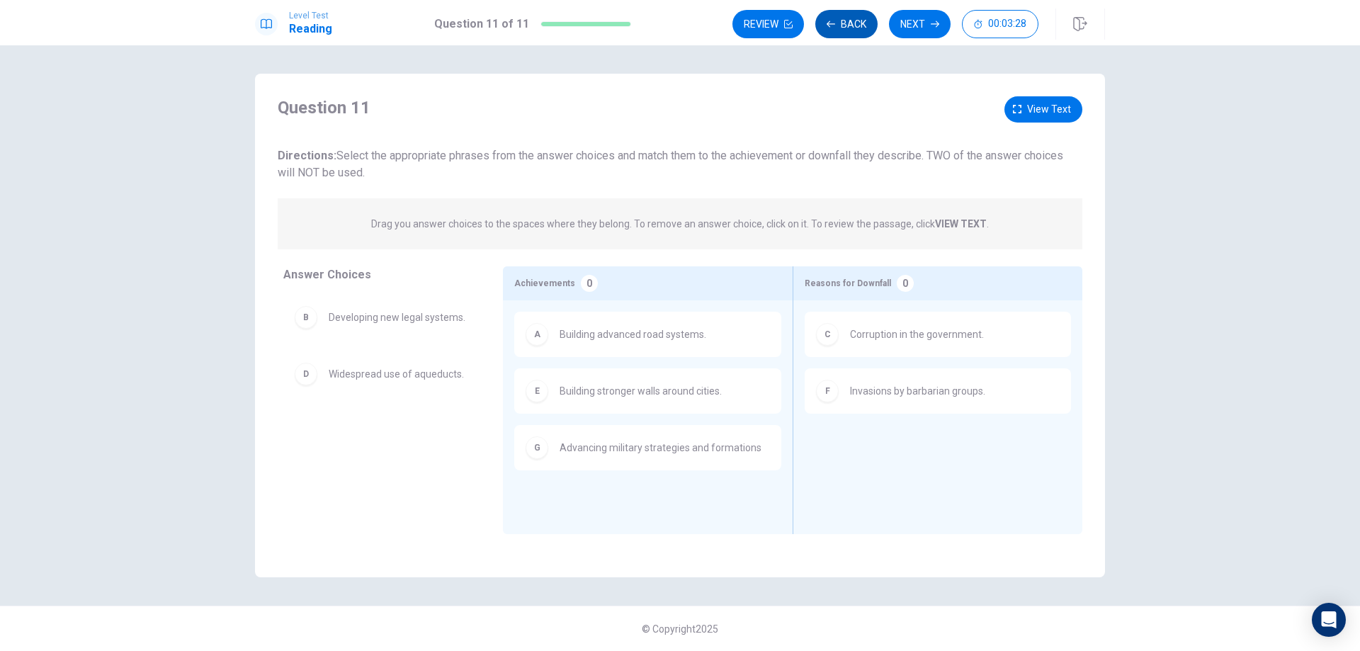
click at [837, 30] on button "Back" at bounding box center [846, 24] width 62 height 28
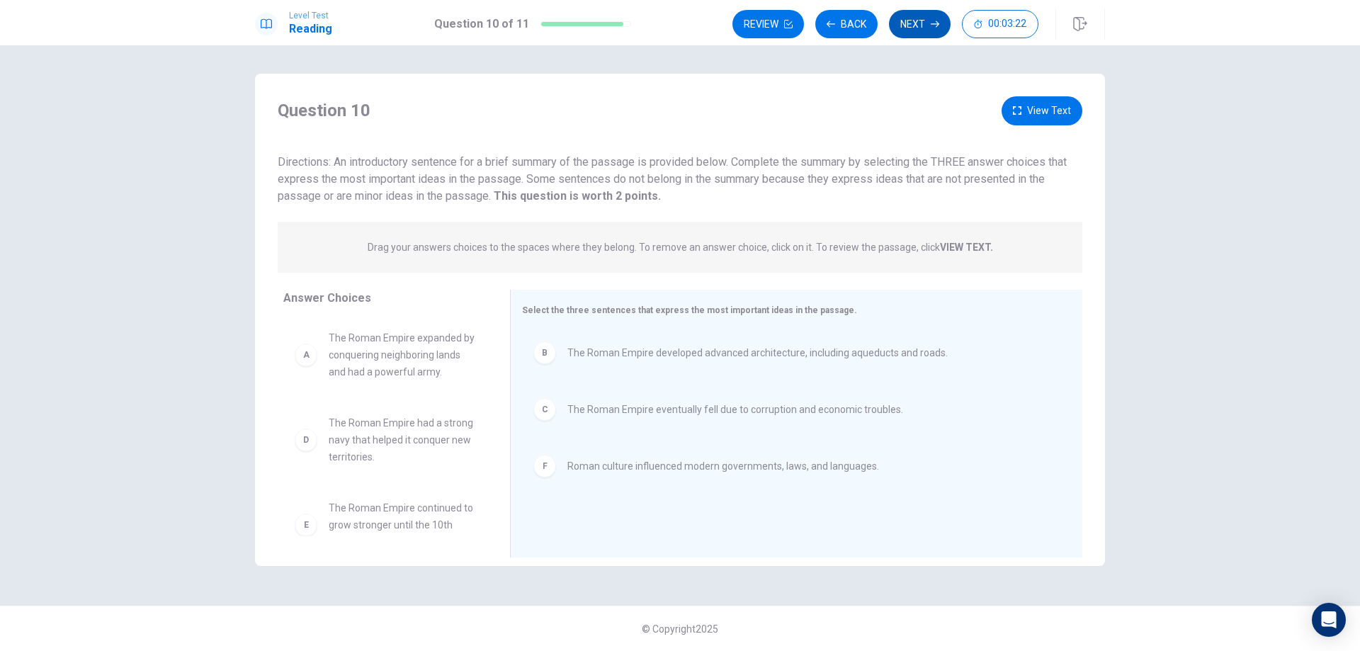
click at [917, 22] on button "Next" at bounding box center [920, 24] width 62 height 28
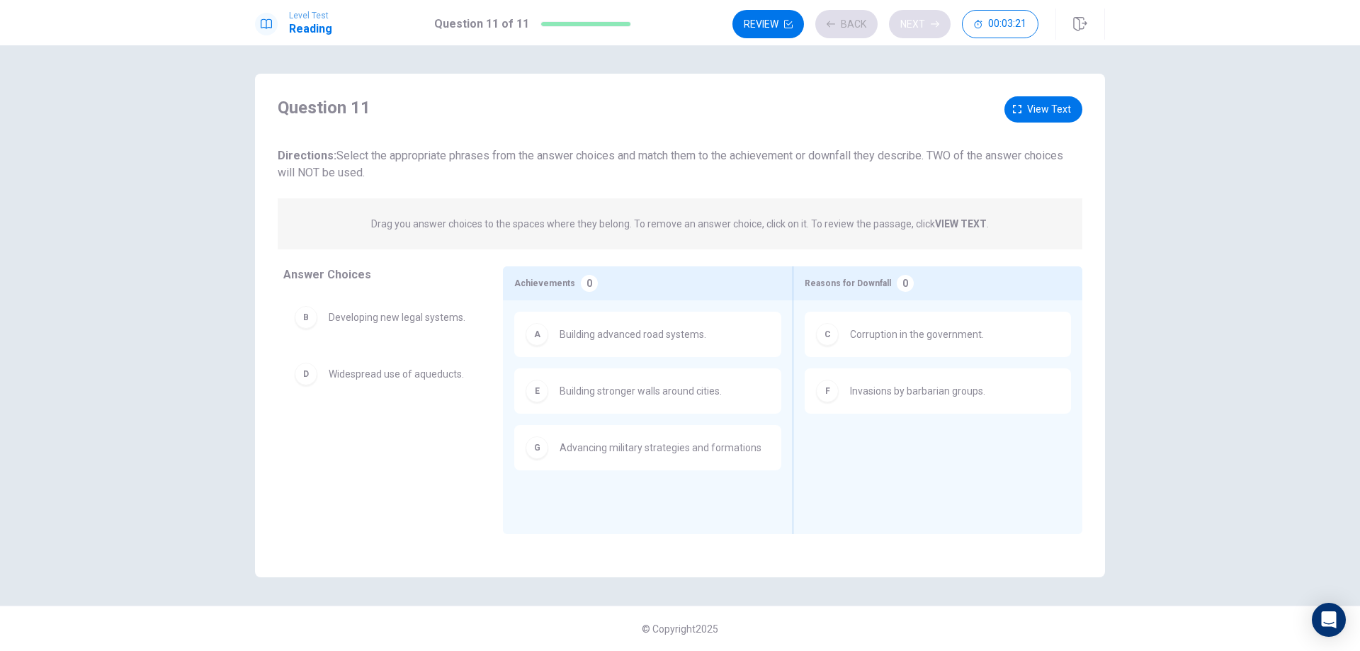
click at [917, 22] on div "Review Back Next 00:03:21" at bounding box center [886, 24] width 306 height 28
click at [910, 29] on button "Next" at bounding box center [920, 24] width 62 height 28
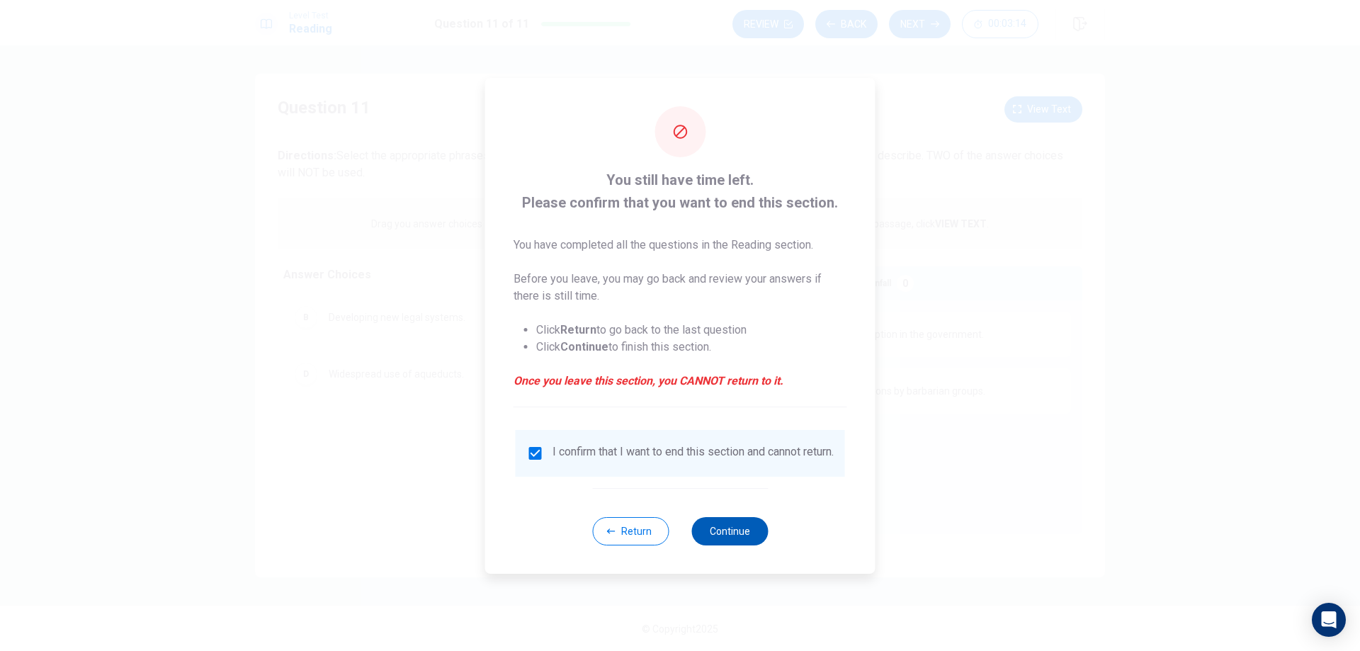
click at [745, 538] on button "Continue" at bounding box center [730, 531] width 77 height 28
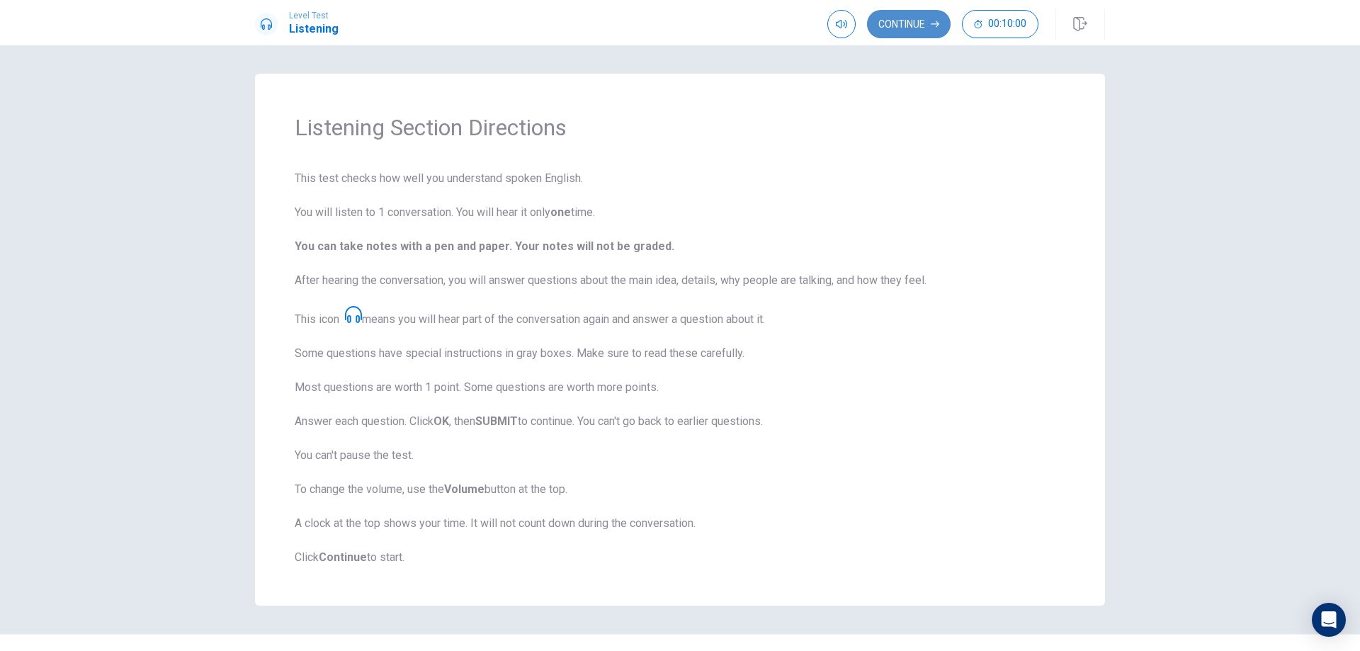
click at [892, 23] on button "Continue" at bounding box center [909, 24] width 84 height 28
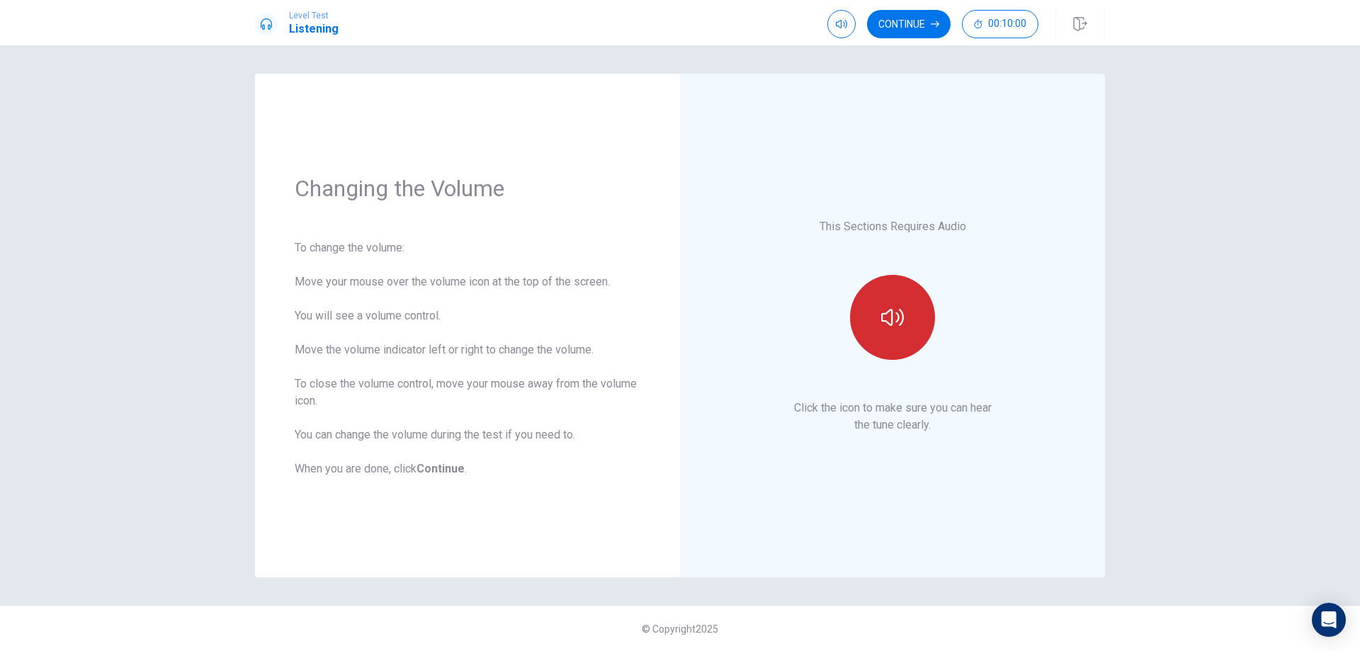
click at [915, 329] on button "button" at bounding box center [892, 317] width 85 height 85
click at [898, 26] on button "Continue" at bounding box center [909, 24] width 84 height 28
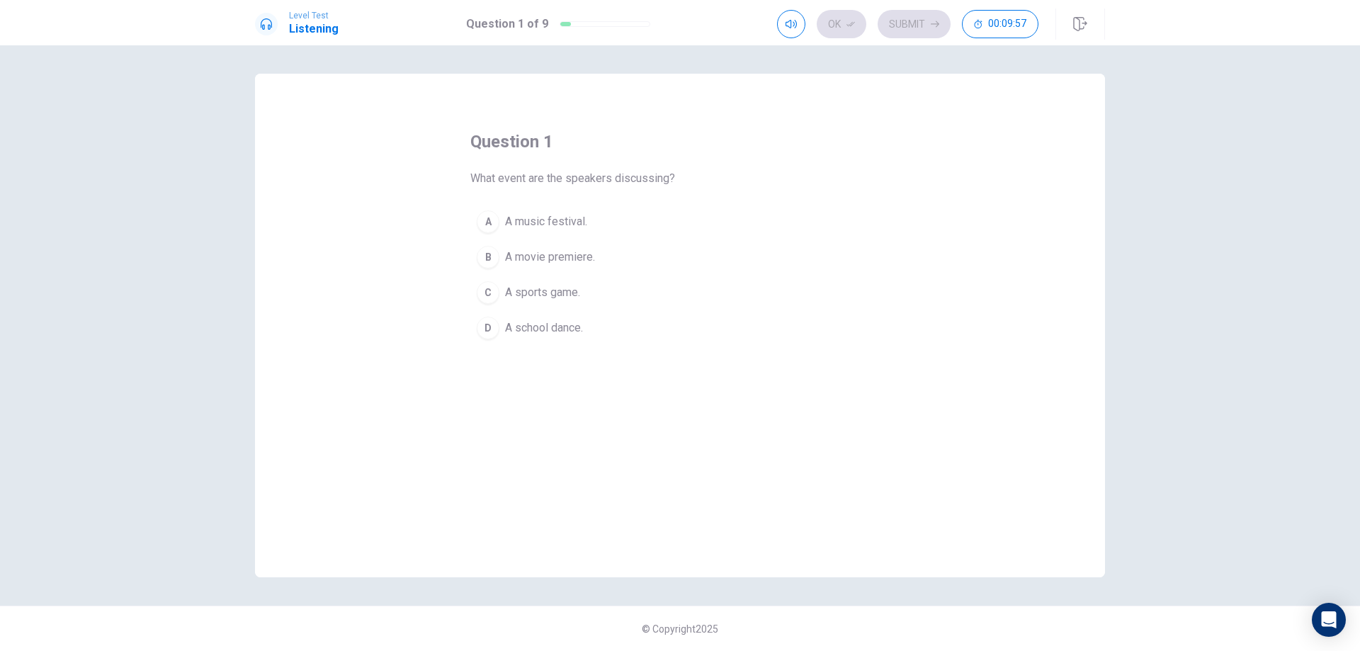
click at [487, 224] on div "A" at bounding box center [488, 221] width 23 height 23
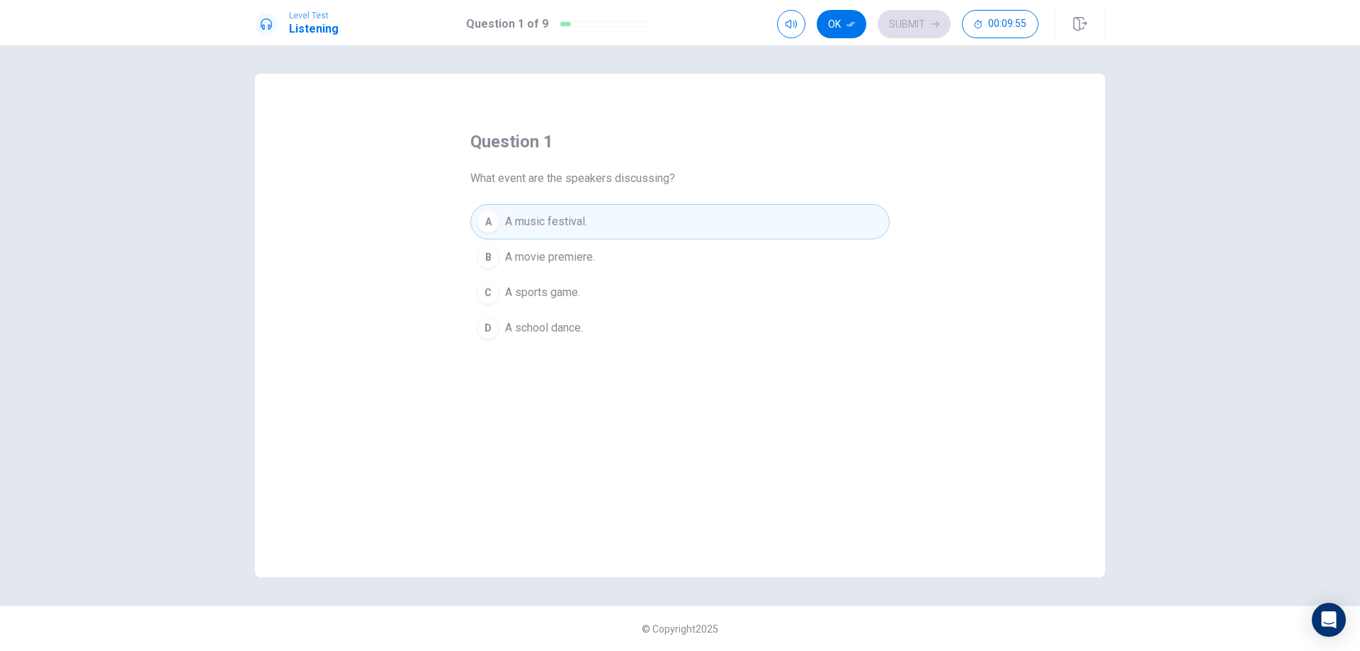
click at [765, 227] on button "A A music festival." at bounding box center [679, 221] width 419 height 35
click at [837, 26] on button "Ok" at bounding box center [842, 24] width 50 height 28
click at [901, 30] on button "Submit" at bounding box center [914, 24] width 73 height 28
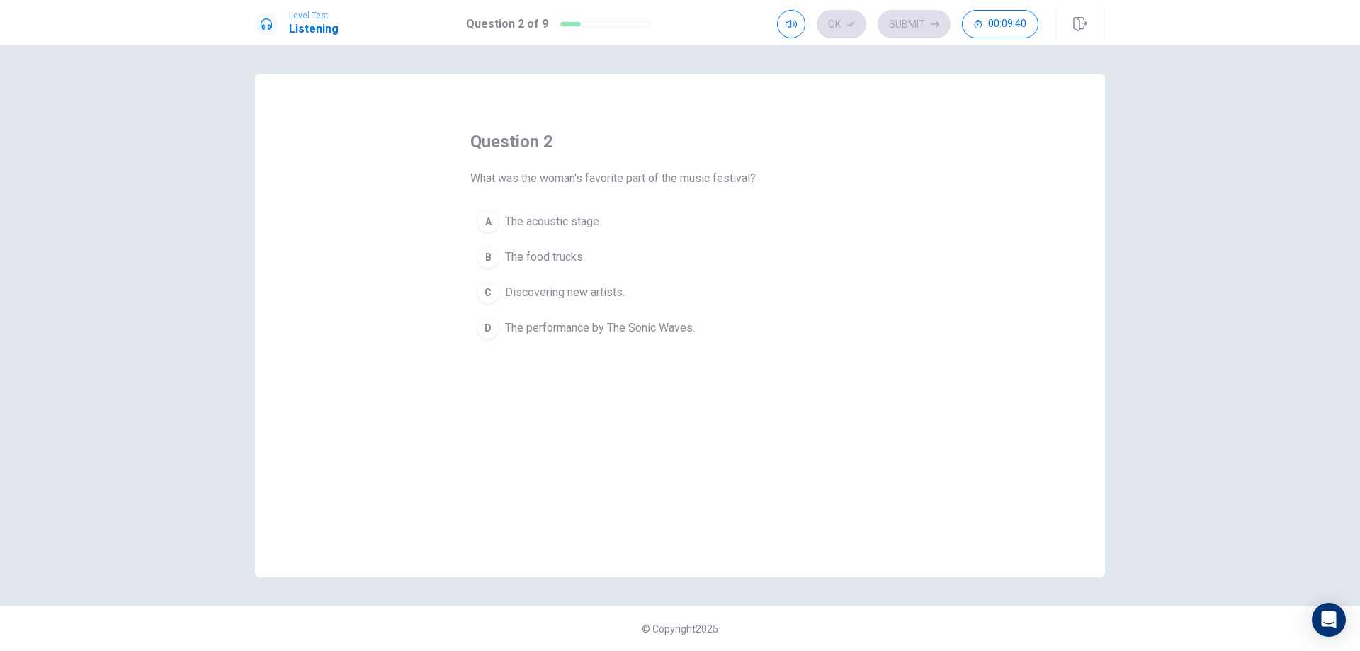
click at [668, 324] on span "The performance by The Sonic Waves." at bounding box center [600, 328] width 190 height 17
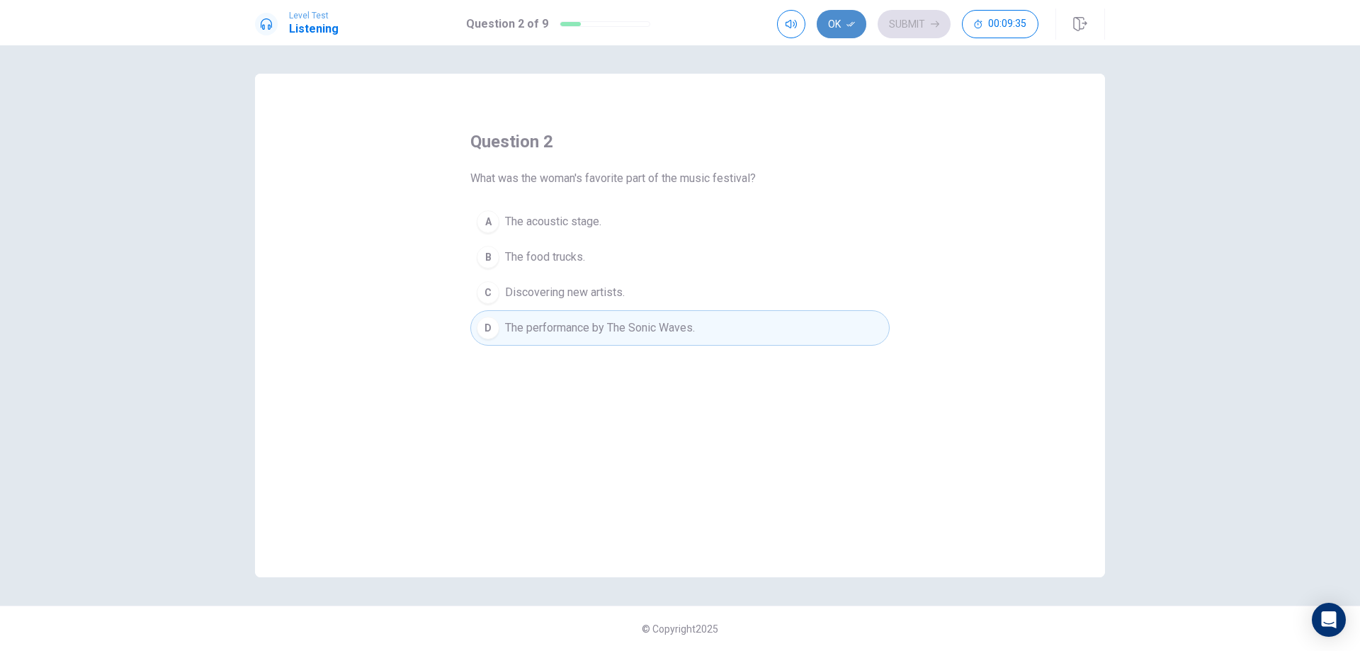
click at [835, 22] on button "Ok" at bounding box center [842, 24] width 50 height 28
click at [910, 26] on button "Submit" at bounding box center [914, 24] width 73 height 28
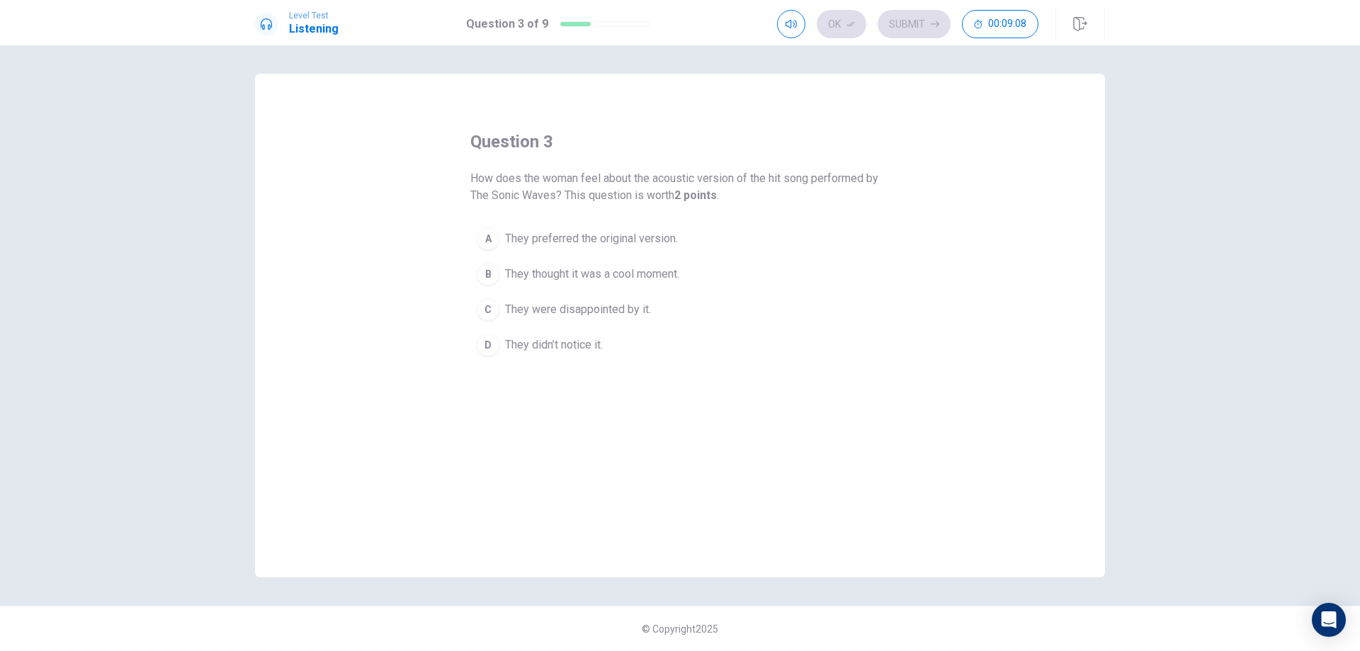
click at [587, 271] on span "They thought it was a cool moment." at bounding box center [592, 274] width 174 height 17
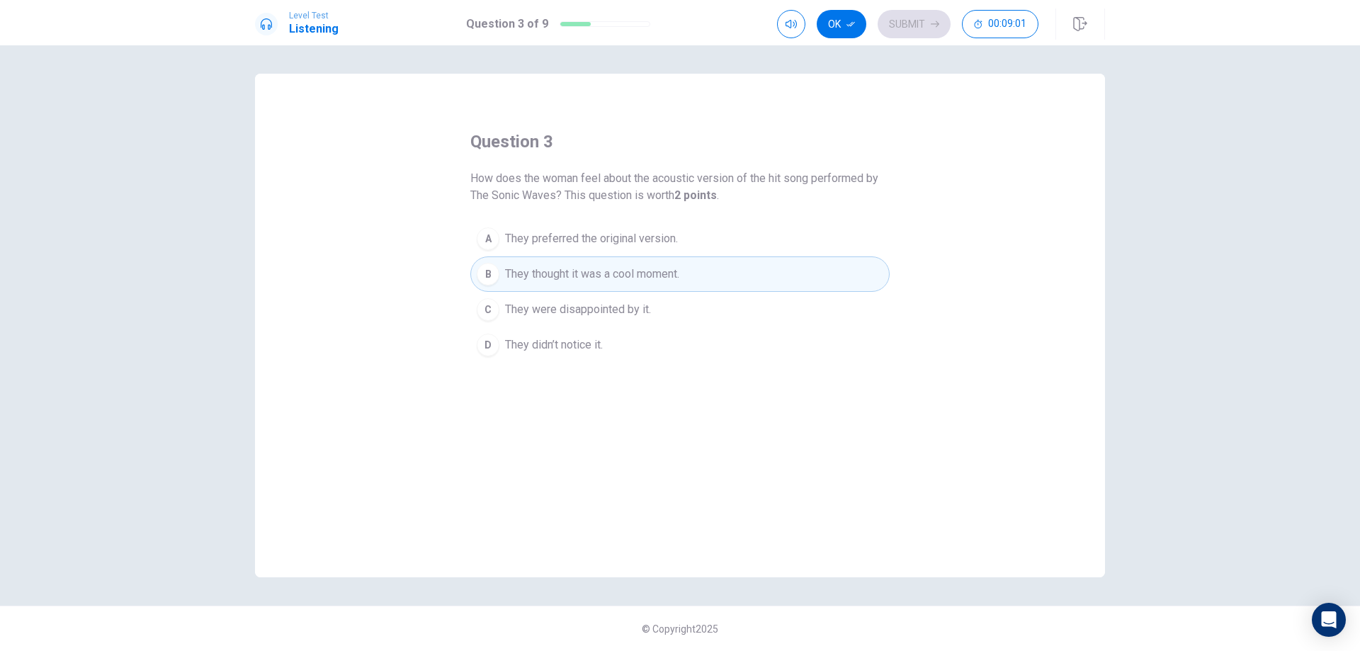
click at [601, 307] on span "They were disappointed by it." at bounding box center [578, 309] width 146 height 17
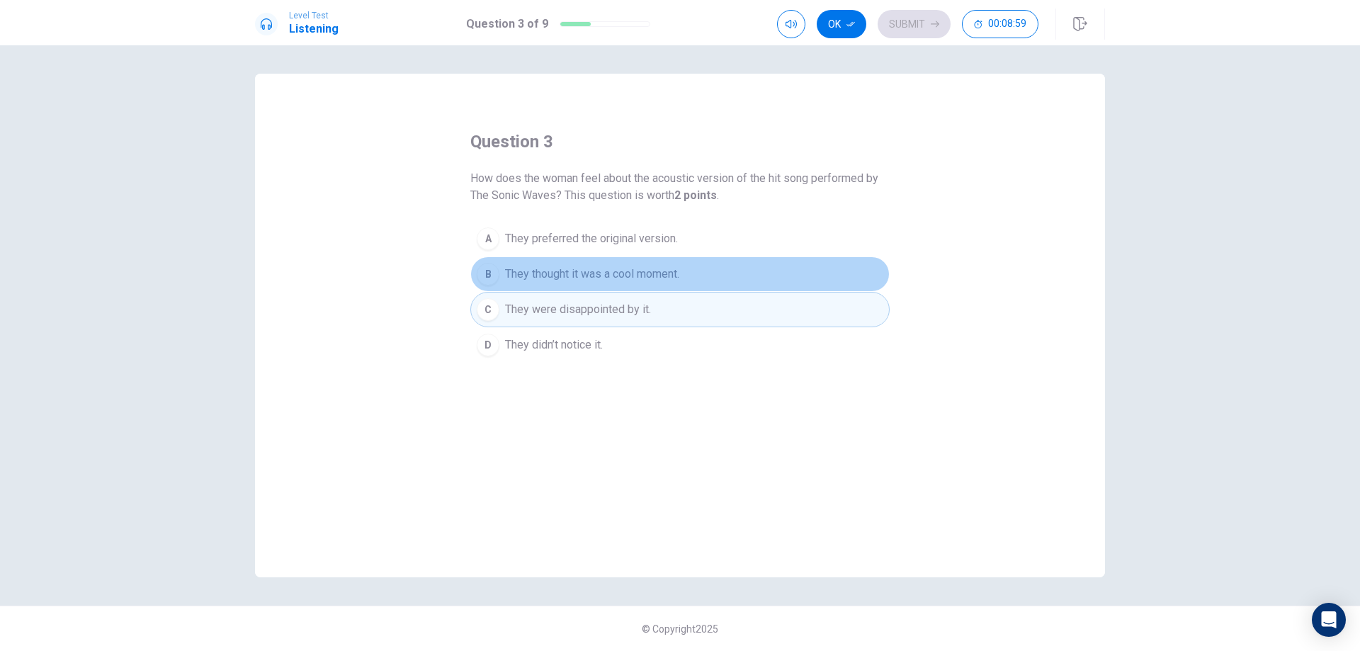
click at [485, 269] on div "B" at bounding box center [488, 274] width 23 height 23
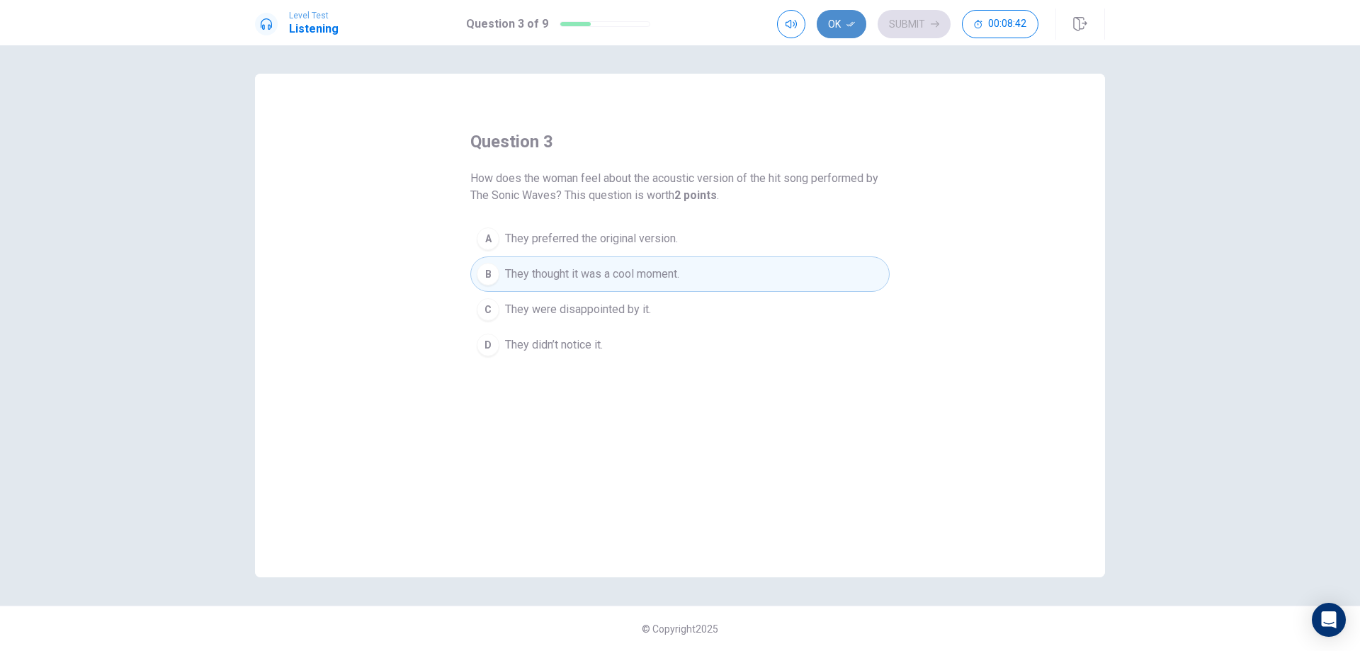
click at [829, 29] on button "Ok" at bounding box center [842, 24] width 50 height 28
click at [908, 26] on button "Submit" at bounding box center [914, 24] width 73 height 28
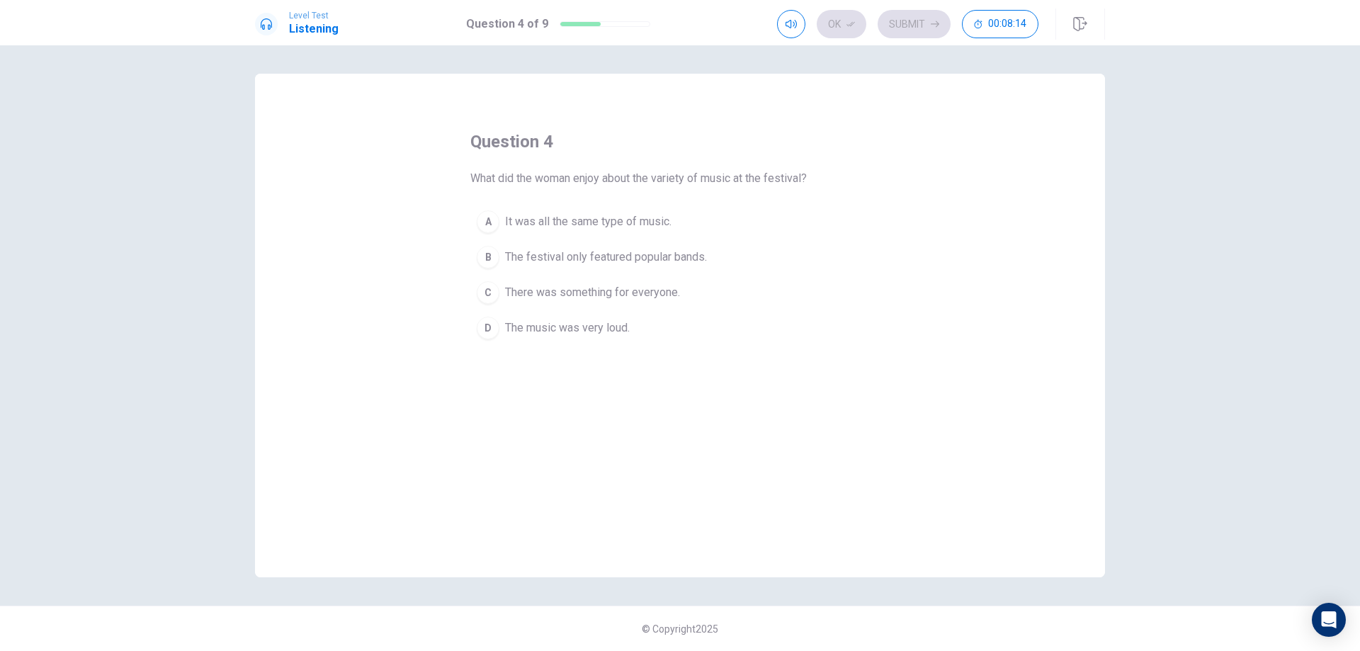
click at [497, 220] on div "A" at bounding box center [488, 221] width 23 height 23
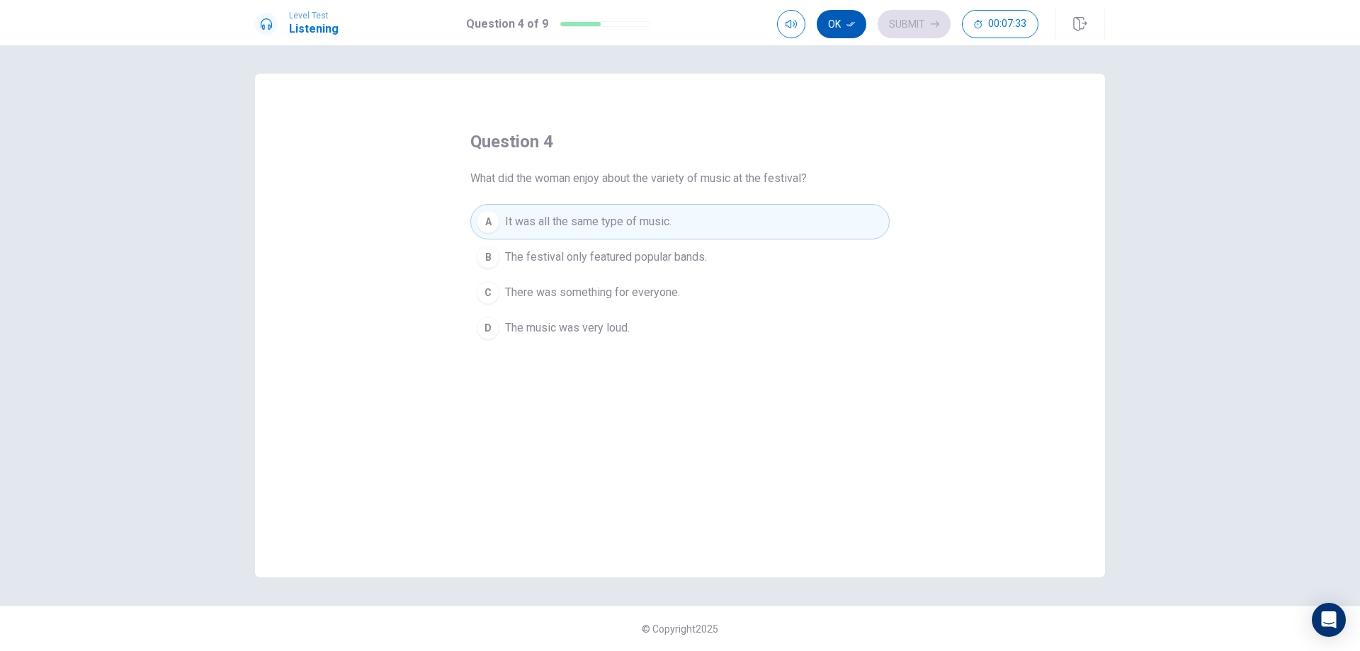
click at [831, 28] on button "Ok" at bounding box center [842, 24] width 50 height 28
click at [898, 17] on button "Submit" at bounding box center [914, 24] width 73 height 28
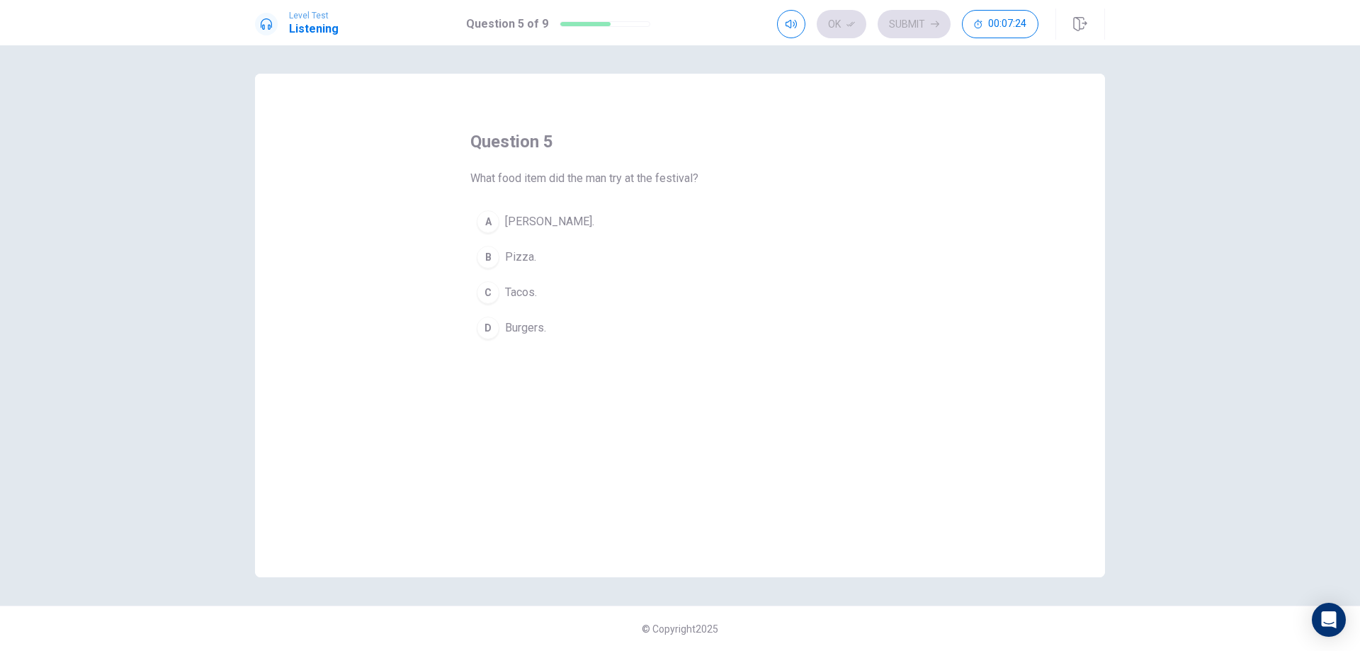
click at [519, 217] on span "[PERSON_NAME]." at bounding box center [549, 221] width 89 height 17
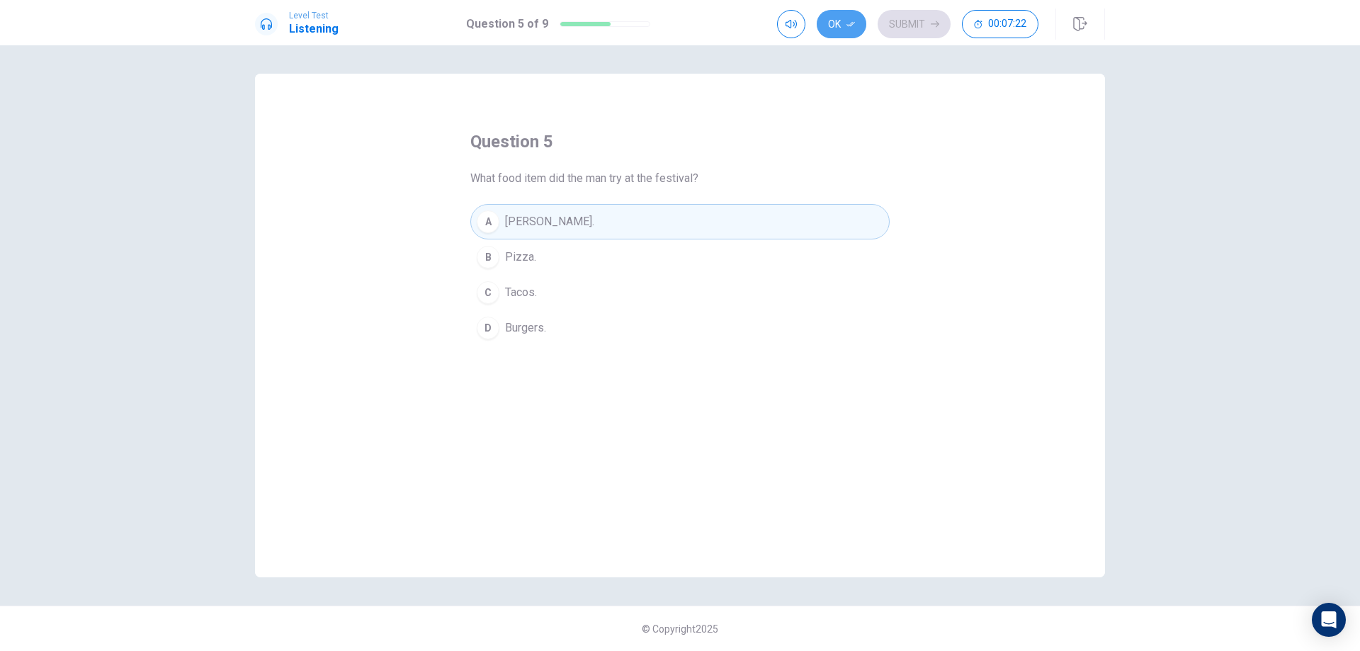
click at [820, 18] on button "Ok" at bounding box center [842, 24] width 50 height 28
click at [902, 14] on button "Submit" at bounding box center [914, 24] width 73 height 28
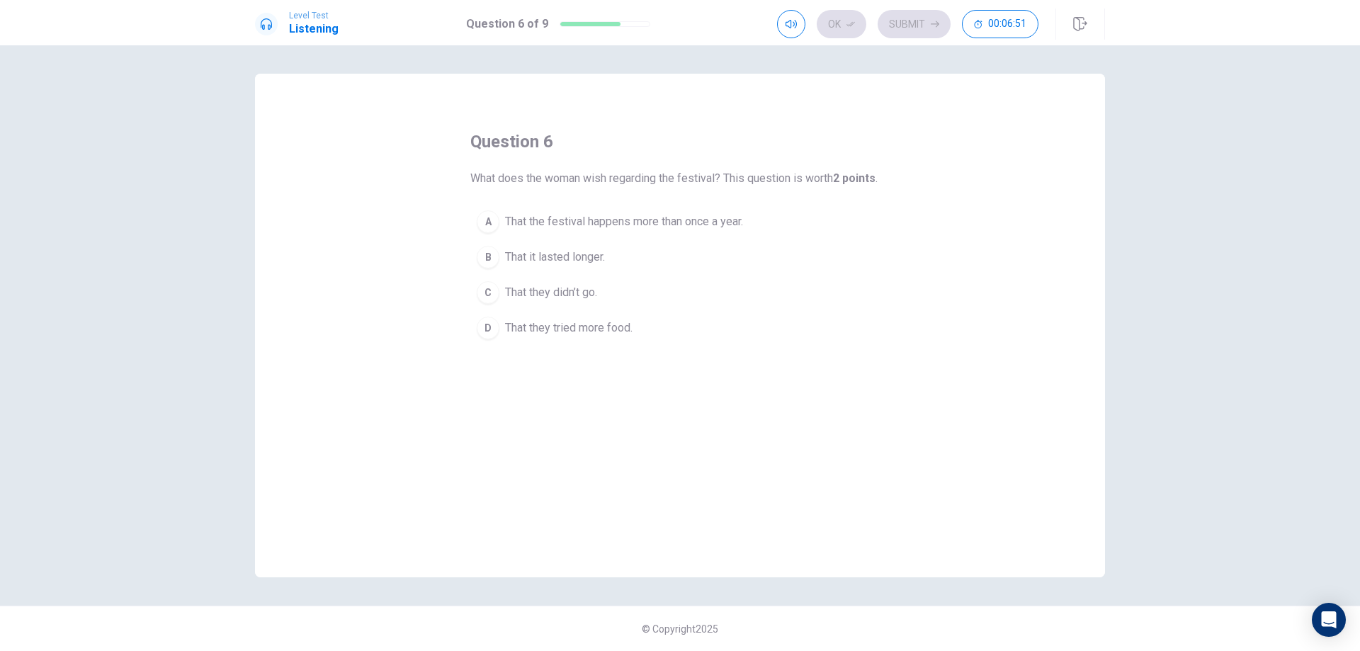
click at [487, 215] on div "A" at bounding box center [488, 221] width 23 height 23
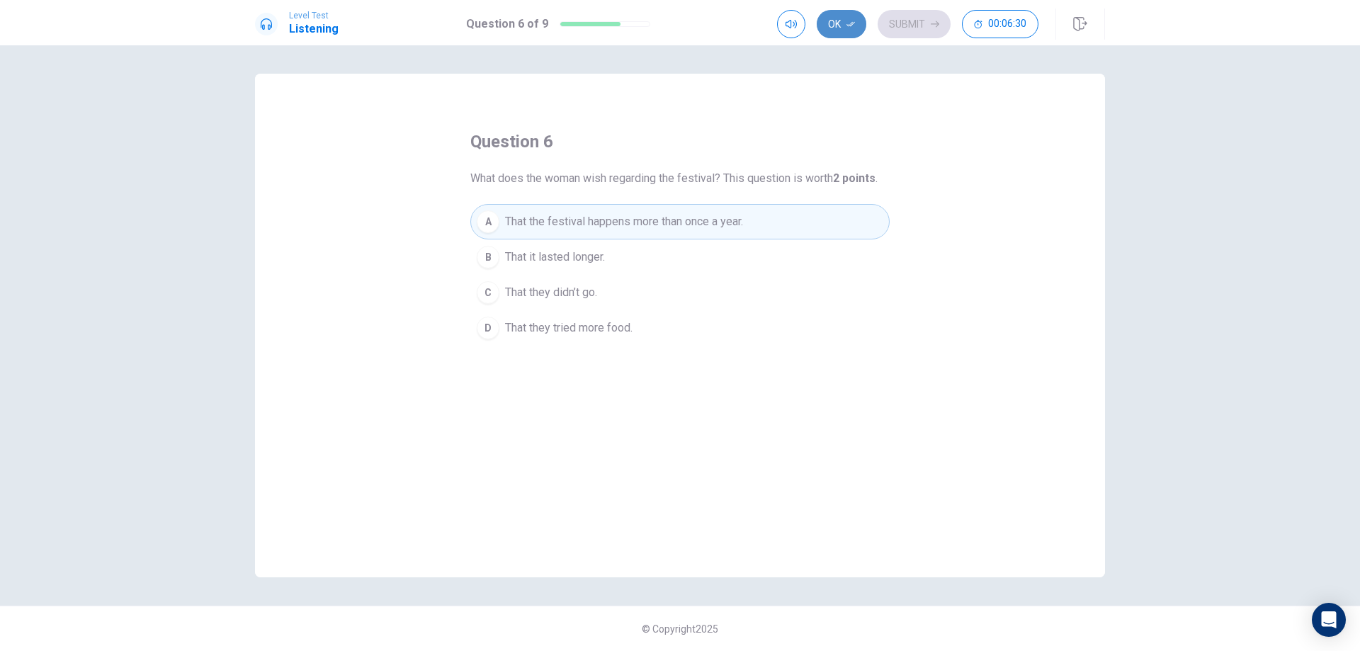
click at [825, 23] on button "Ok" at bounding box center [842, 24] width 50 height 28
click at [898, 23] on button "Submit" at bounding box center [914, 24] width 73 height 28
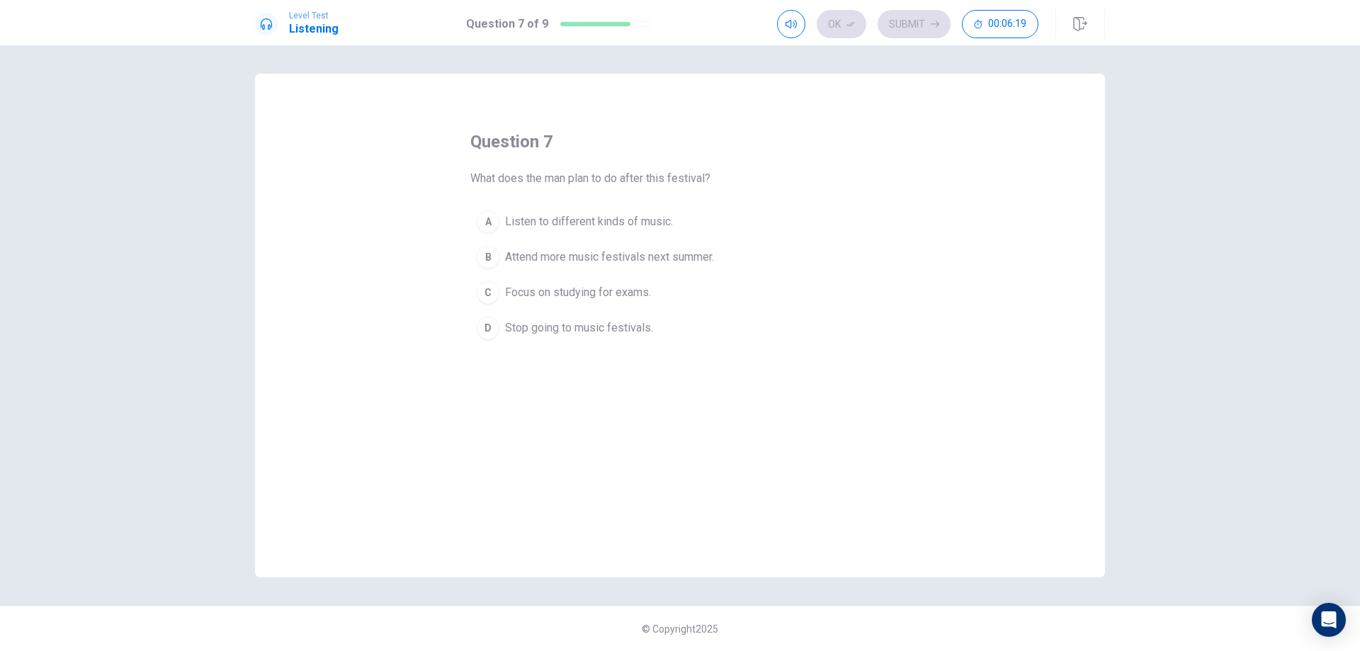
click at [592, 261] on span "Attend more music festivals next summer." at bounding box center [609, 257] width 209 height 17
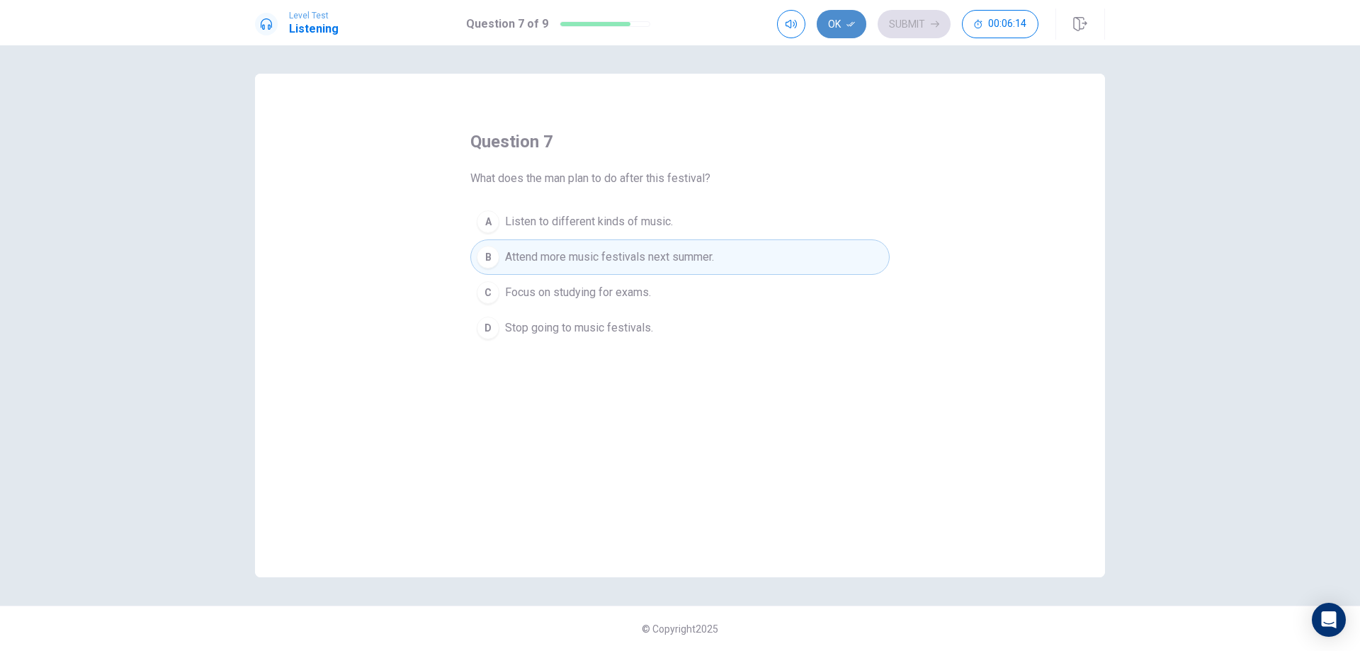
click at [837, 17] on button "Ok" at bounding box center [842, 24] width 50 height 28
click at [906, 13] on button "Submit" at bounding box center [914, 24] width 73 height 28
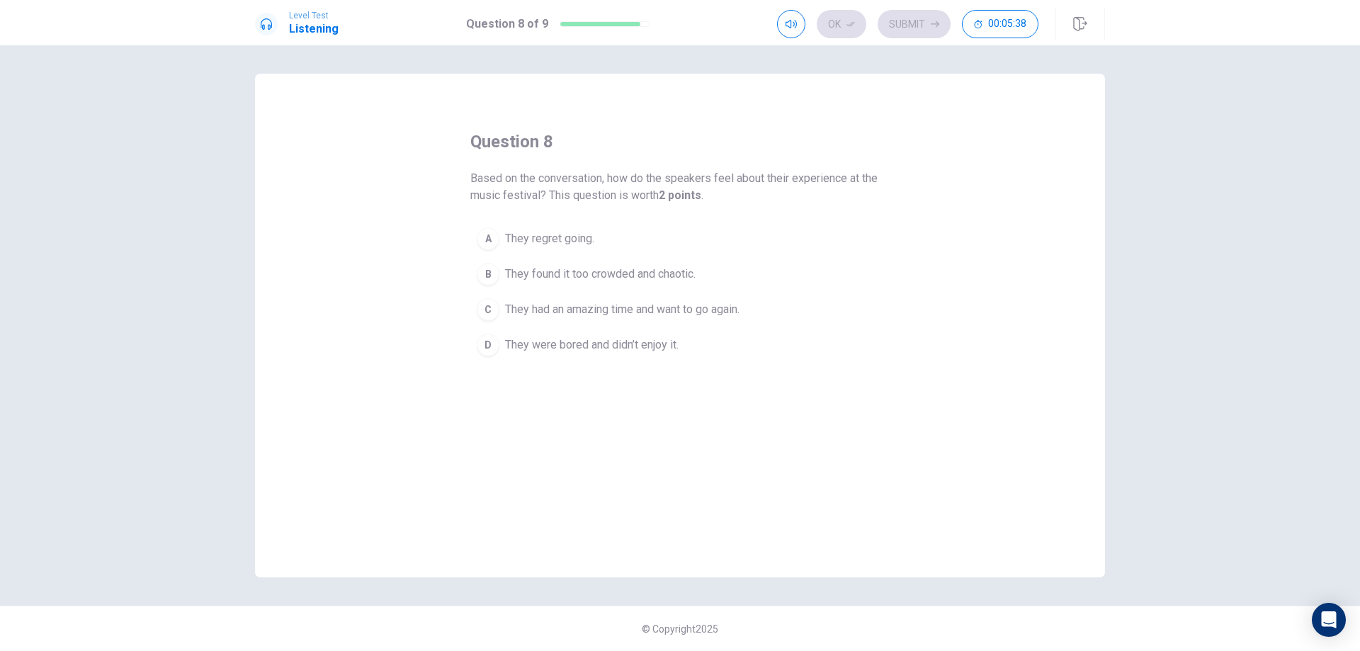
click at [691, 311] on span "They had an amazing time and want to go again." at bounding box center [622, 309] width 235 height 17
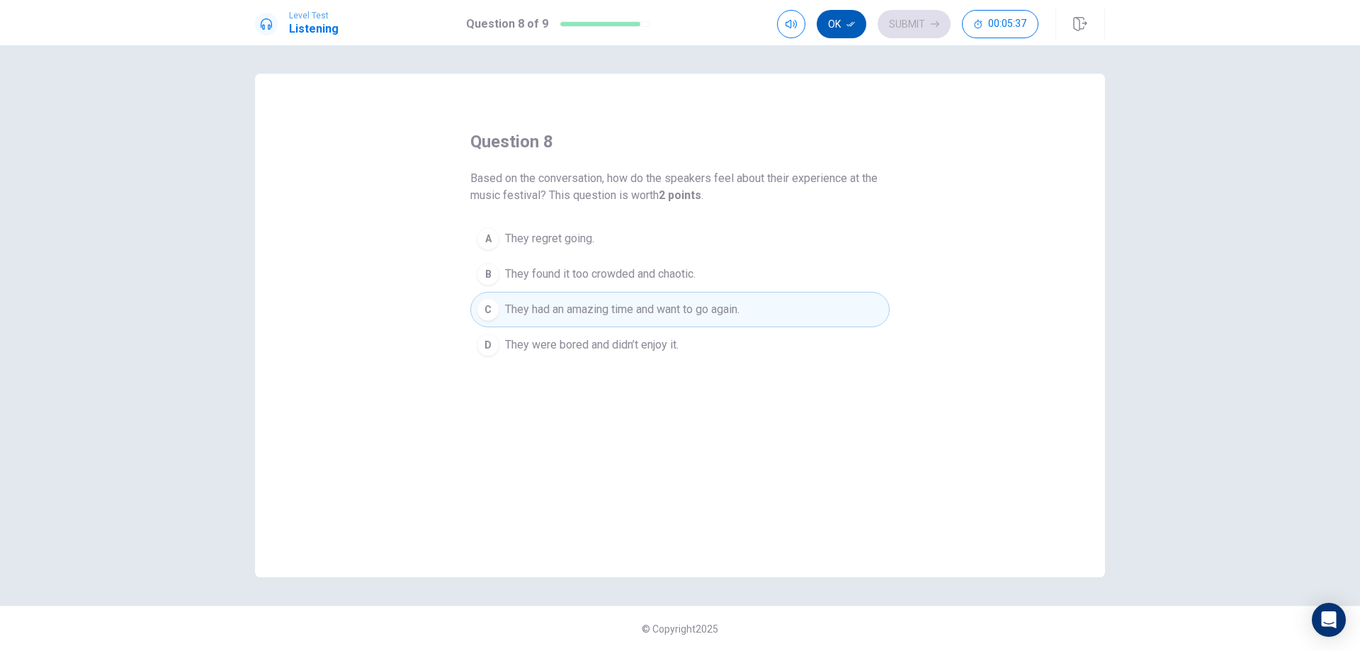
click at [833, 34] on button "Ok" at bounding box center [842, 24] width 50 height 28
click at [910, 21] on button "Submit" at bounding box center [914, 24] width 73 height 28
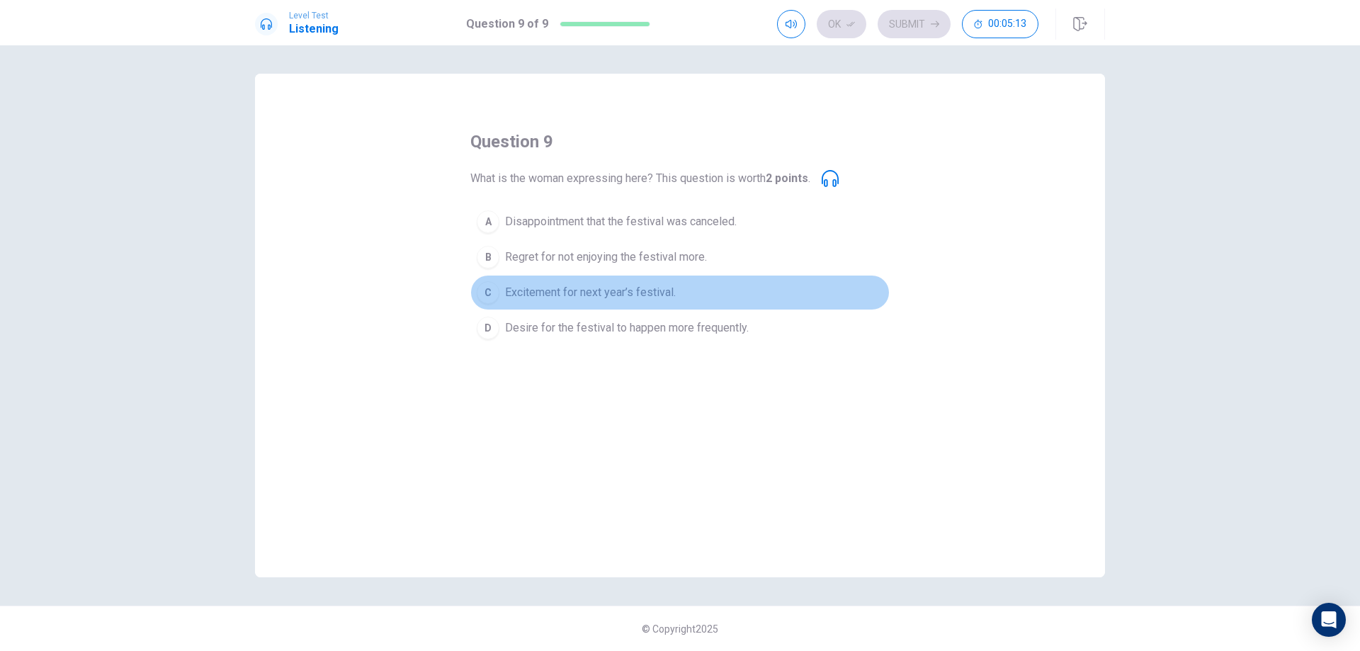
click at [570, 289] on span "Excitement for next year’s festival." at bounding box center [590, 292] width 171 height 17
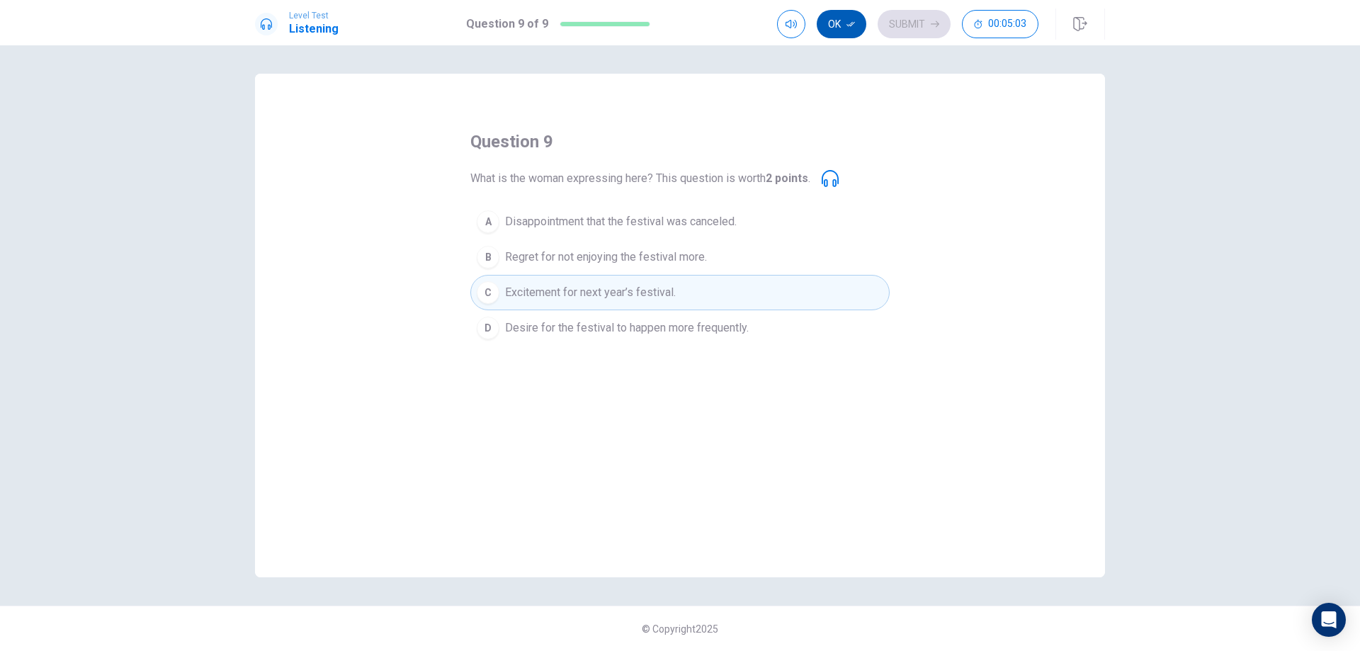
click at [835, 22] on button "Ok" at bounding box center [842, 24] width 50 height 28
click at [896, 18] on button "Submit" at bounding box center [914, 24] width 73 height 28
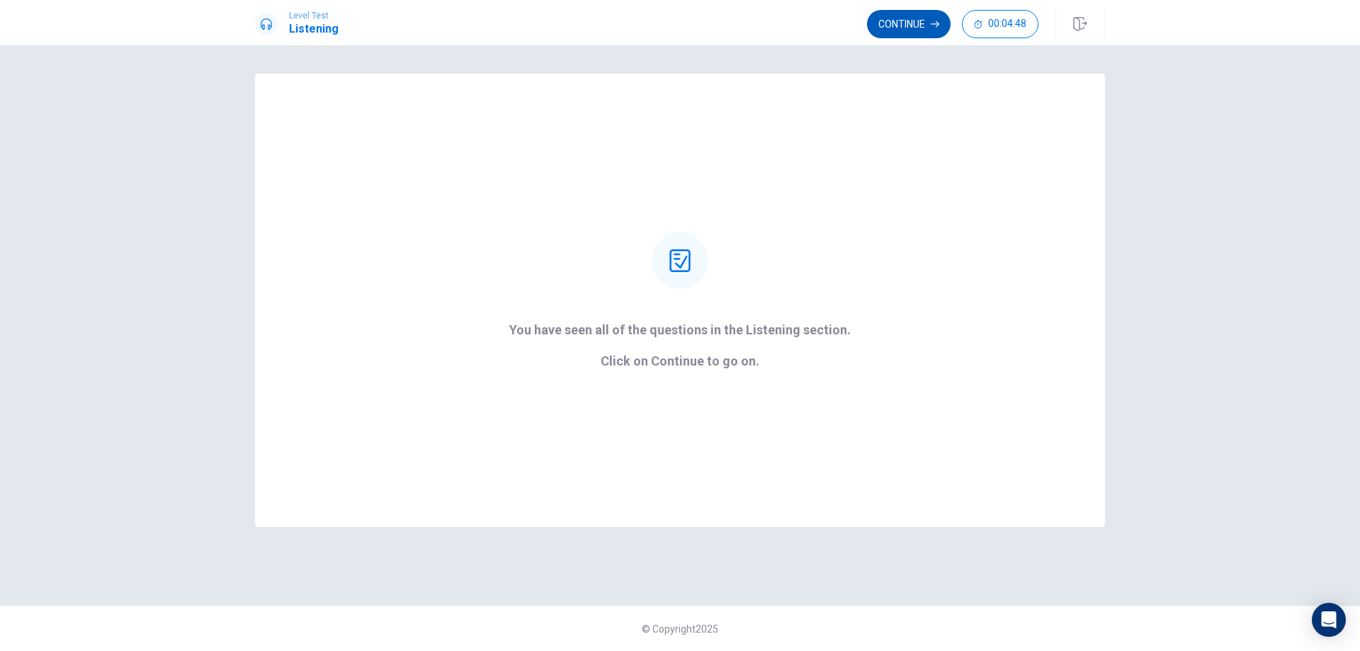
click at [893, 29] on button "Continue" at bounding box center [909, 24] width 84 height 28
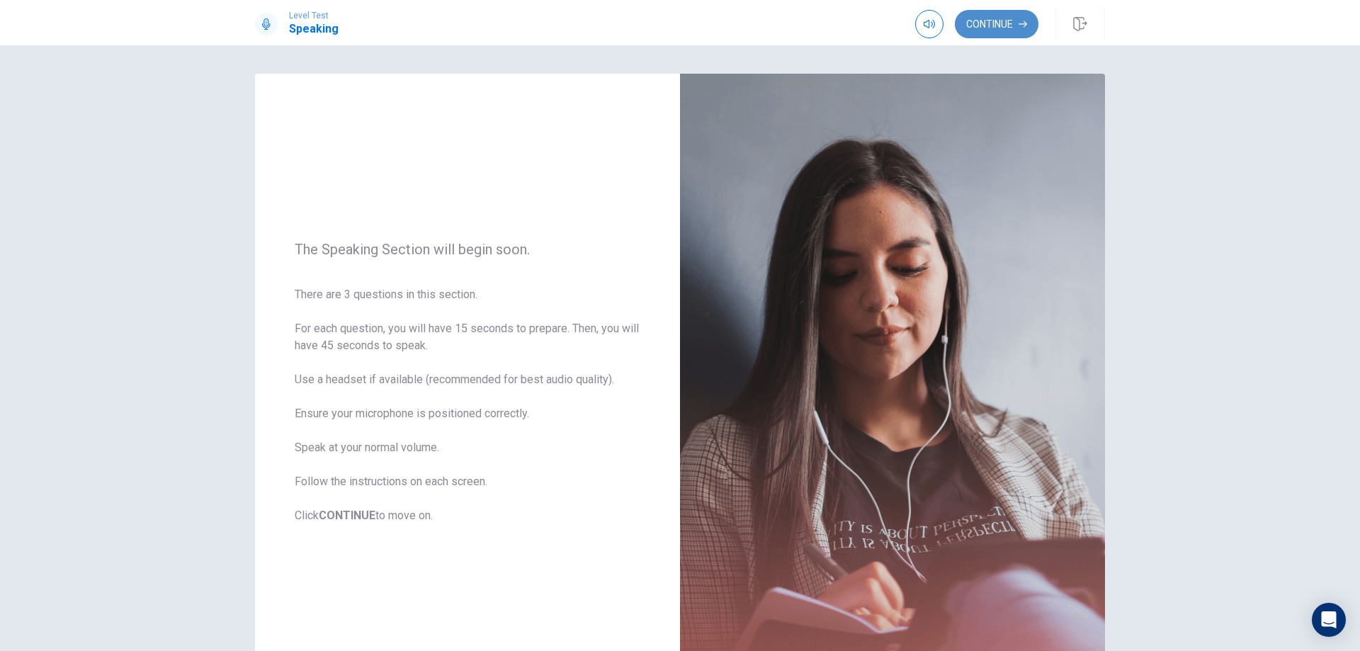
click at [976, 25] on button "Continue" at bounding box center [997, 24] width 84 height 28
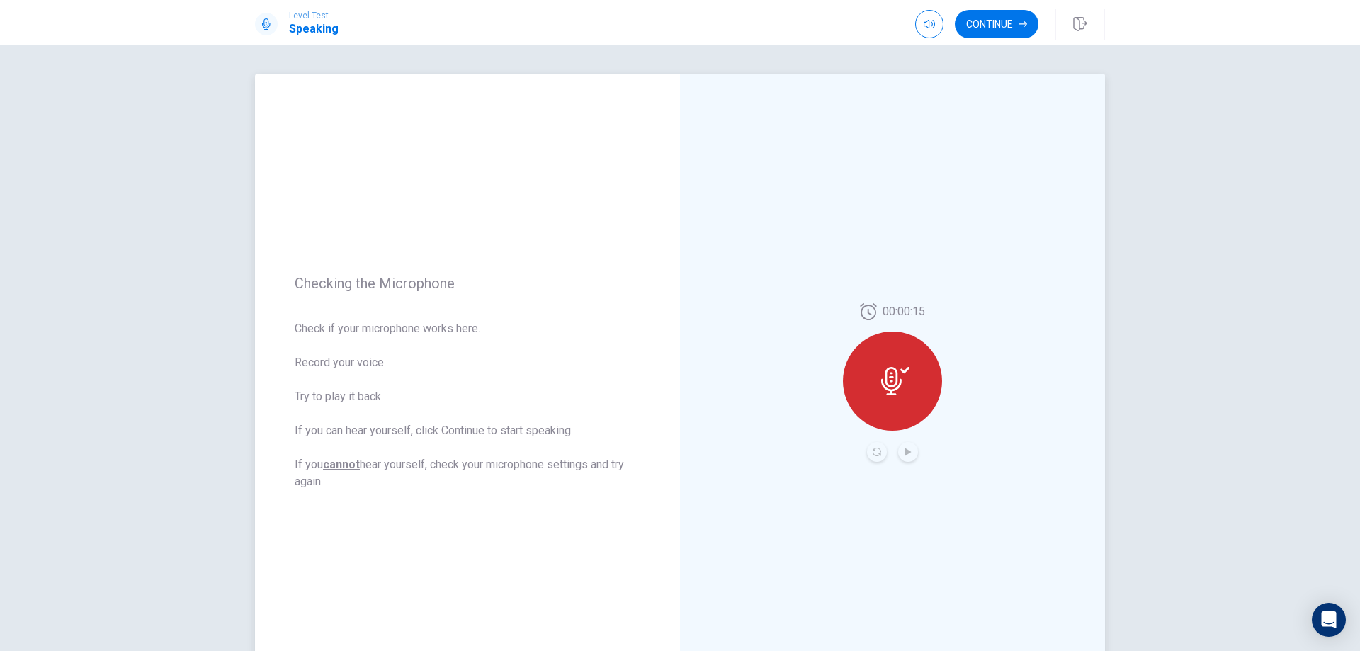
click at [874, 375] on div at bounding box center [892, 381] width 99 height 99
click at [887, 390] on icon at bounding box center [891, 381] width 21 height 28
click at [892, 376] on icon at bounding box center [895, 381] width 28 height 28
click at [891, 395] on icon at bounding box center [891, 381] width 21 height 28
click at [884, 310] on span "00:00:15" at bounding box center [904, 311] width 43 height 17
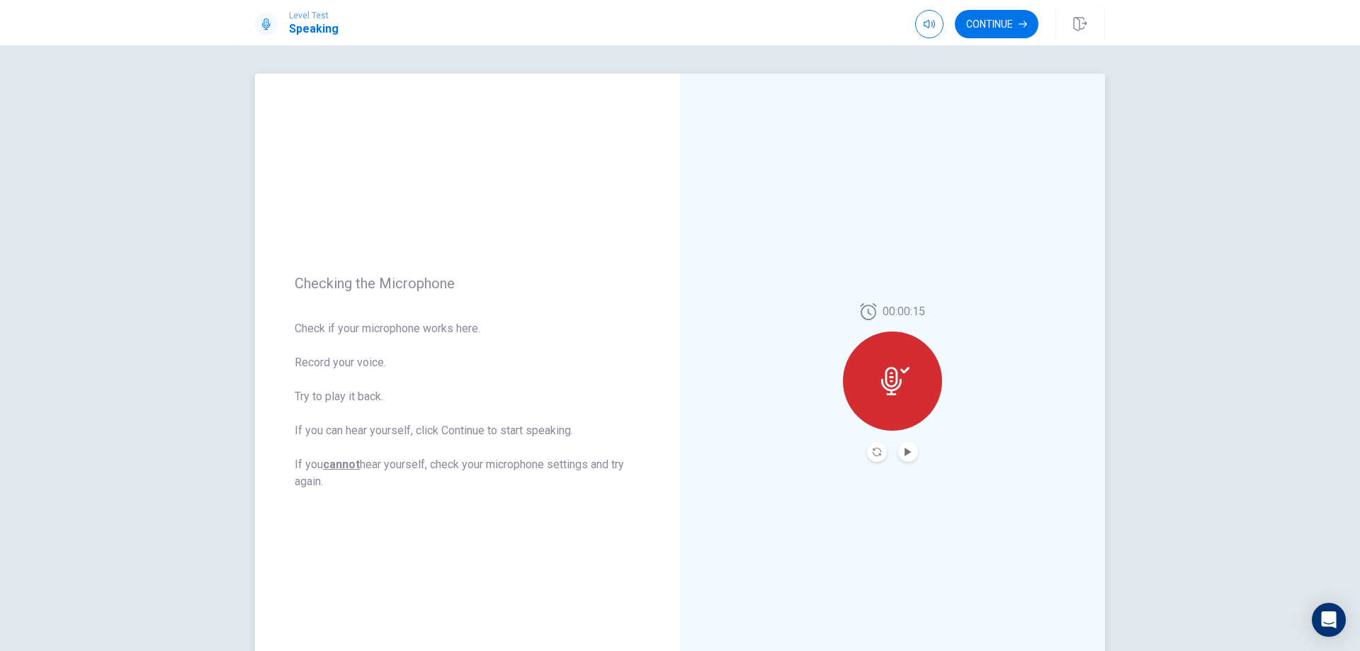
click at [869, 304] on icon at bounding box center [868, 311] width 16 height 17
click at [881, 368] on icon at bounding box center [895, 381] width 28 height 28
click at [895, 349] on div at bounding box center [892, 381] width 99 height 99
click at [905, 451] on icon "Play Audio" at bounding box center [908, 452] width 6 height 9
click at [905, 451] on icon "Pause Audio" at bounding box center [908, 452] width 9 height 9
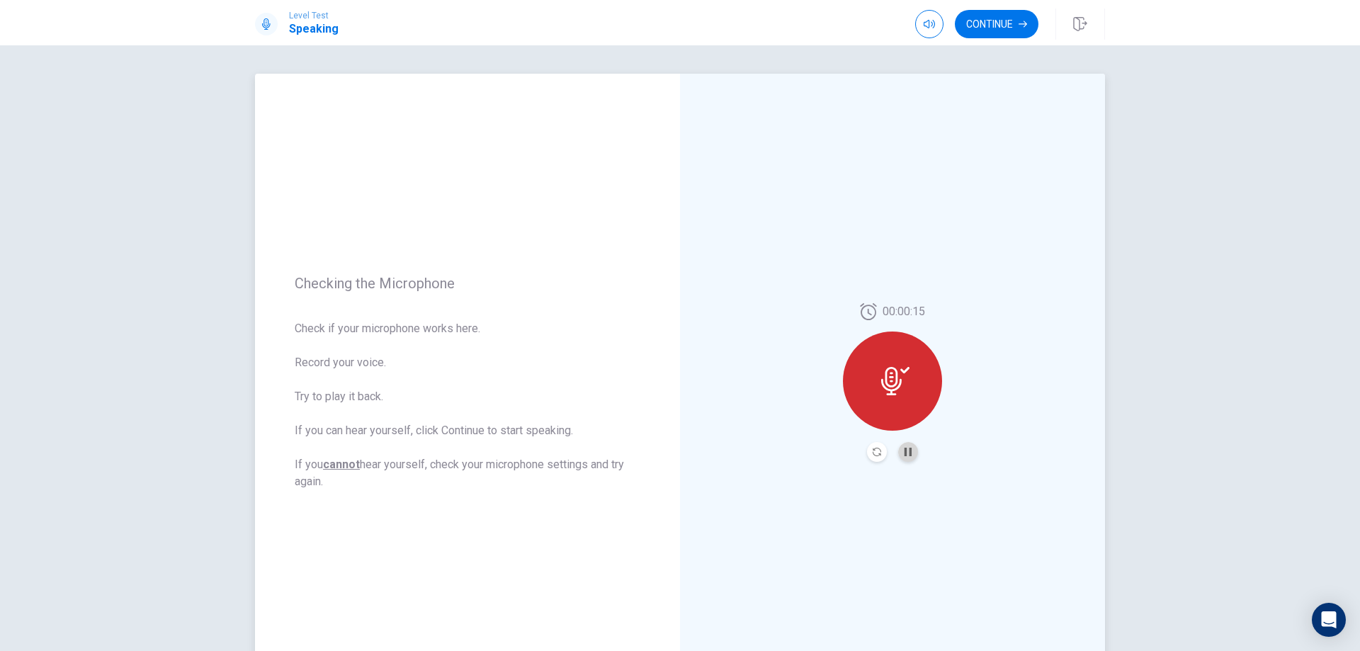
click at [898, 453] on button "Pause Audio" at bounding box center [908, 452] width 20 height 20
click at [908, 447] on button "Pause Audio" at bounding box center [908, 452] width 20 height 20
click at [875, 376] on div at bounding box center [892, 381] width 99 height 99
click at [876, 451] on icon "Record Again" at bounding box center [877, 452] width 9 height 9
click at [907, 392] on div "Stop Recording" at bounding box center [892, 391] width 99 height 99
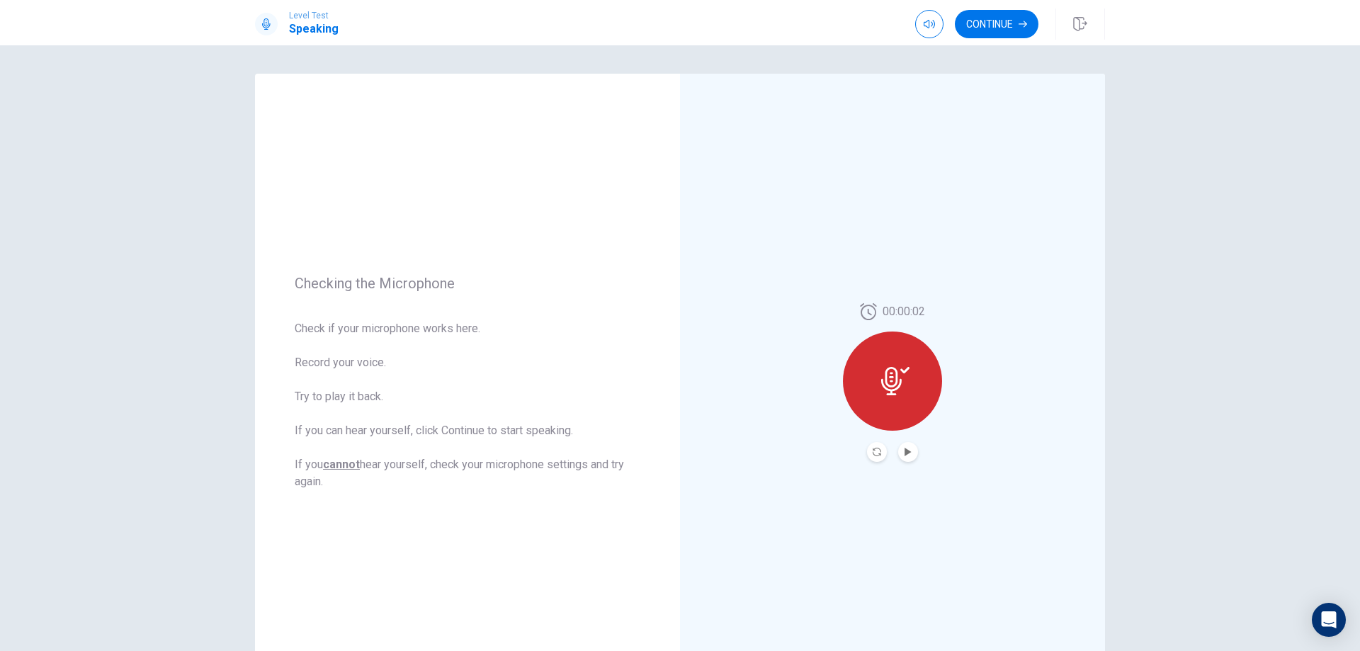
click at [898, 455] on button "Play Audio" at bounding box center [908, 452] width 20 height 20
click at [875, 452] on icon "Record Again" at bounding box center [877, 452] width 9 height 9
click at [890, 409] on span "Stop Recording" at bounding box center [893, 408] width 53 height 23
click at [886, 390] on icon at bounding box center [891, 381] width 21 height 28
click at [873, 456] on icon "Record Again" at bounding box center [877, 452] width 9 height 9
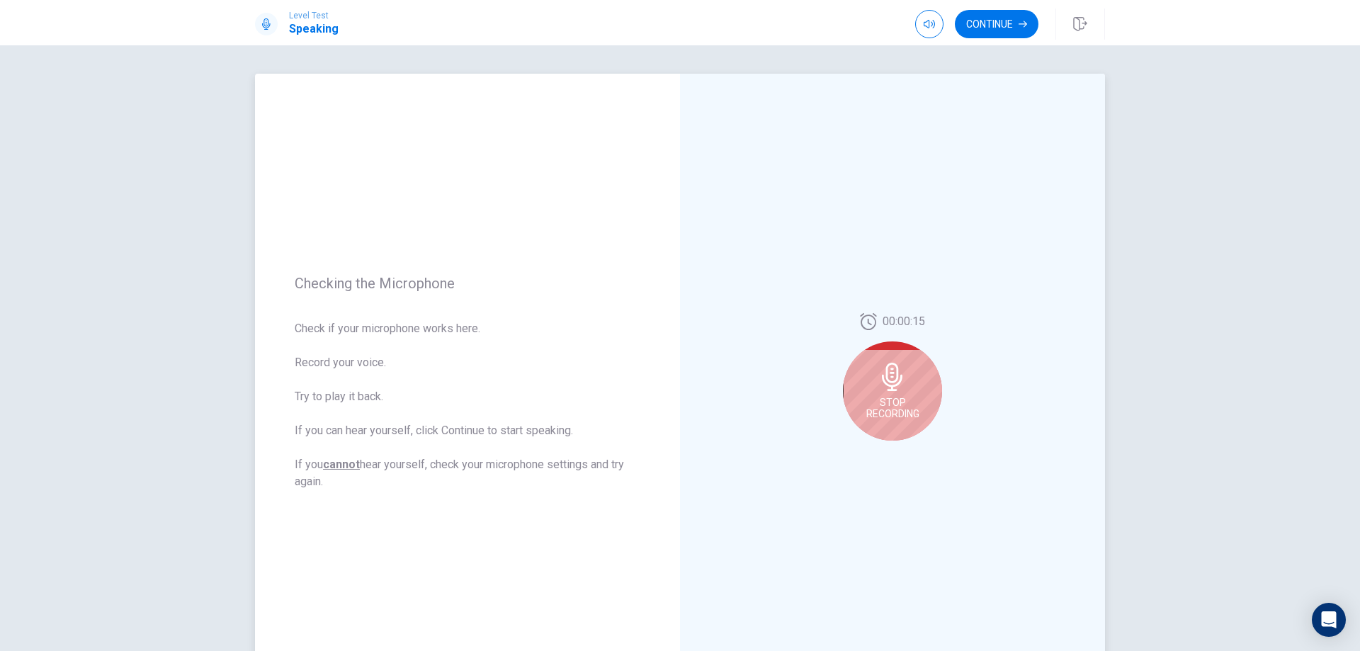
click at [890, 404] on span "Stop Recording" at bounding box center [893, 408] width 53 height 23
click at [874, 453] on icon "Record Again" at bounding box center [877, 452] width 9 height 9
click at [893, 422] on div "Stop Recording" at bounding box center [892, 391] width 99 height 99
click at [905, 449] on icon "Play Audio" at bounding box center [908, 452] width 6 height 9
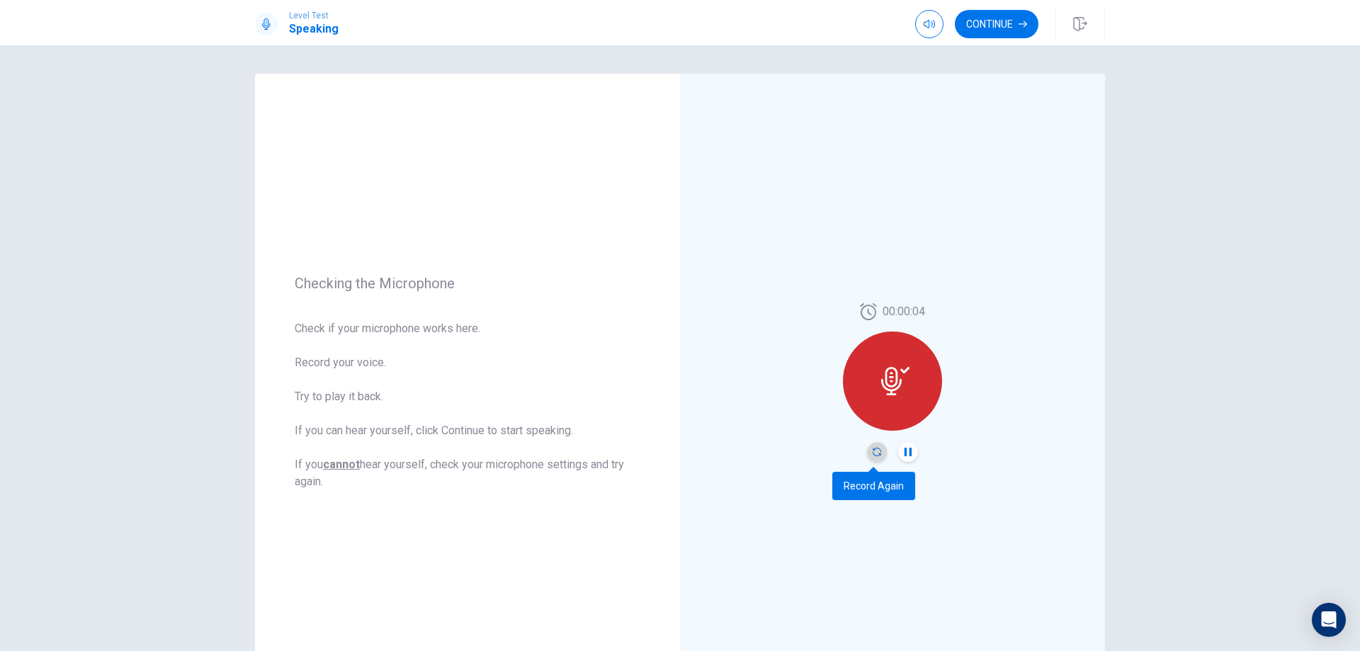
click at [873, 455] on icon "Record Again" at bounding box center [877, 452] width 9 height 9
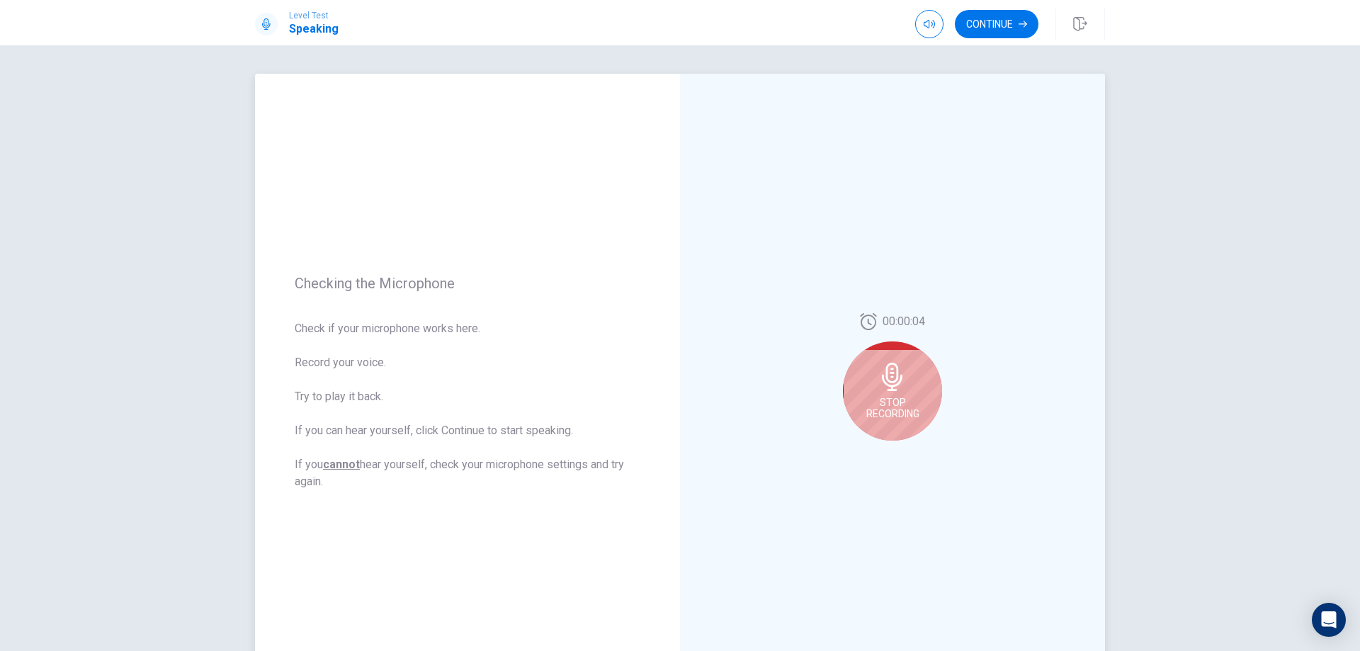
click at [874, 400] on span "Stop Recording" at bounding box center [893, 408] width 53 height 23
click at [909, 451] on button "Play Audio" at bounding box center [908, 452] width 20 height 20
click at [891, 374] on icon at bounding box center [895, 381] width 28 height 28
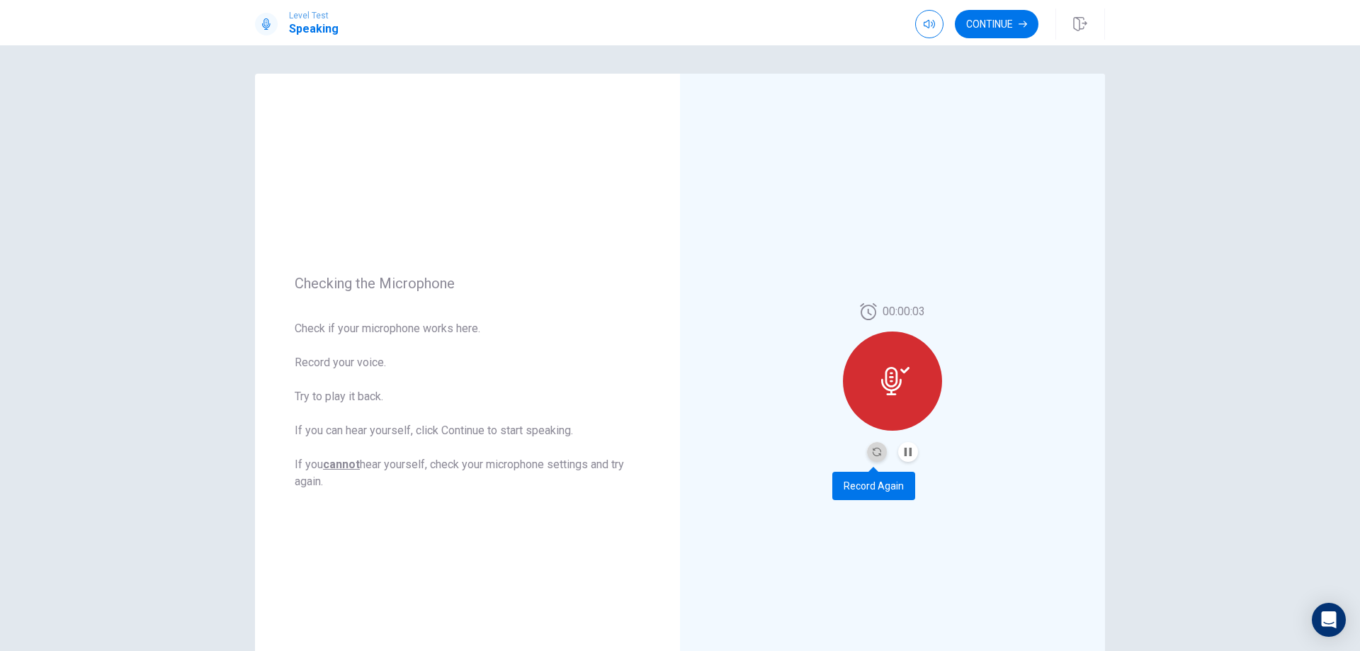
click at [871, 458] on button "Record Again" at bounding box center [877, 452] width 20 height 20
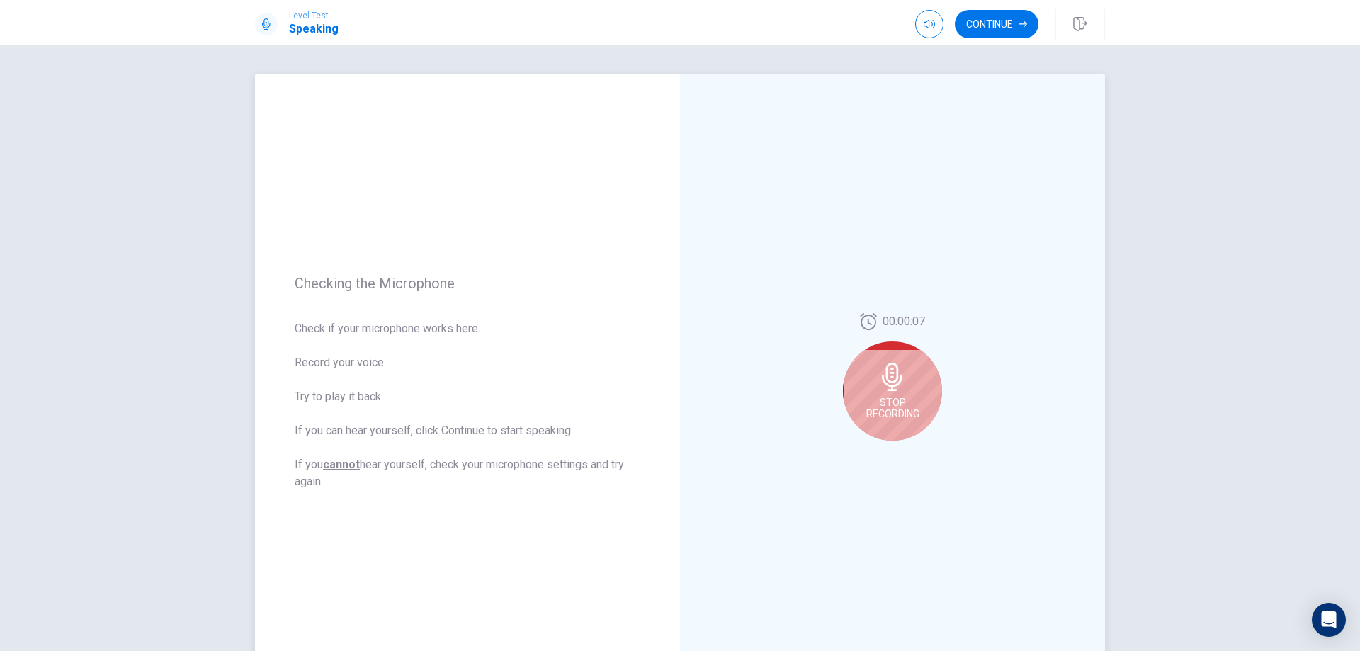
click at [908, 400] on span "Stop Recording" at bounding box center [893, 408] width 53 height 23
click at [886, 395] on div at bounding box center [892, 381] width 99 height 99
click at [911, 451] on button "Play Audio" at bounding box center [908, 452] width 20 height 20
click at [873, 452] on icon "Record Again" at bounding box center [877, 452] width 9 height 9
click at [905, 389] on span "Stop Recording" at bounding box center [893, 394] width 53 height 23
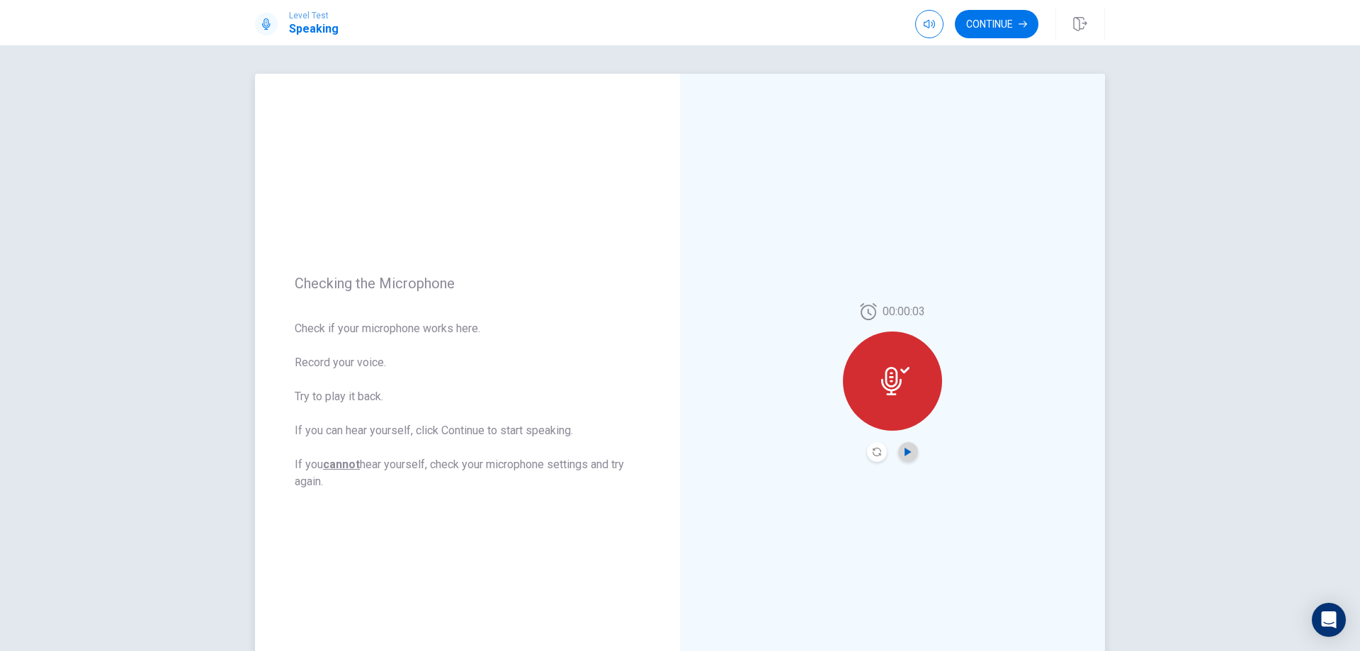
click at [905, 456] on icon "Play Audio" at bounding box center [908, 452] width 9 height 9
click at [905, 456] on icon "Pause Audio" at bounding box center [908, 452] width 9 height 9
click at [872, 447] on button "Record Again" at bounding box center [877, 452] width 20 height 20
click at [867, 385] on div "Stop Recording" at bounding box center [892, 391] width 99 height 99
click at [905, 449] on icon "Play Audio" at bounding box center [908, 452] width 6 height 9
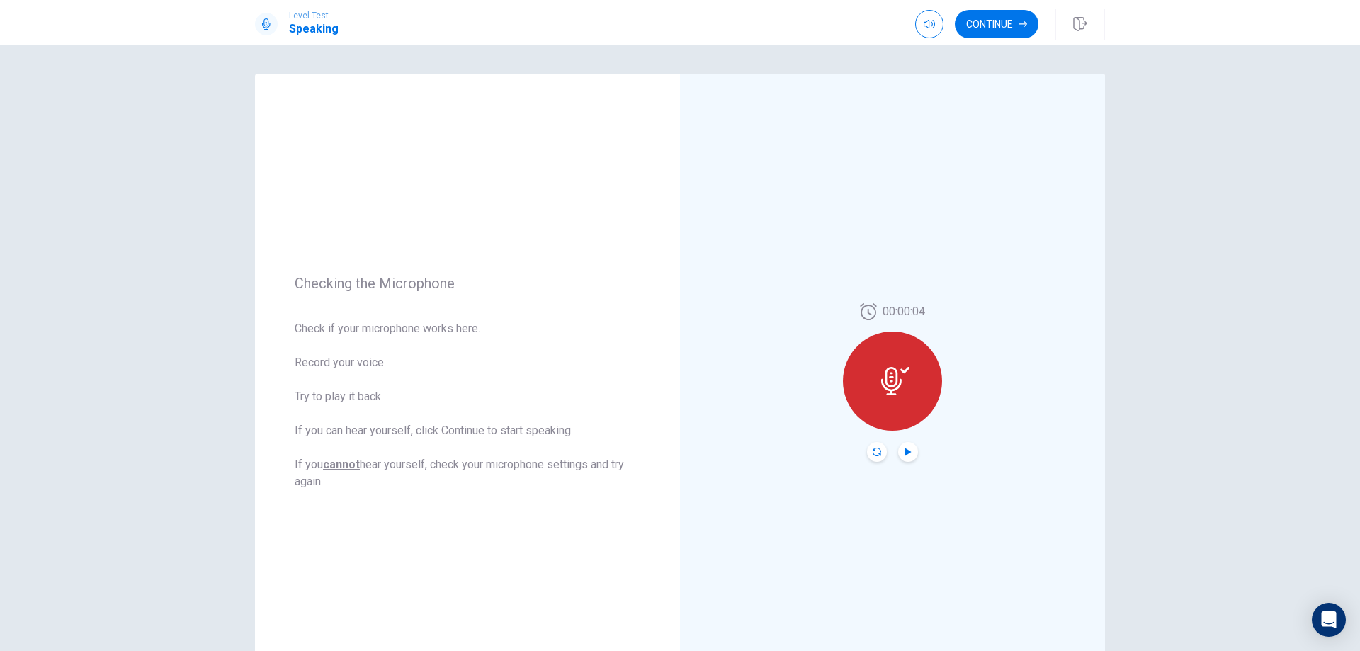
click at [873, 448] on icon "Record Again" at bounding box center [877, 452] width 9 height 9
click at [903, 378] on icon at bounding box center [893, 377] width 28 height 28
click at [905, 453] on icon "Play Audio" at bounding box center [908, 452] width 6 height 9
click at [874, 452] on icon "Record Again" at bounding box center [877, 452] width 9 height 9
click at [884, 422] on div "Stop Recording" at bounding box center [892, 391] width 99 height 99
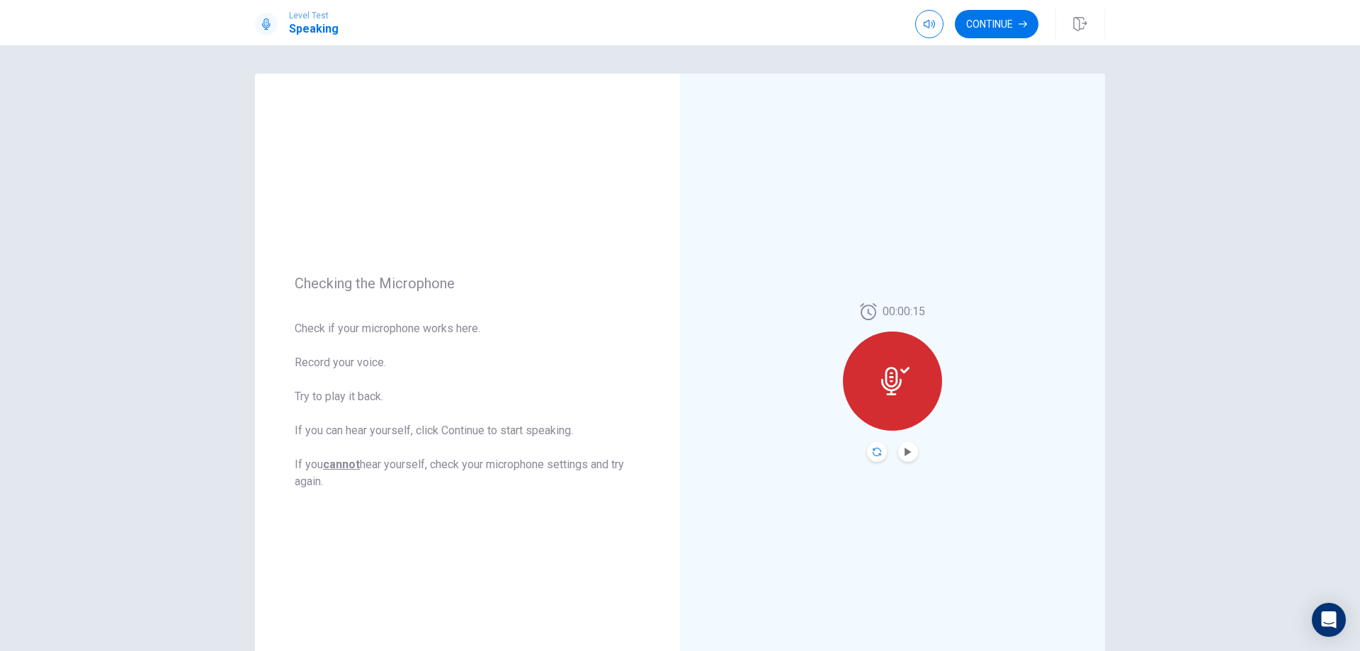
click at [873, 456] on icon "Record Again" at bounding box center [877, 452] width 9 height 9
click at [918, 401] on div "Stop Recording" at bounding box center [892, 391] width 99 height 99
click at [904, 457] on button "Play Audio" at bounding box center [908, 452] width 20 height 20
click at [906, 449] on icon "Pause Audio" at bounding box center [908, 452] width 7 height 9
click at [894, 383] on icon at bounding box center [891, 381] width 21 height 28
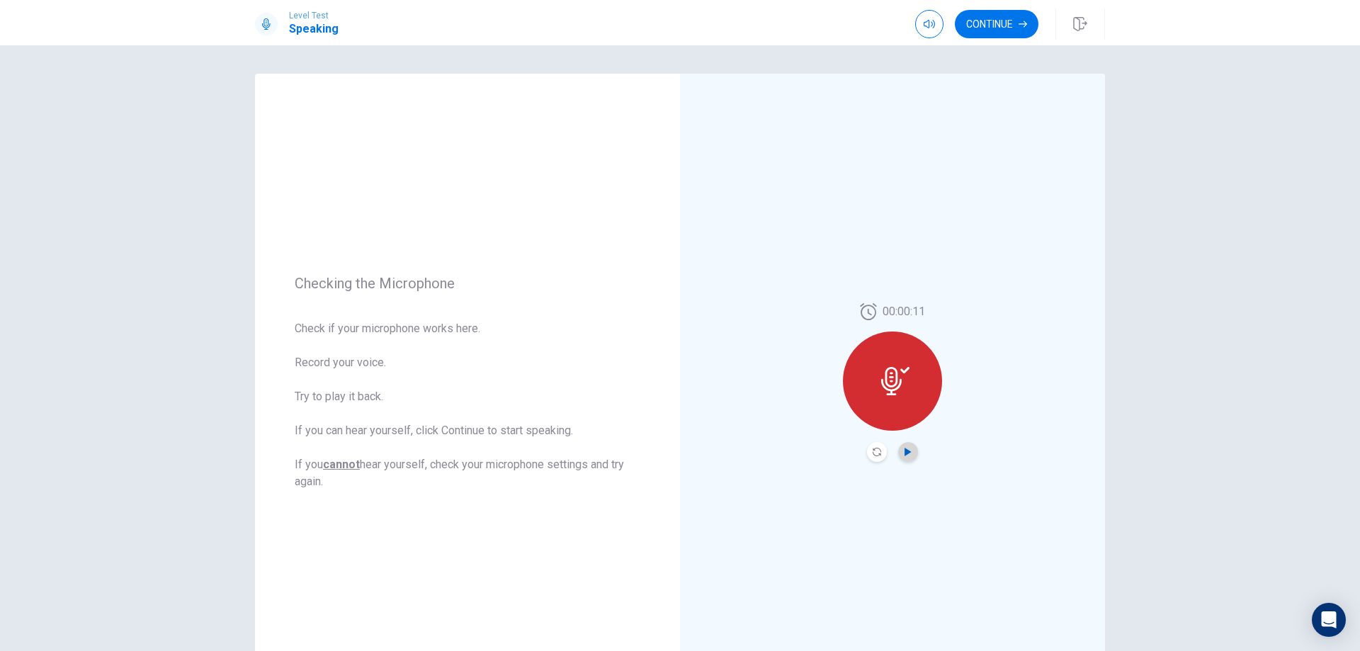
click at [905, 453] on icon "Play Audio" at bounding box center [908, 452] width 6 height 9
click at [905, 456] on button "Play Audio" at bounding box center [908, 452] width 20 height 20
click at [867, 451] on button "Record Again" at bounding box center [877, 452] width 20 height 20
click at [886, 404] on span "Stop Recording" at bounding box center [893, 408] width 53 height 23
click at [905, 453] on icon "Play Audio" at bounding box center [908, 452] width 6 height 9
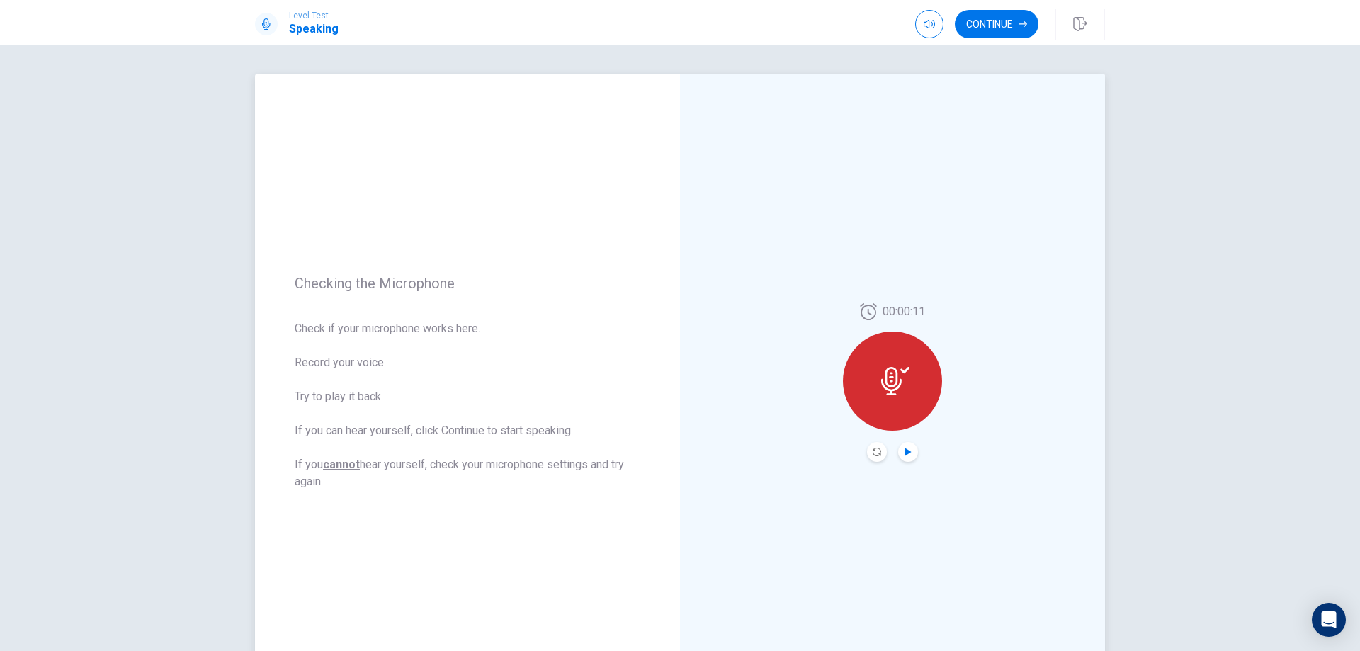
click at [906, 449] on icon "Play Audio" at bounding box center [908, 452] width 9 height 9
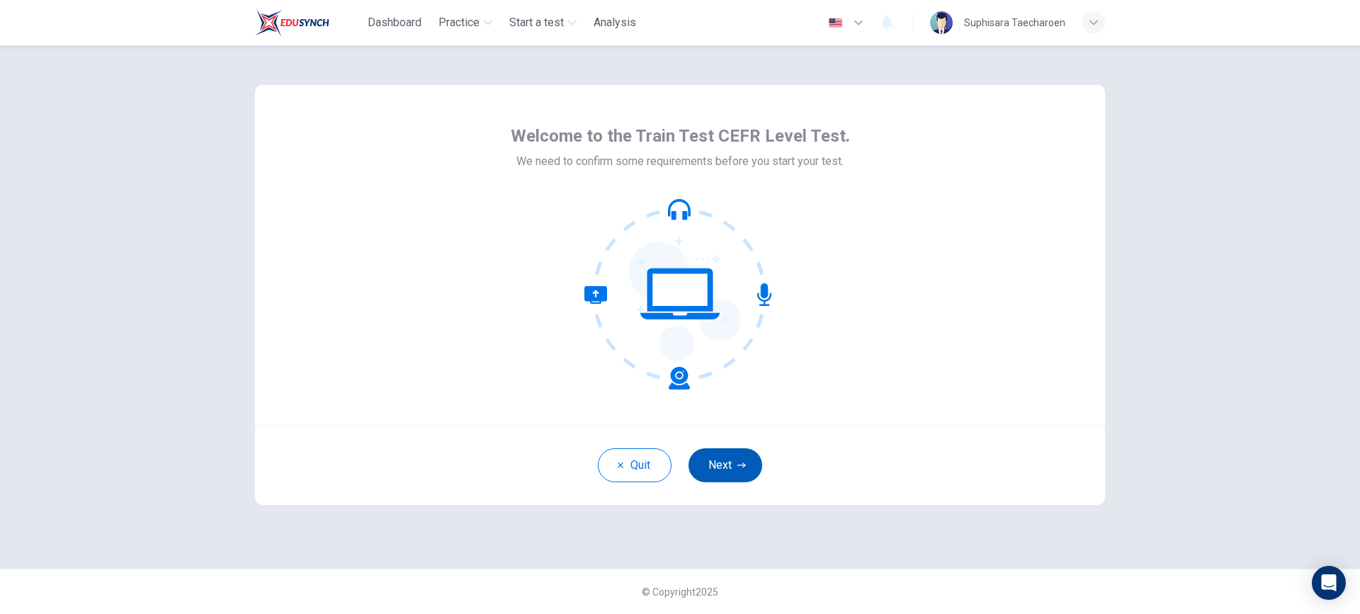
click at [746, 469] on button "Next" at bounding box center [726, 465] width 74 height 34
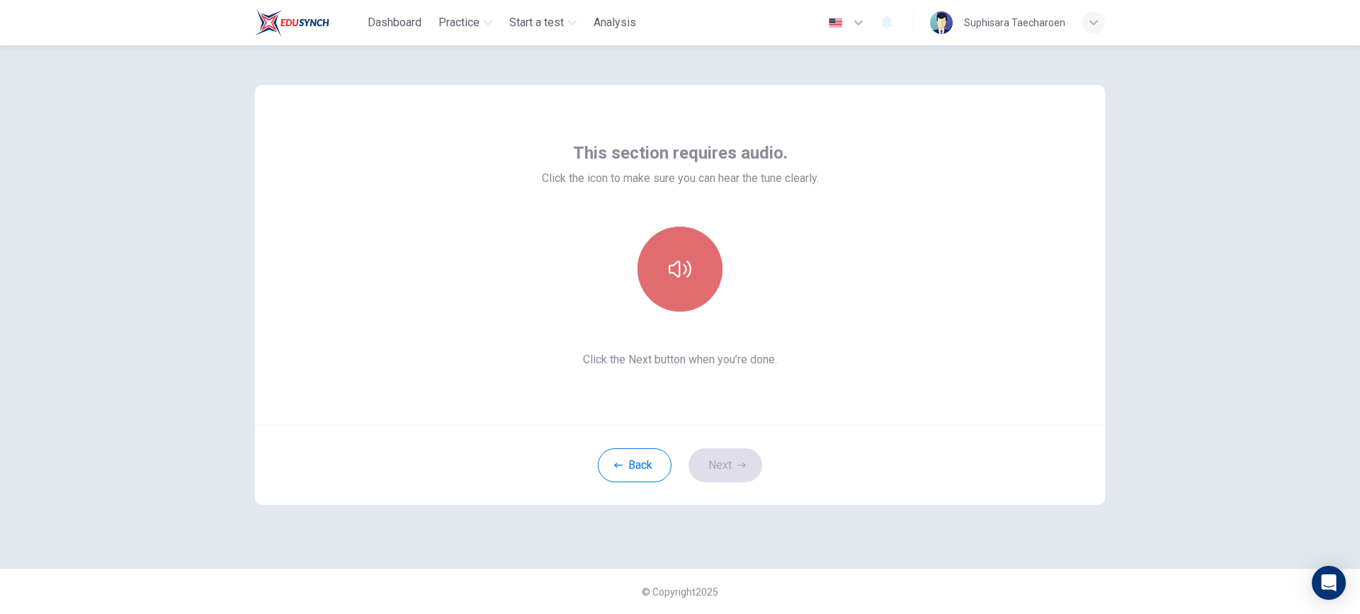
click at [706, 292] on button "button" at bounding box center [680, 269] width 85 height 85
click at [741, 471] on button "Next" at bounding box center [726, 465] width 74 height 34
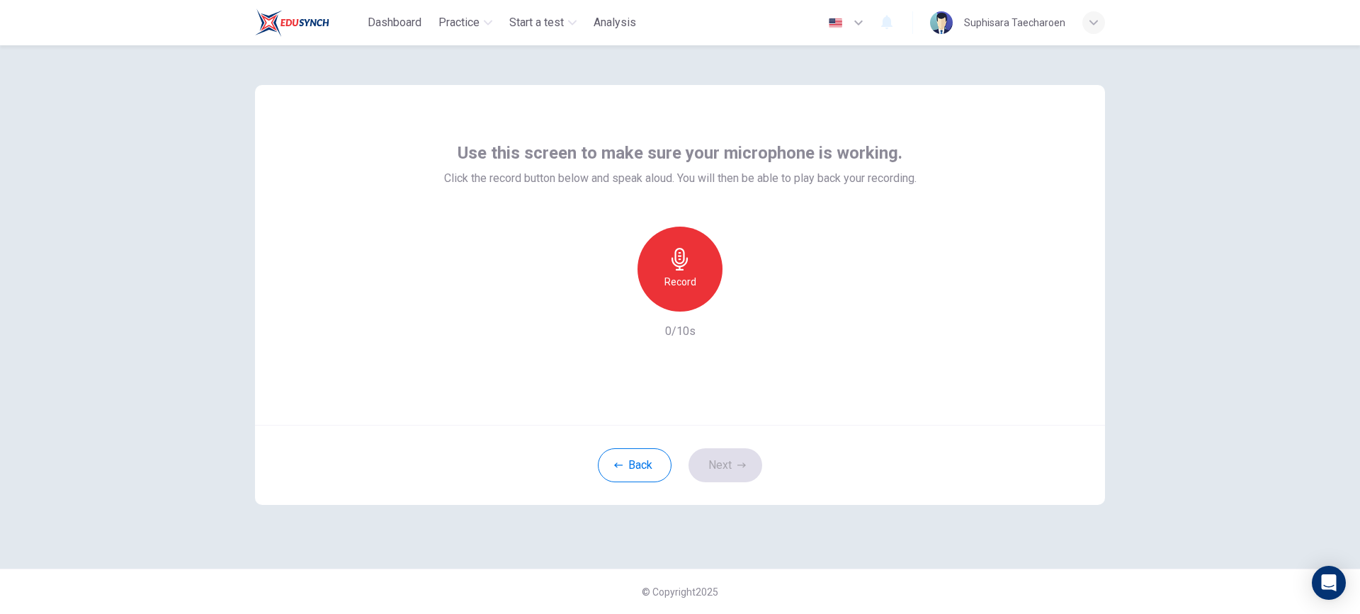
click at [706, 282] on div "Record" at bounding box center [680, 269] width 85 height 85
click at [691, 277] on div "Stop" at bounding box center [680, 269] width 85 height 85
click at [726, 468] on button "Next" at bounding box center [726, 465] width 74 height 34
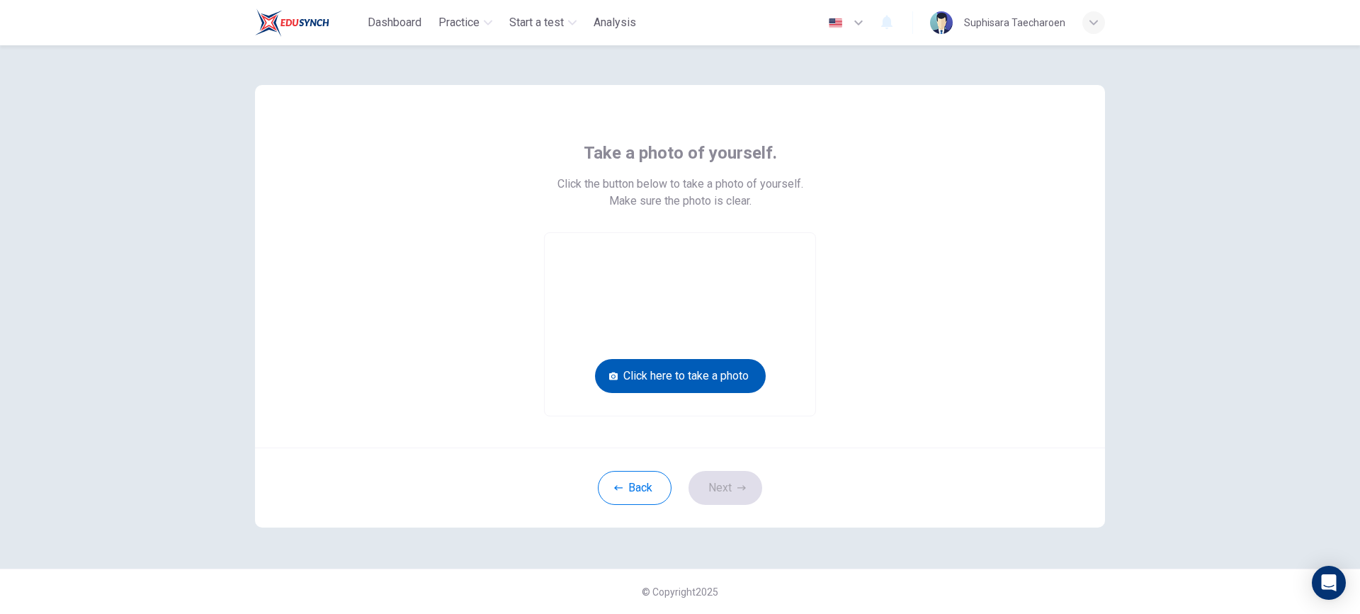
click at [709, 376] on button "Click here to take a photo" at bounding box center [680, 376] width 171 height 34
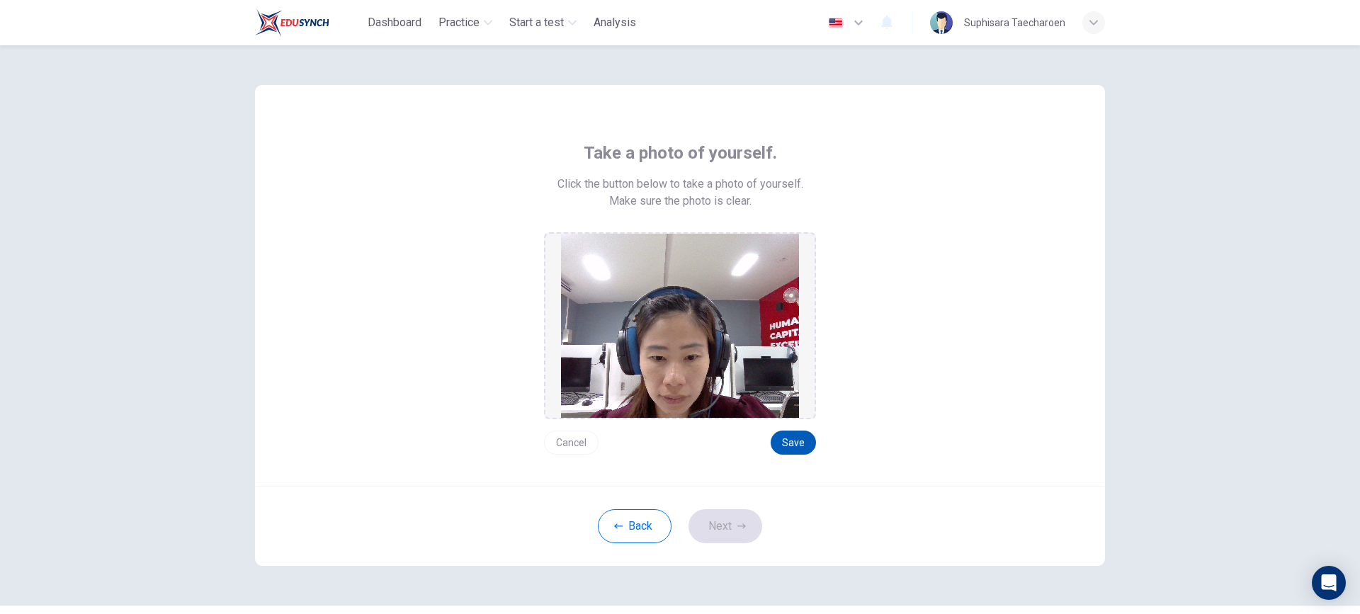
click at [784, 438] on button "Save" at bounding box center [793, 443] width 45 height 24
click at [796, 447] on button "Save" at bounding box center [793, 443] width 45 height 24
click at [794, 436] on button "Save" at bounding box center [793, 443] width 45 height 24
click at [721, 516] on button "Next" at bounding box center [726, 526] width 74 height 34
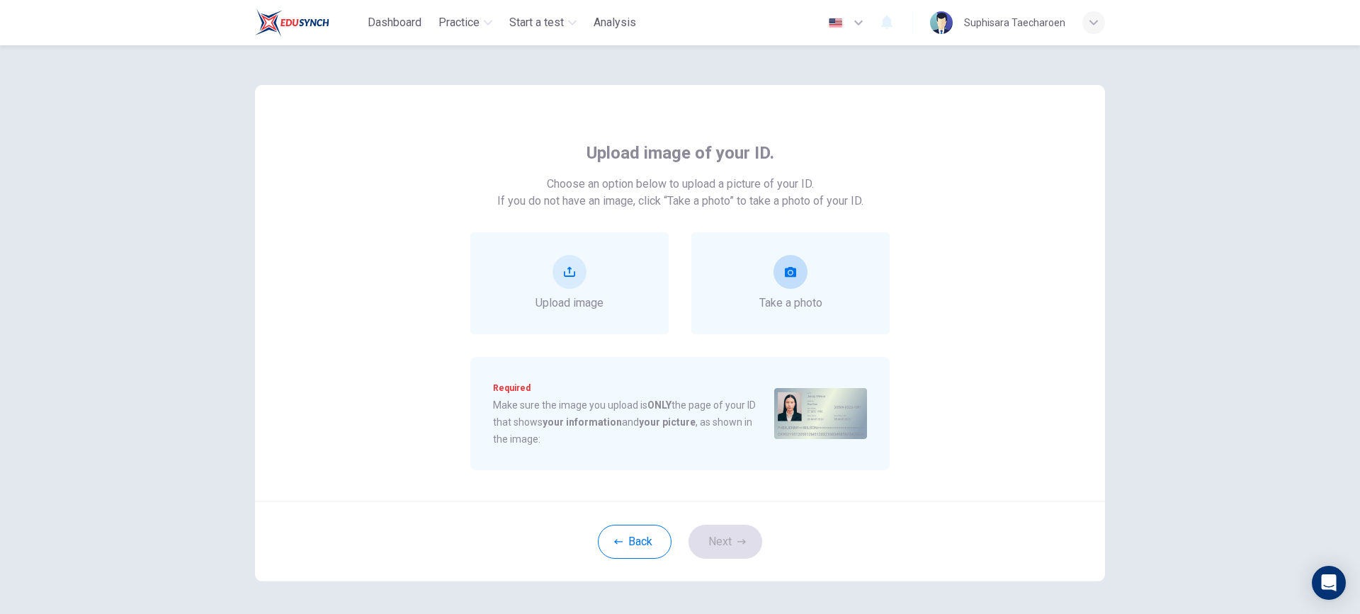
click at [786, 274] on icon "take photo" at bounding box center [790, 272] width 11 height 10
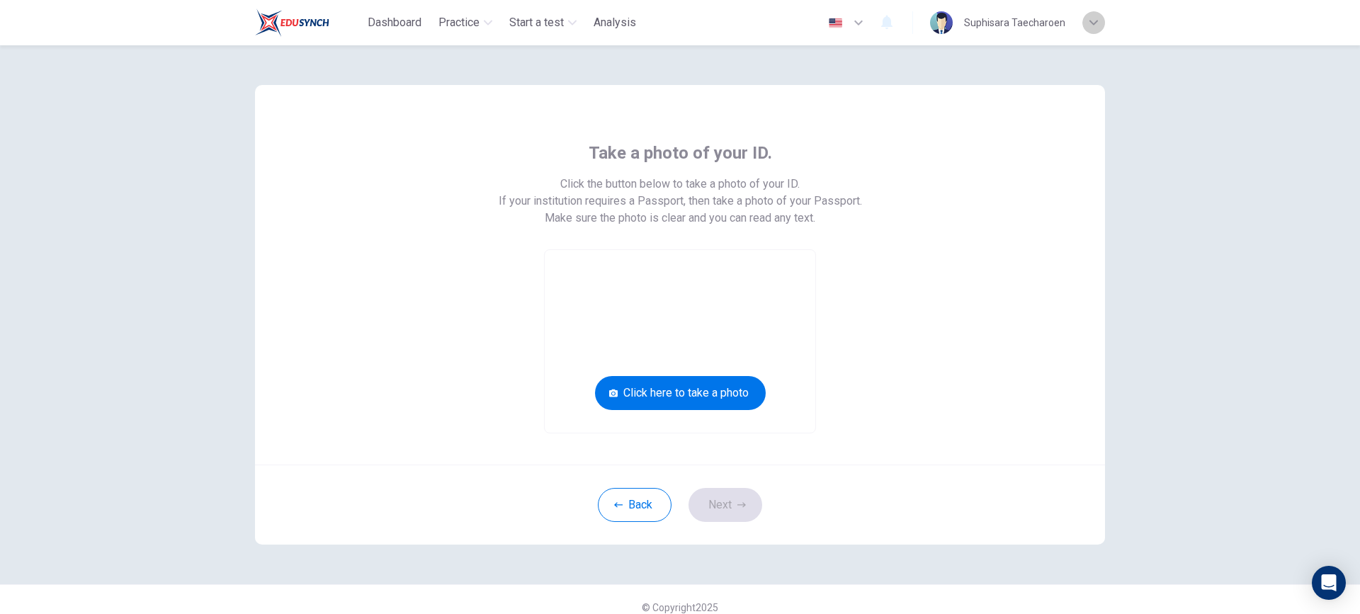
click at [1090, 27] on div "button" at bounding box center [1094, 22] width 23 height 23
